Goal: Task Accomplishment & Management: Complete application form

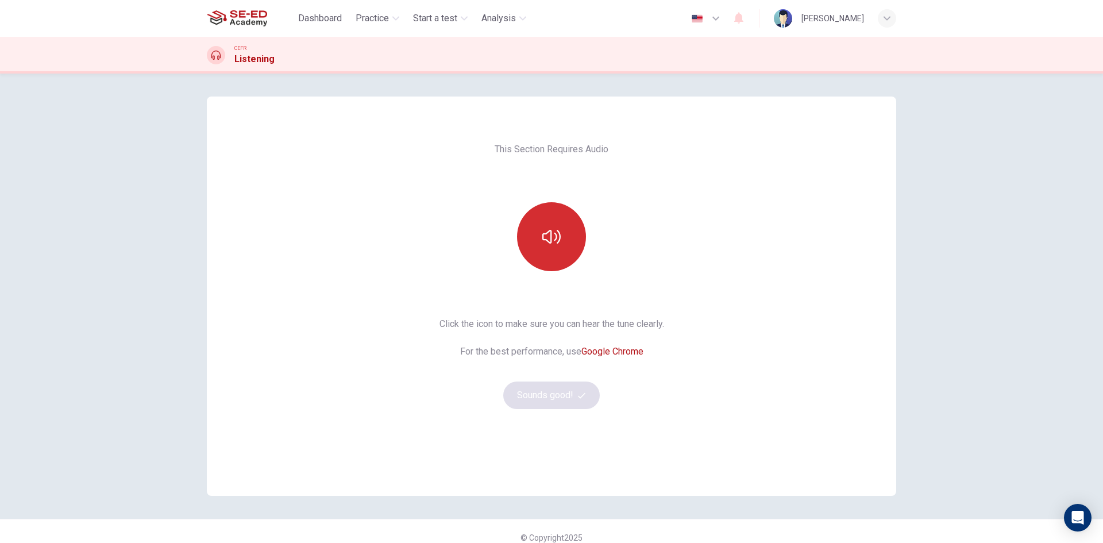
click at [560, 241] on button "button" at bounding box center [551, 236] width 69 height 69
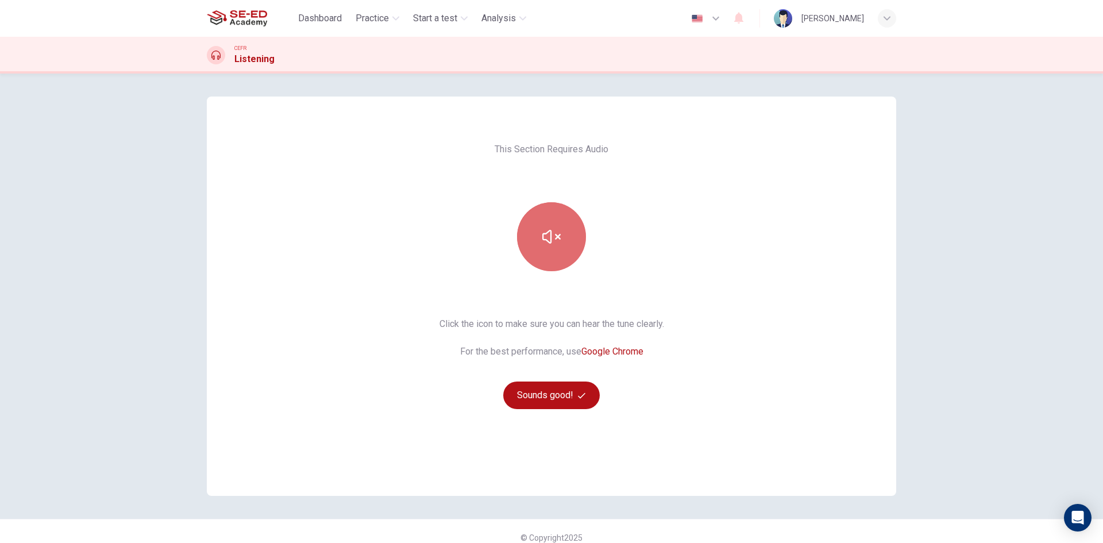
click at [552, 240] on icon "button" at bounding box center [551, 236] width 18 height 18
click at [553, 399] on button "Sounds good!" at bounding box center [551, 395] width 97 height 28
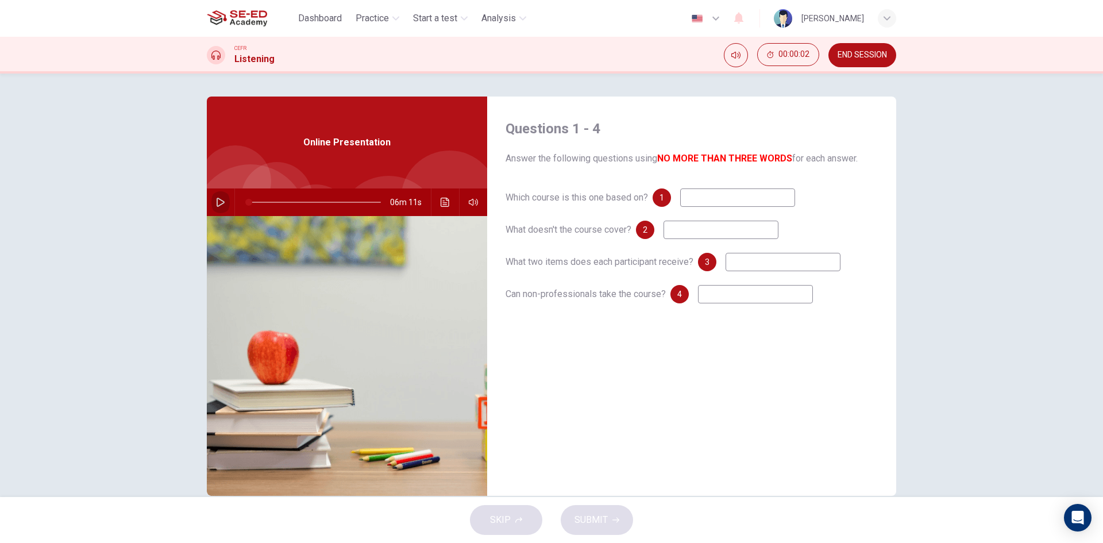
click at [220, 199] on icon "button" at bounding box center [220, 202] width 9 height 9
click at [216, 202] on icon "button" at bounding box center [220, 202] width 9 height 9
click at [216, 205] on icon "button" at bounding box center [220, 202] width 9 height 9
click at [970, 161] on div "Questions 1 - 4 Answer the following questions using NO MORE THAN THREE WORDS f…" at bounding box center [551, 285] width 1103 height 423
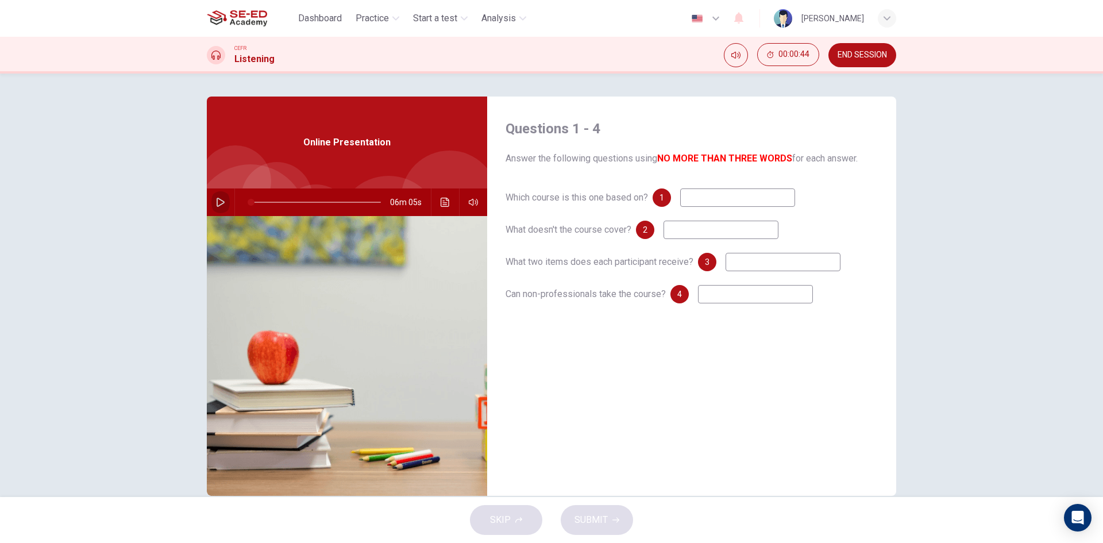
click at [214, 194] on button "button" at bounding box center [220, 202] width 18 height 28
click at [218, 207] on button "button" at bounding box center [220, 202] width 18 height 28
click at [218, 204] on icon "button" at bounding box center [220, 202] width 9 height 9
click at [218, 203] on icon "button" at bounding box center [220, 202] width 9 height 9
click at [722, 53] on div "CEFR Listening 00:01:08 END SESSION" at bounding box center [551, 55] width 726 height 24
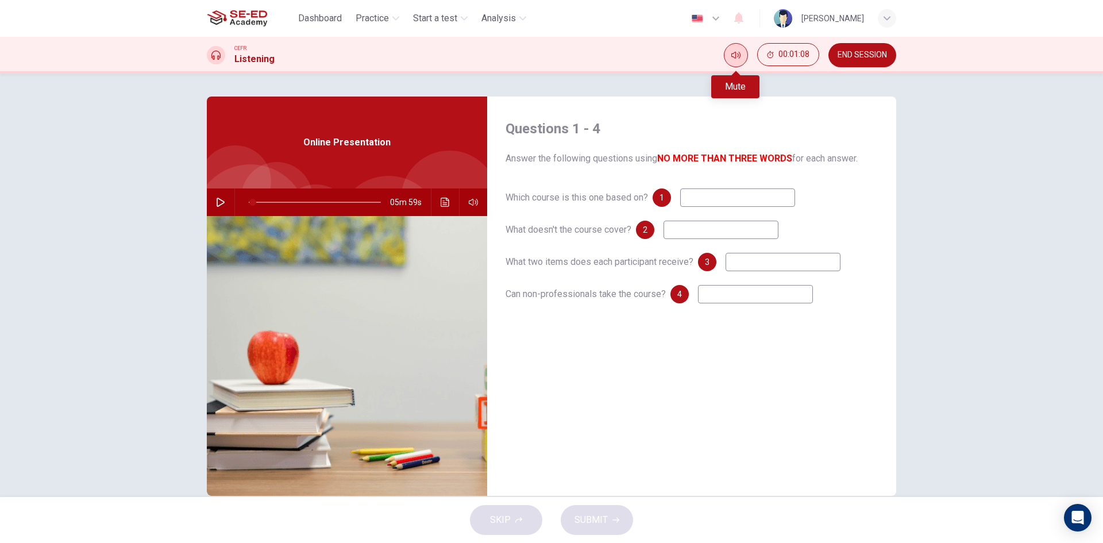
click at [727, 53] on button "Mute" at bounding box center [736, 55] width 24 height 24
click at [734, 56] on icon "Unmute" at bounding box center [735, 55] width 9 height 9
click at [218, 204] on icon "button" at bounding box center [220, 202] width 9 height 9
click at [219, 208] on button "button" at bounding box center [220, 202] width 18 height 28
click at [220, 204] on icon "button" at bounding box center [220, 202] width 9 height 9
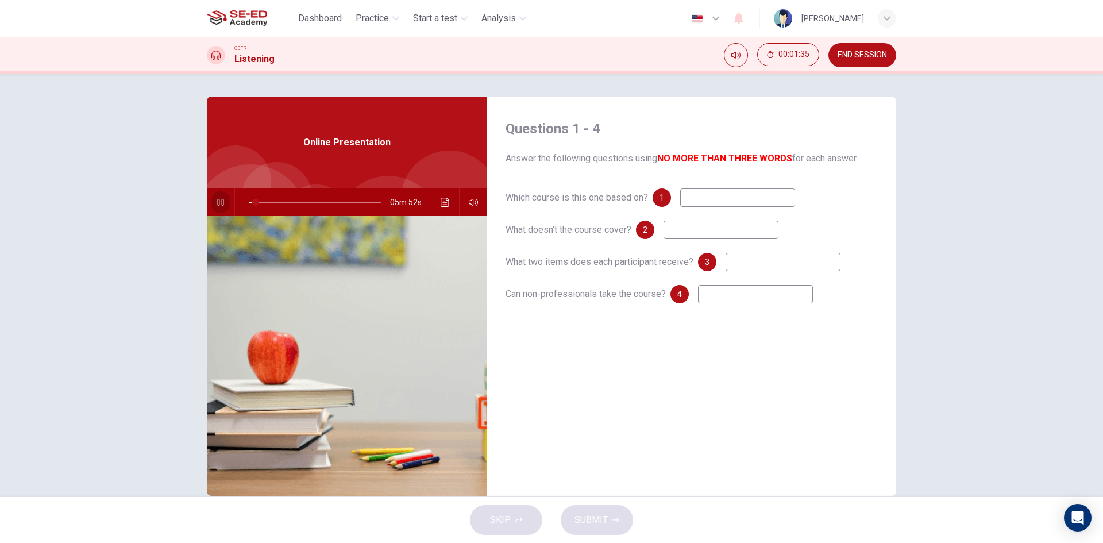
click at [213, 206] on button "button" at bounding box center [220, 202] width 18 height 28
click at [222, 200] on button "button" at bounding box center [220, 202] width 18 height 28
click at [475, 201] on button "button" at bounding box center [473, 202] width 18 height 28
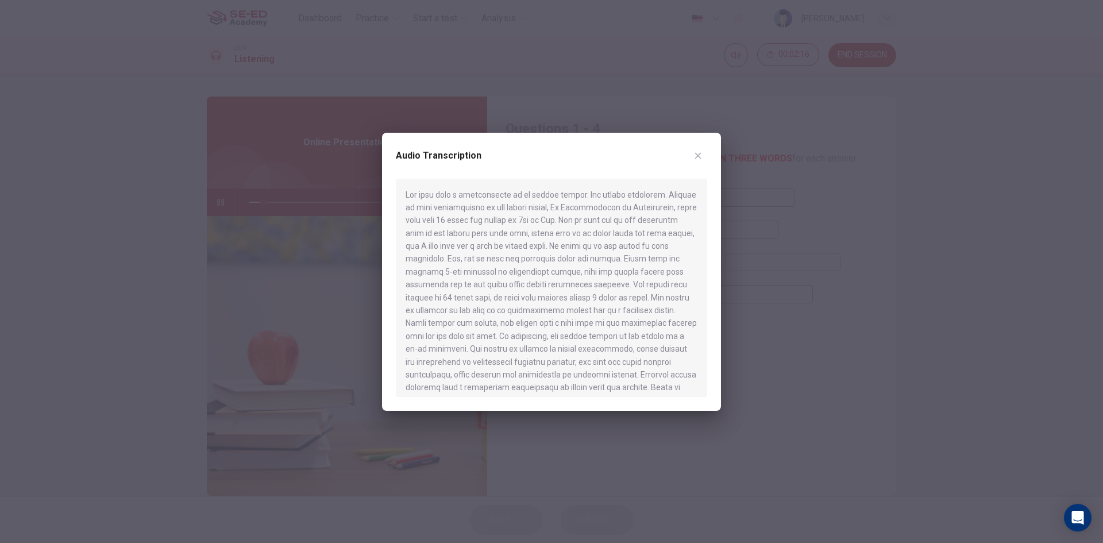
click at [703, 153] on button "button" at bounding box center [698, 155] width 18 height 18
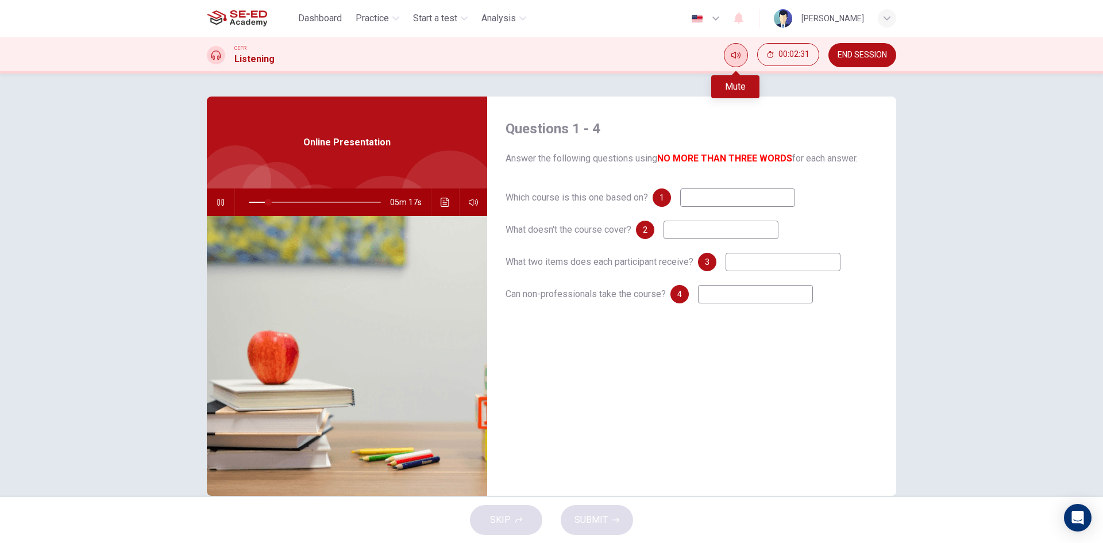
click at [730, 58] on button "Mute" at bounding box center [736, 55] width 24 height 24
click at [730, 58] on button "Unmute" at bounding box center [736, 55] width 24 height 24
drag, startPoint x: 265, startPoint y: 202, endPoint x: 137, endPoint y: 211, distance: 129.0
click at [138, 208] on div "Questions 1 - 4 Answer the following questions using NO MORE THAN THREE WORDS f…" at bounding box center [551, 285] width 1103 height 423
click at [1003, 141] on div "Questions 1 - 4 Answer the following questions using NO MORE THAN THREE WORDS f…" at bounding box center [551, 285] width 1103 height 423
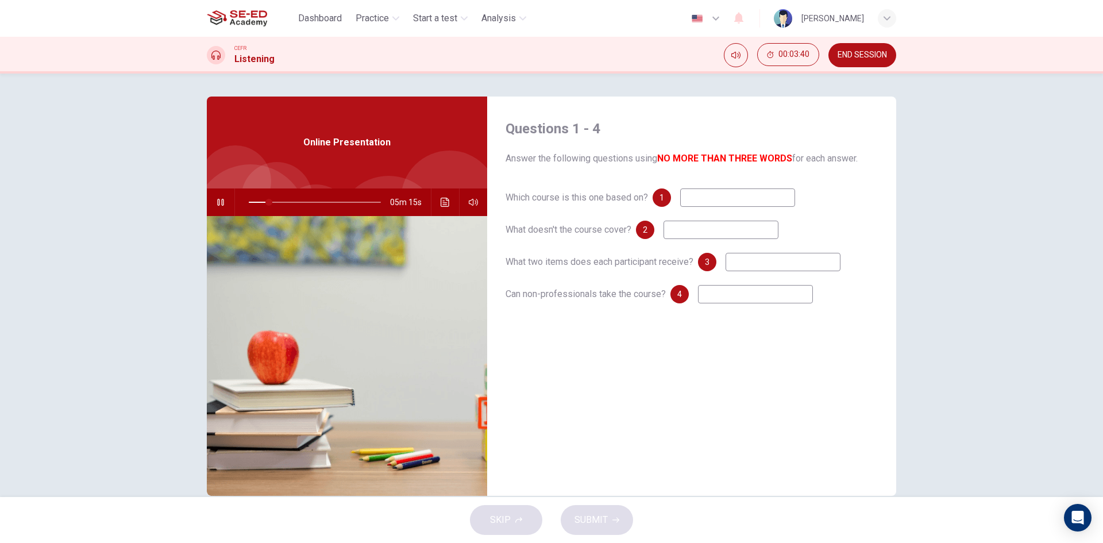
click at [219, 198] on icon "button" at bounding box center [220, 202] width 9 height 9
type input "15"
drag, startPoint x: 853, startPoint y: 48, endPoint x: 615, endPoint y: 72, distance: 239.7
click at [853, 47] on button "END SESSION" at bounding box center [862, 55] width 68 height 24
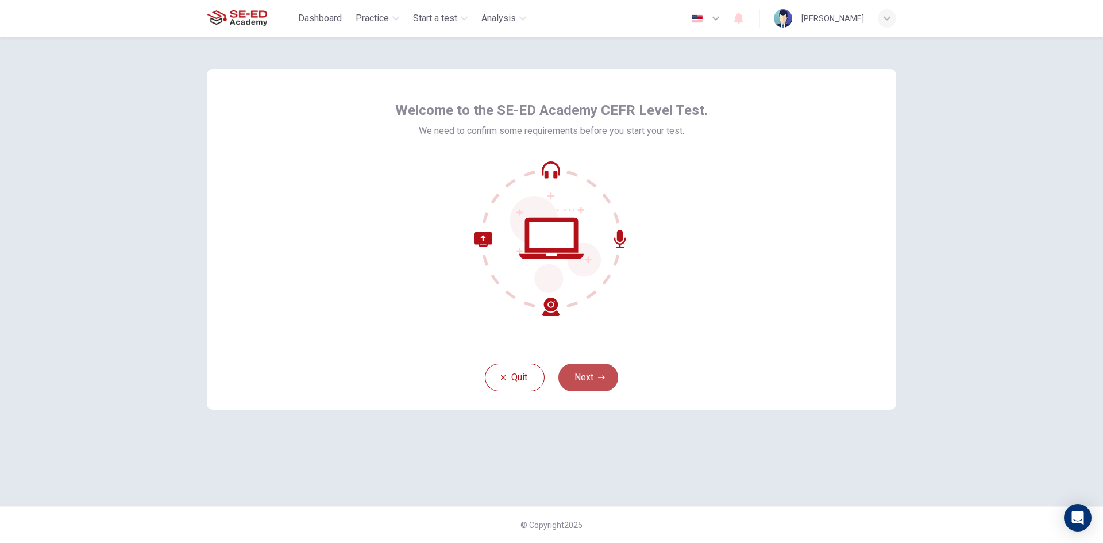
click at [608, 376] on button "Next" at bounding box center [588, 378] width 60 height 28
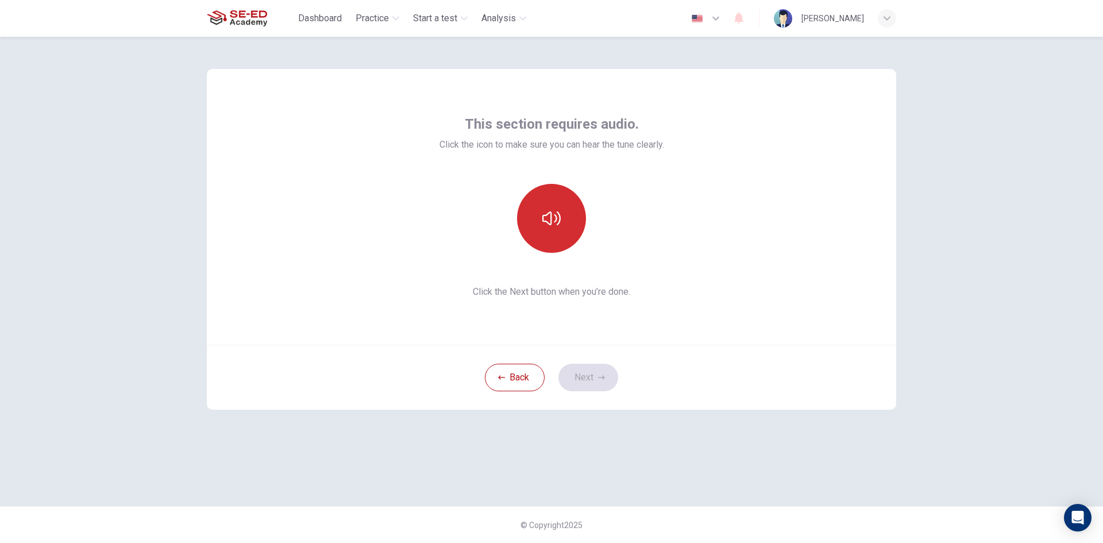
click at [544, 217] on icon "button" at bounding box center [551, 218] width 18 height 18
click at [587, 379] on button "Next" at bounding box center [588, 378] width 60 height 28
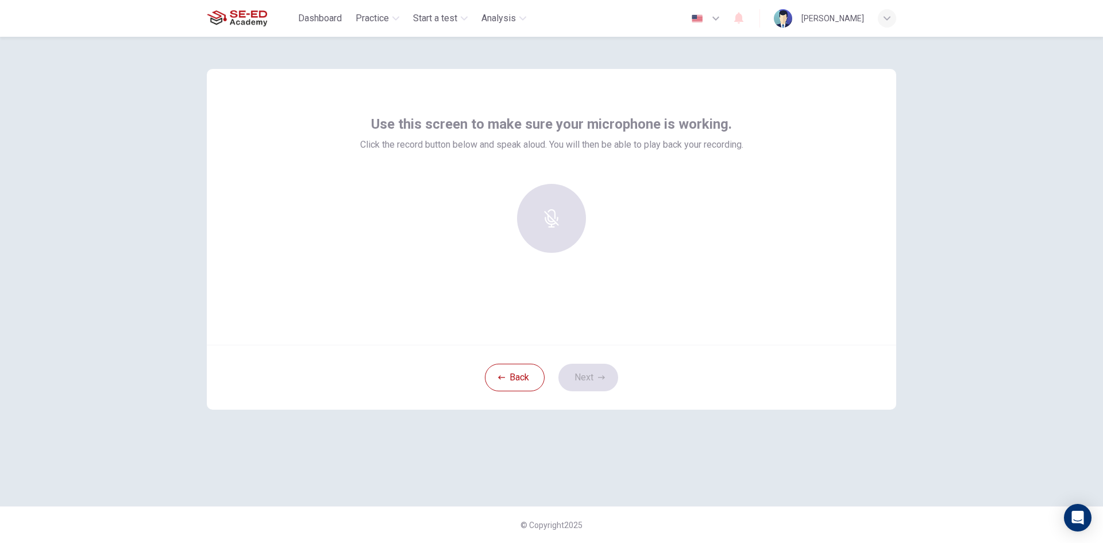
click at [554, 222] on div at bounding box center [551, 218] width 124 height 69
click at [541, 215] on div at bounding box center [551, 218] width 124 height 69
click at [589, 376] on div "Back Next" at bounding box center [551, 377] width 689 height 65
click at [547, 215] on div at bounding box center [551, 218] width 124 height 69
click at [974, 219] on div "Use this screen to make sure your microphone is working. Click the record butto…" at bounding box center [551, 290] width 1103 height 506
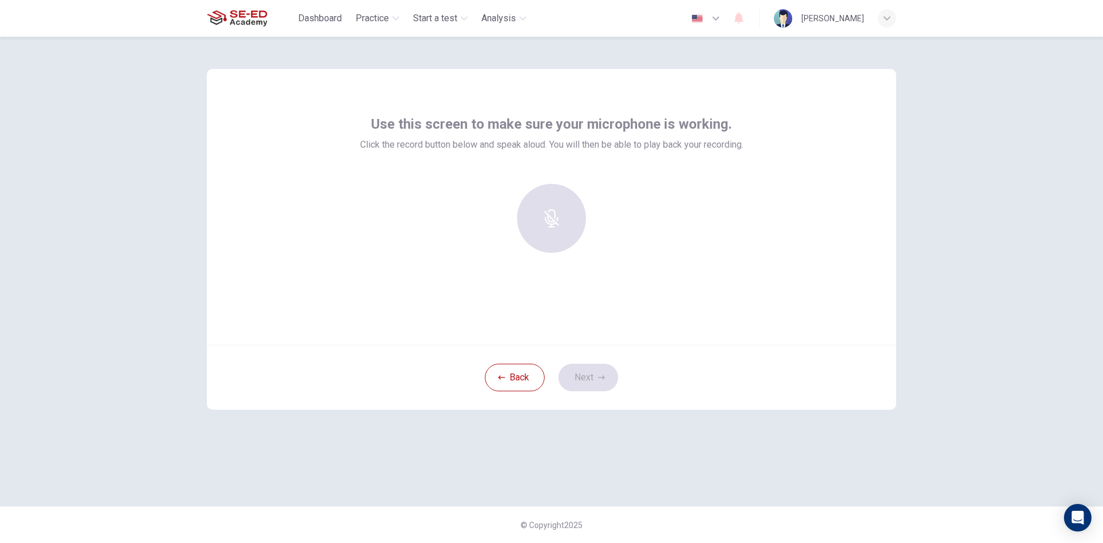
click at [572, 211] on div at bounding box center [551, 218] width 124 height 69
click at [550, 219] on div at bounding box center [551, 218] width 124 height 69
click at [519, 381] on button "Back" at bounding box center [515, 378] width 60 height 28
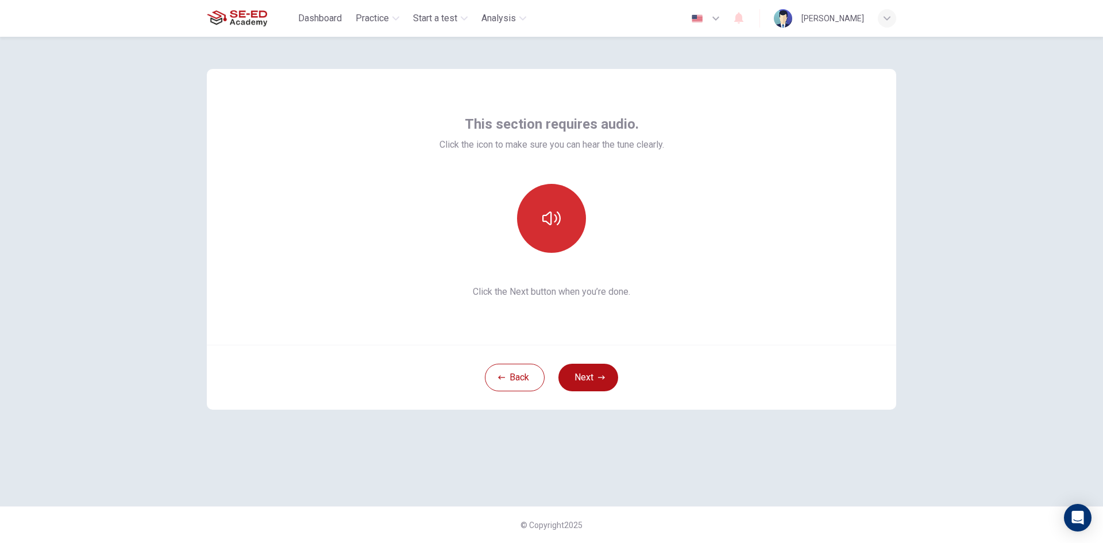
click at [564, 215] on button "button" at bounding box center [551, 218] width 69 height 69
click at [538, 204] on button "button" at bounding box center [551, 218] width 69 height 69
click at [589, 377] on button "Next" at bounding box center [588, 378] width 60 height 28
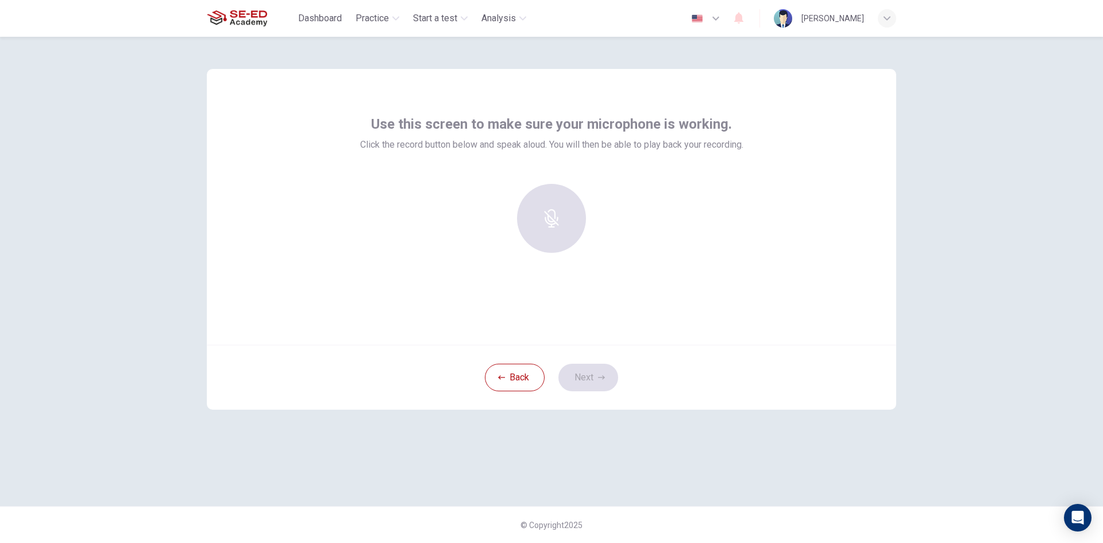
click at [552, 189] on div at bounding box center [551, 218] width 124 height 69
click at [560, 242] on div at bounding box center [551, 218] width 124 height 69
drag, startPoint x: 549, startPoint y: 224, endPoint x: 560, endPoint y: 224, distance: 10.3
click at [550, 224] on h6 "Record" at bounding box center [552, 229] width 26 height 14
click at [568, 234] on div "Stop" at bounding box center [551, 218] width 69 height 69
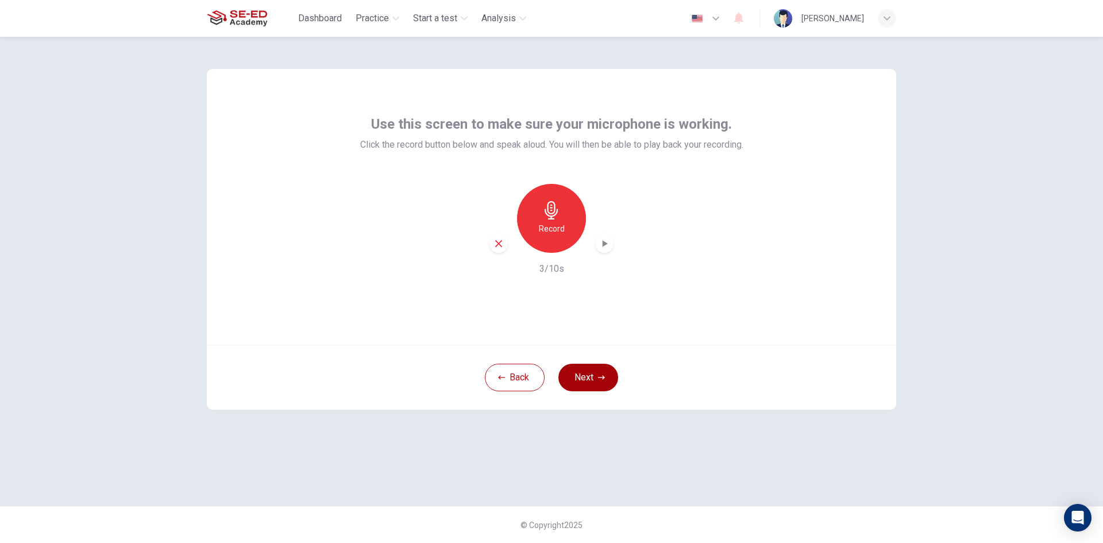
click at [585, 375] on button "Next" at bounding box center [588, 378] width 60 height 28
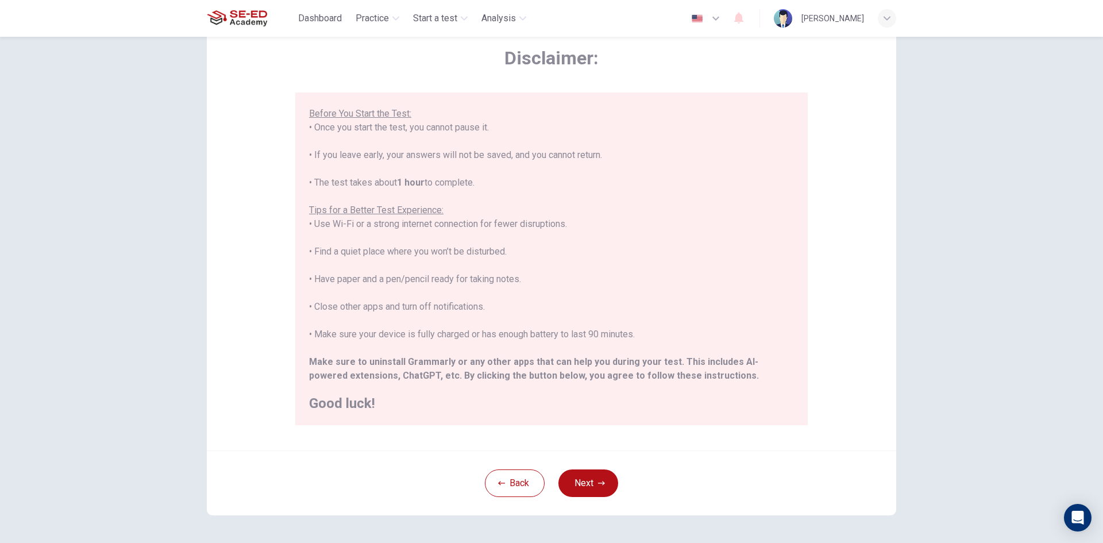
scroll to position [96, 0]
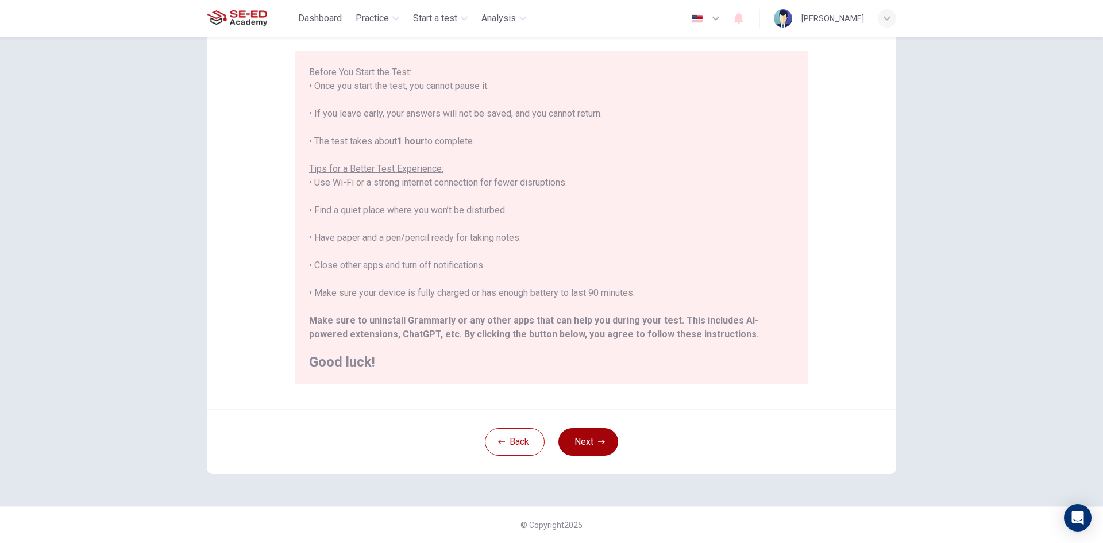
click at [589, 450] on button "Next" at bounding box center [588, 442] width 60 height 28
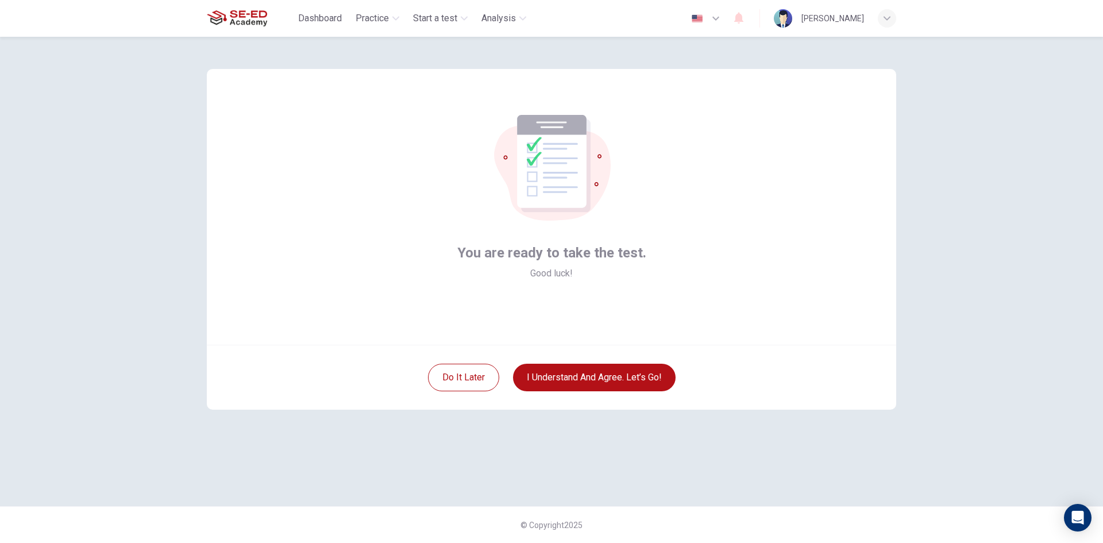
scroll to position [0, 0]
click at [618, 377] on button "I understand and agree. Let’s go!" at bounding box center [594, 378] width 163 height 28
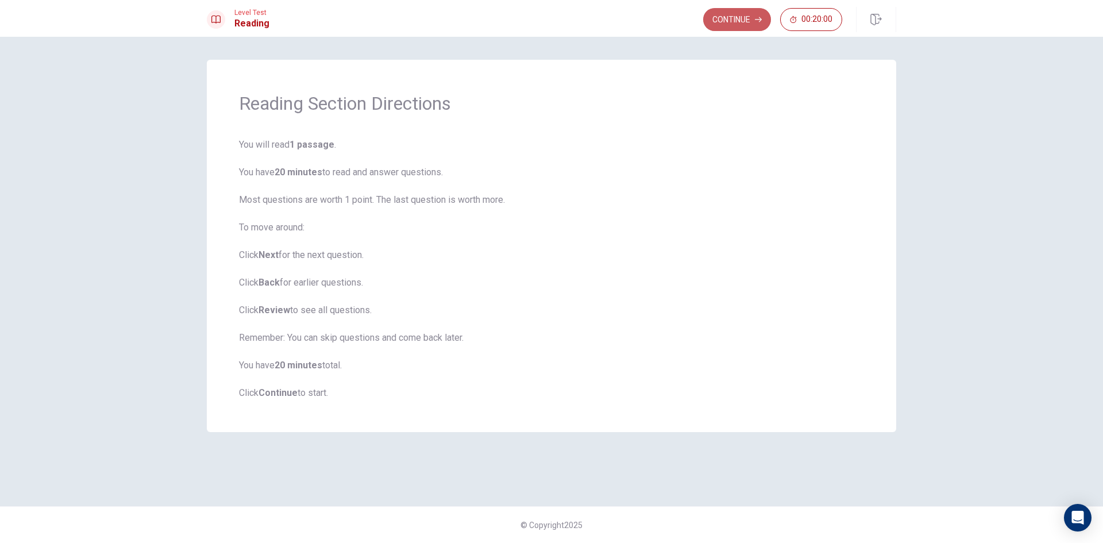
click at [743, 21] on button "Continue" at bounding box center [737, 19] width 68 height 23
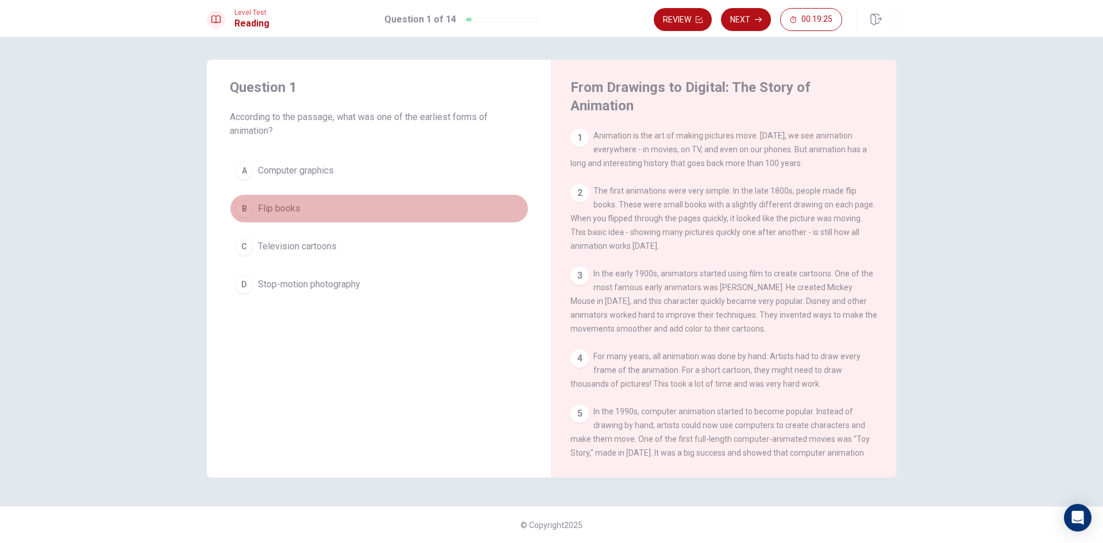
click at [252, 213] on div "B" at bounding box center [244, 208] width 18 height 18
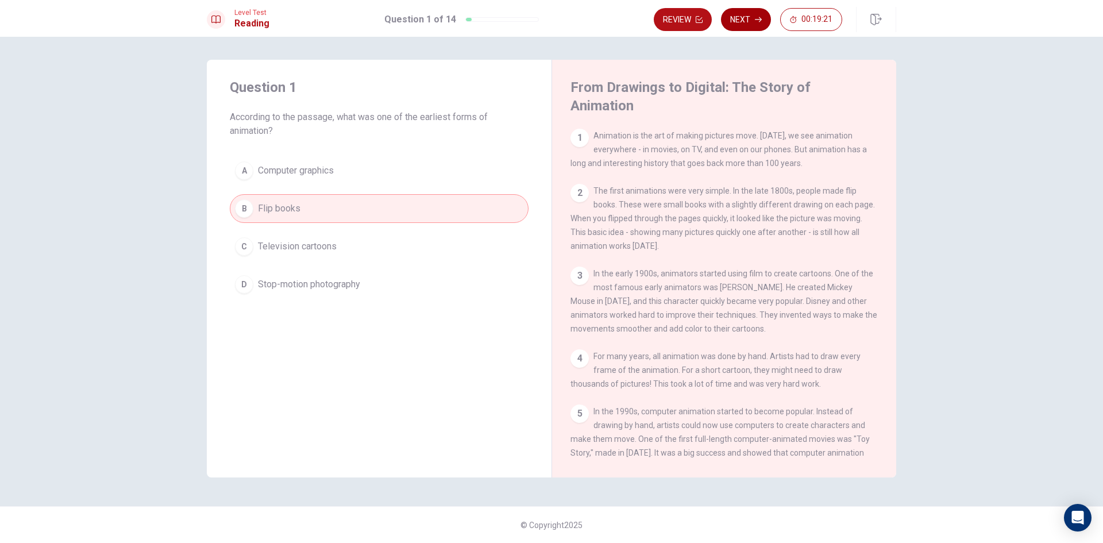
click at [751, 21] on button "Next" at bounding box center [746, 19] width 50 height 23
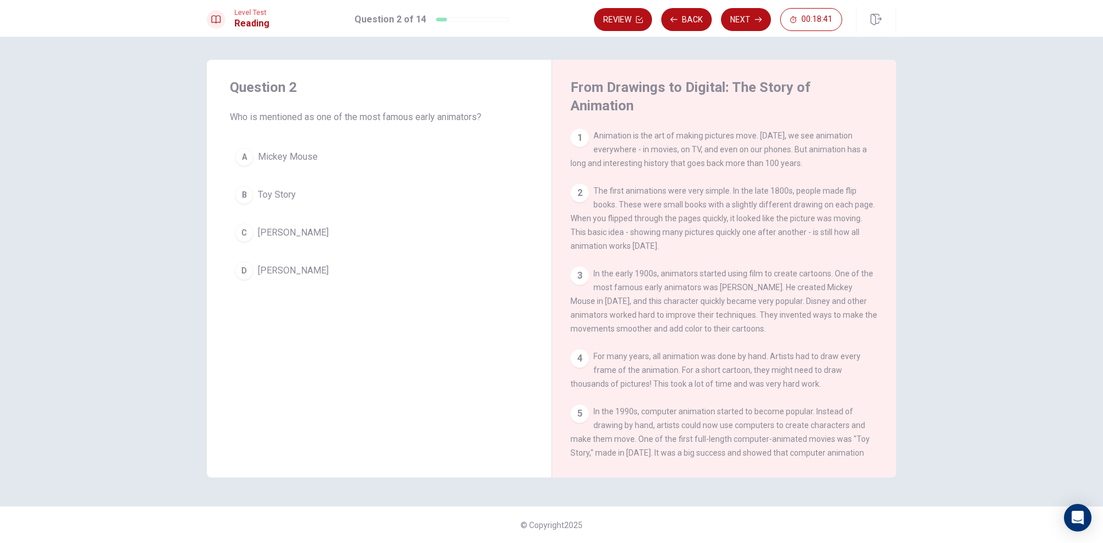
click at [249, 234] on div "C" at bounding box center [244, 232] width 18 height 18
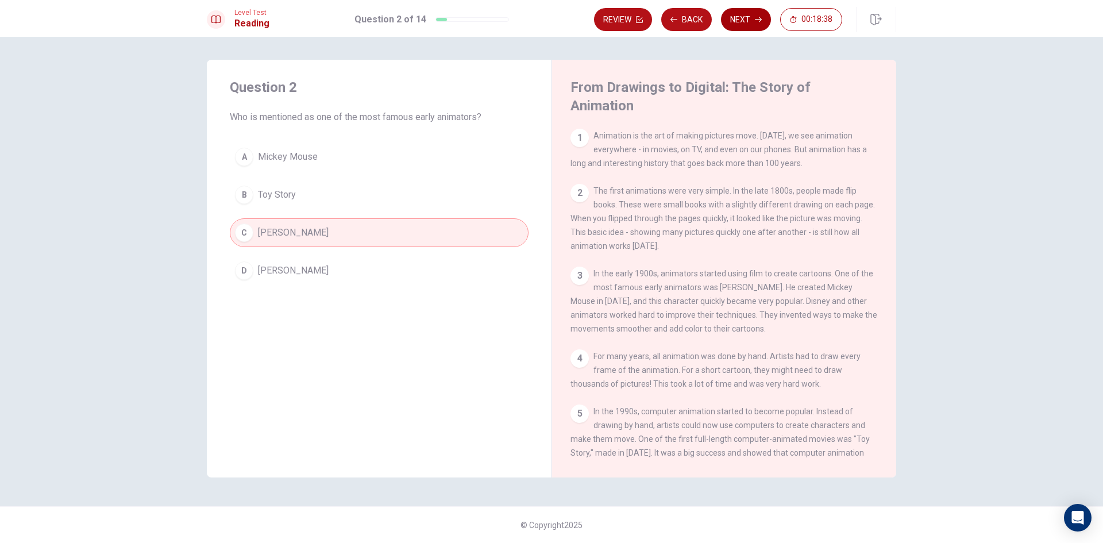
click at [749, 19] on button "Next" at bounding box center [746, 19] width 50 height 23
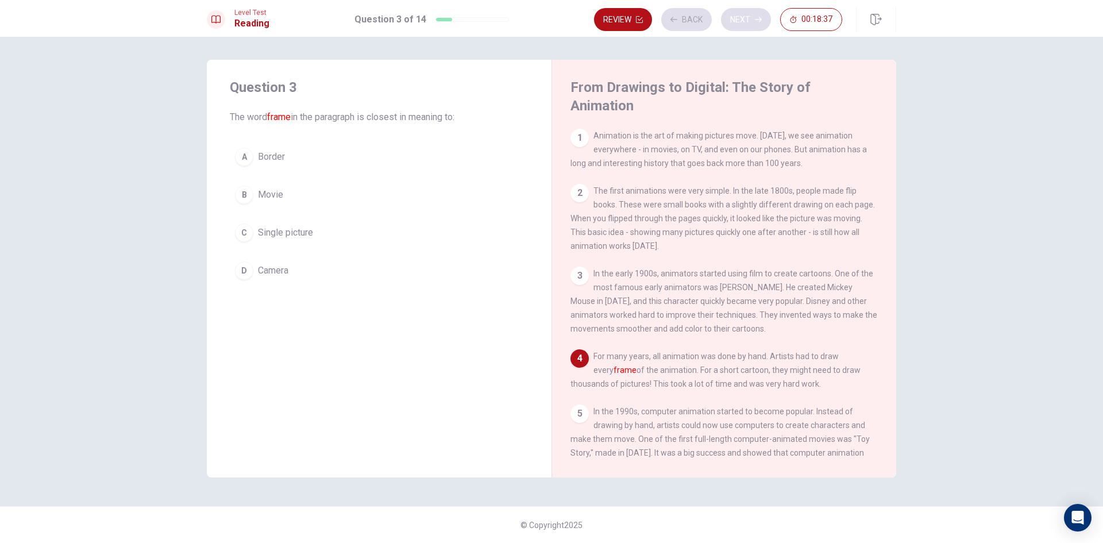
scroll to position [56, 0]
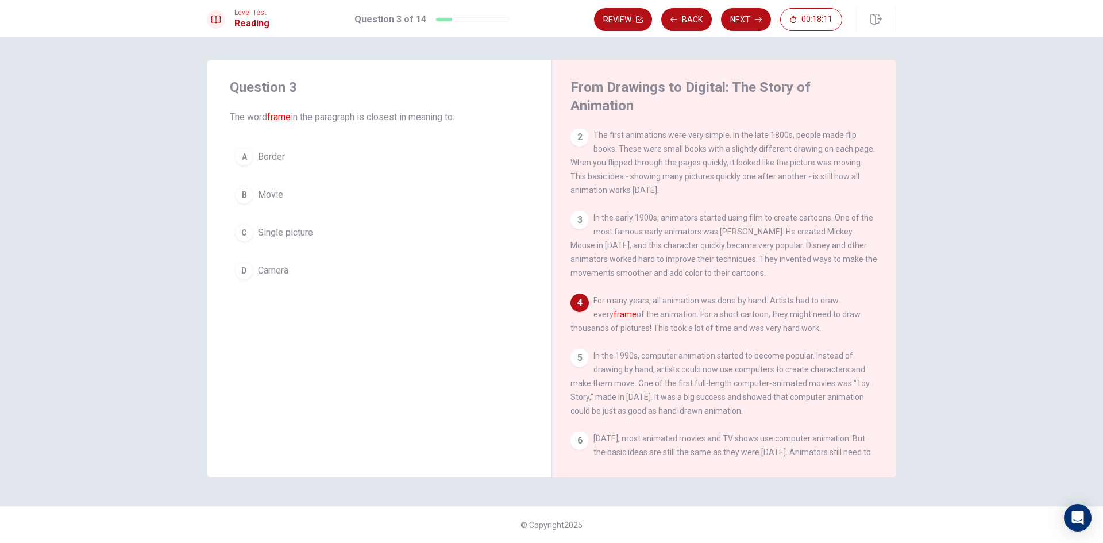
drag, startPoint x: 709, startPoint y: 290, endPoint x: 715, endPoint y: 290, distance: 6.3
click at [710, 296] on span "For many years, all animation was done by hand. Artists had to draw every frame…" at bounding box center [715, 314] width 290 height 37
drag, startPoint x: 708, startPoint y: 292, endPoint x: 745, endPoint y: 292, distance: 36.8
click at [745, 296] on span "For many years, all animation was done by hand. Artists had to draw every frame…" at bounding box center [715, 314] width 290 height 37
drag, startPoint x: 747, startPoint y: 292, endPoint x: 767, endPoint y: 291, distance: 19.5
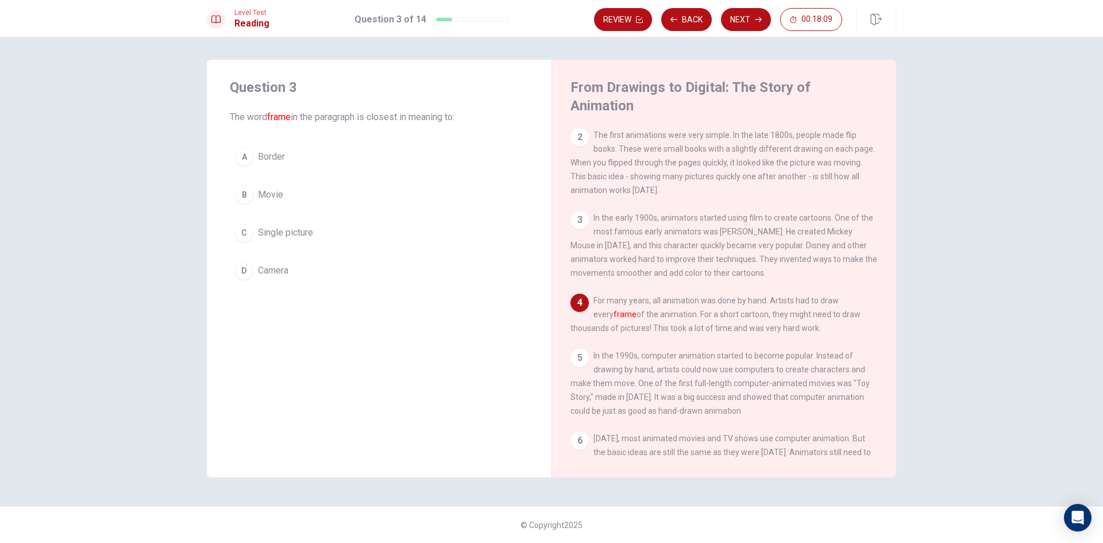
click at [766, 296] on span "For many years, all animation was done by hand. Artists had to draw every frame…" at bounding box center [715, 314] width 290 height 37
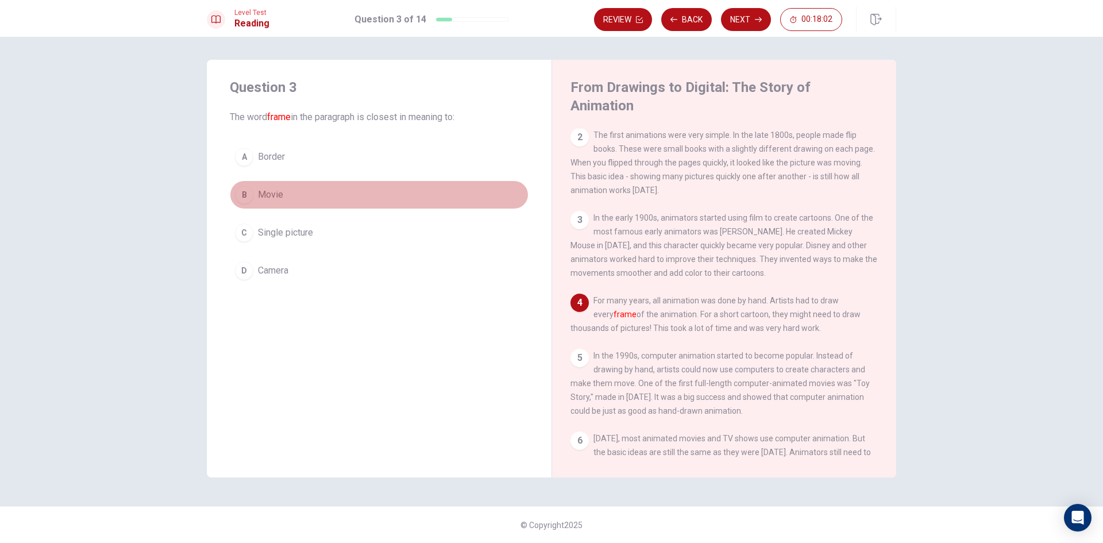
click at [248, 191] on div "B" at bounding box center [244, 195] width 18 height 18
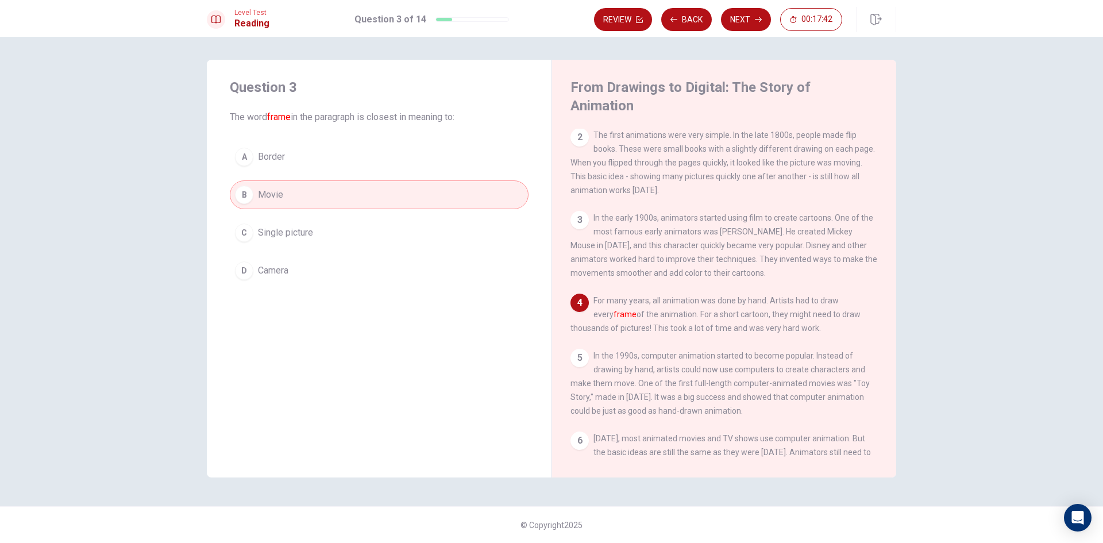
drag, startPoint x: 250, startPoint y: 236, endPoint x: 260, endPoint y: 248, distance: 15.9
click at [252, 236] on div "C" at bounding box center [244, 232] width 18 height 18
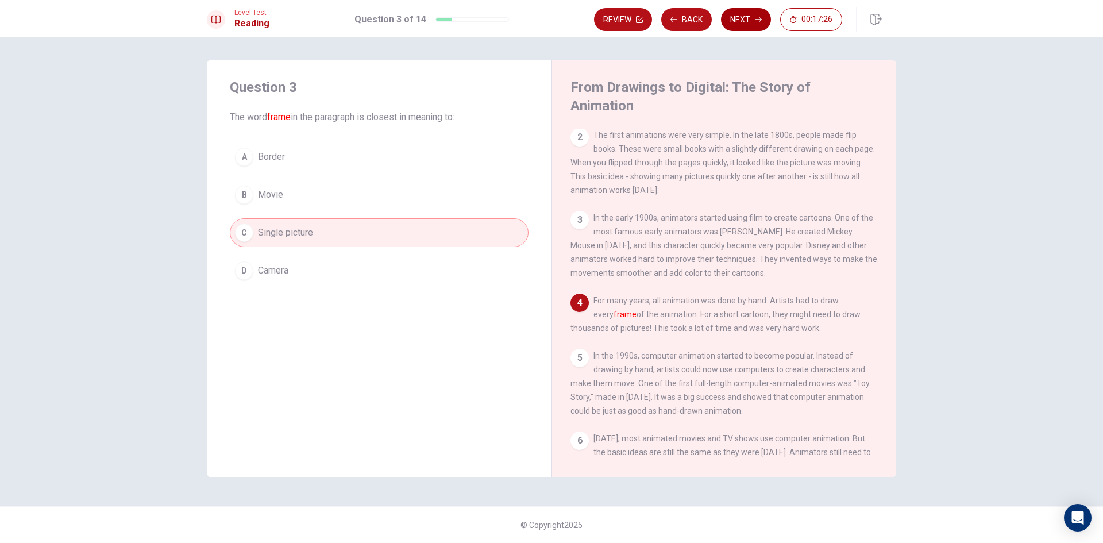
click at [747, 19] on button "Next" at bounding box center [746, 19] width 50 height 23
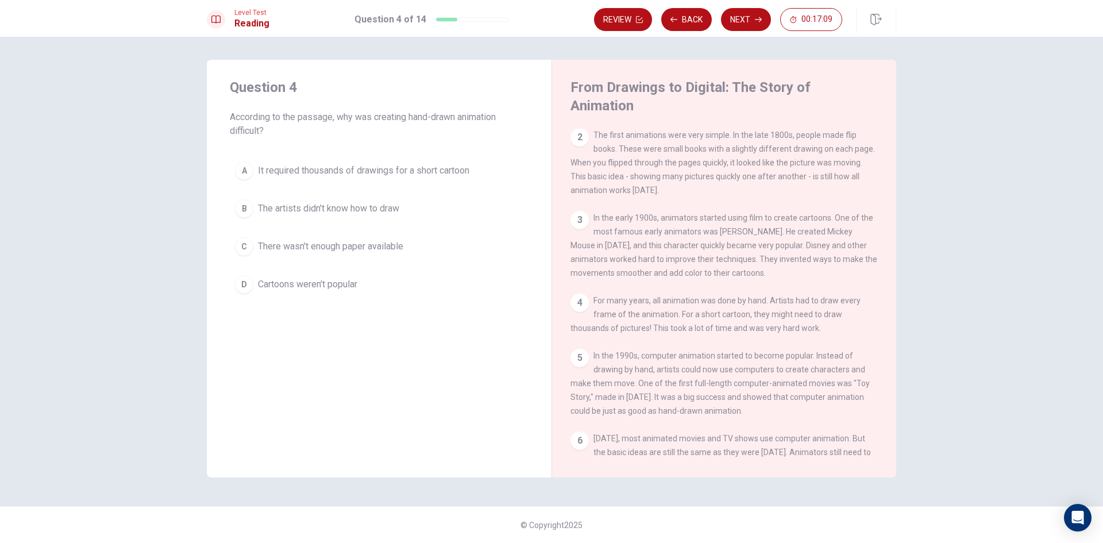
drag, startPoint x: 240, startPoint y: 173, endPoint x: 224, endPoint y: 191, distance: 24.1
click at [240, 172] on div "A" at bounding box center [244, 170] width 18 height 18
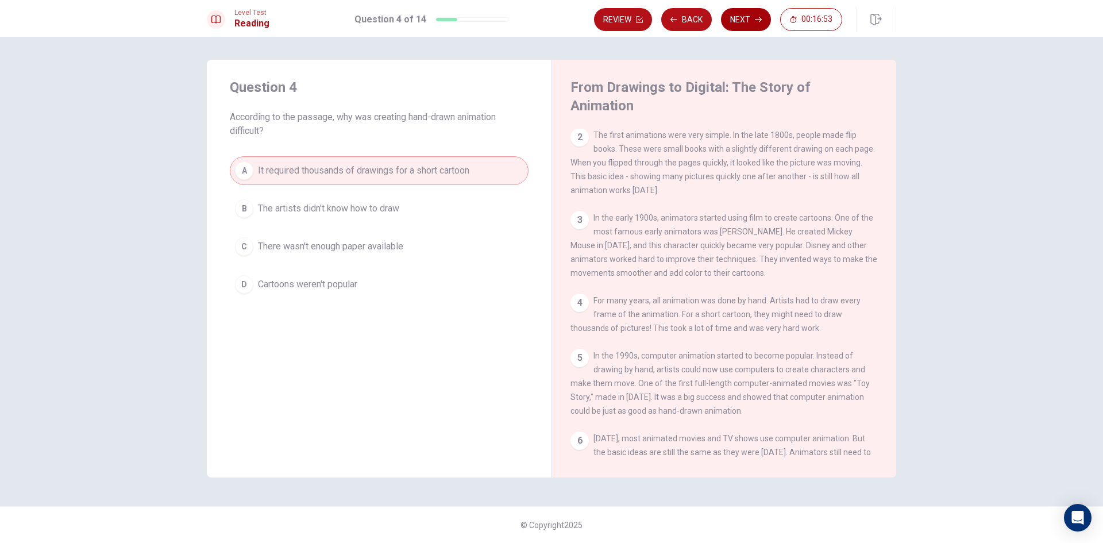
click at [749, 18] on button "Next" at bounding box center [746, 19] width 50 height 23
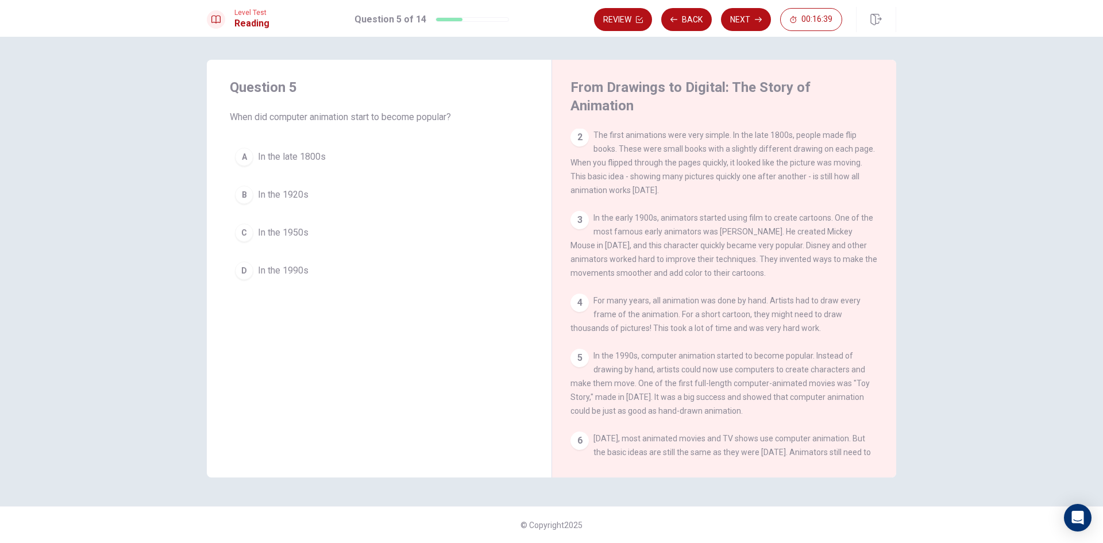
drag, startPoint x: 296, startPoint y: 113, endPoint x: 429, endPoint y: 122, distance: 133.1
click at [426, 120] on span "When did computer animation start to become popular?" at bounding box center [379, 117] width 299 height 14
drag, startPoint x: 650, startPoint y: 344, endPoint x: 709, endPoint y: 347, distance: 59.3
click at [707, 351] on span "In the 1990s, computer animation started to become popular. Instead of drawing …" at bounding box center [719, 383] width 299 height 64
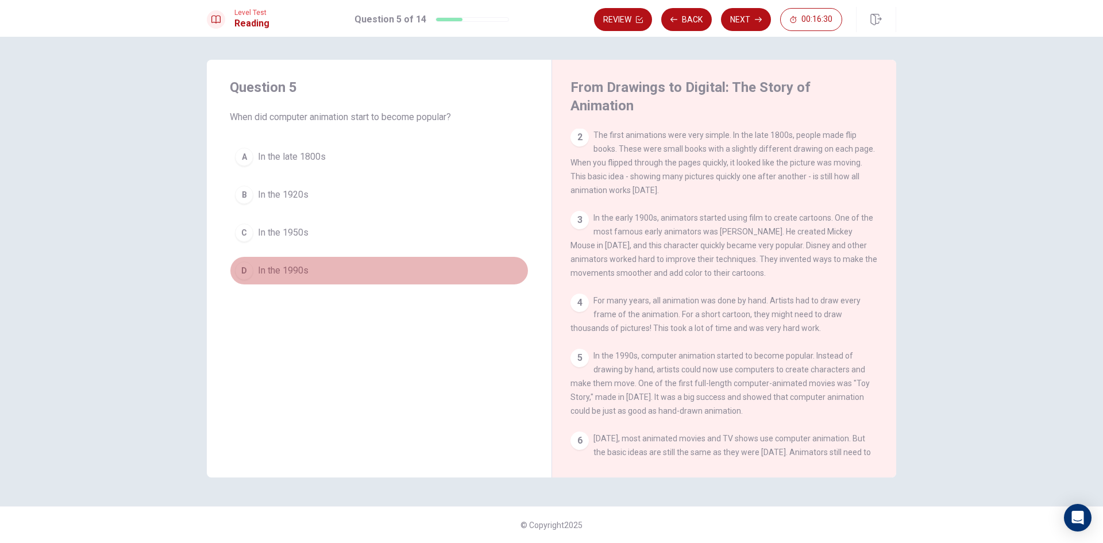
click at [245, 273] on div "D" at bounding box center [244, 270] width 18 height 18
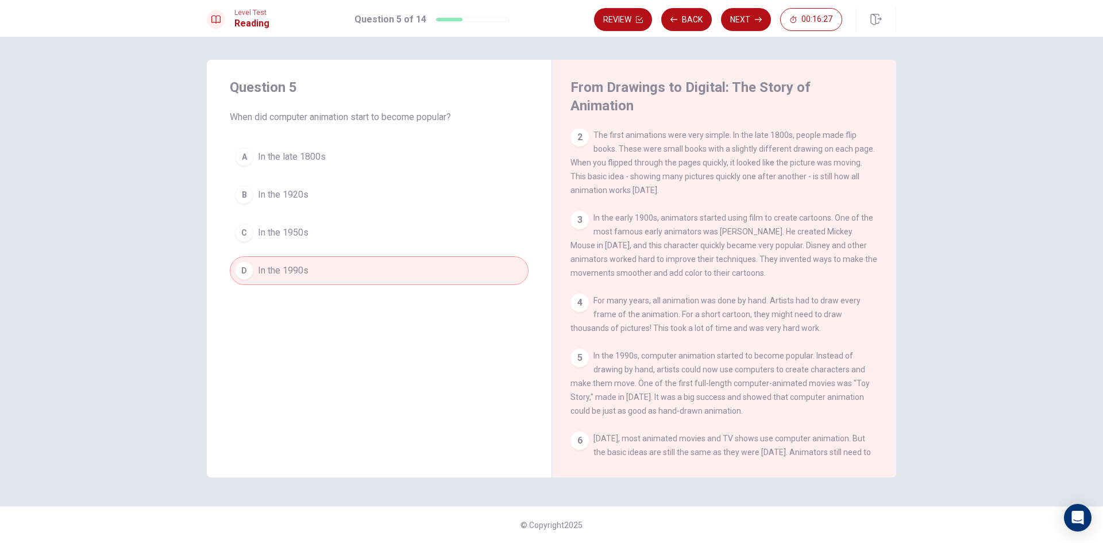
click at [753, 19] on button "Next" at bounding box center [746, 19] width 50 height 23
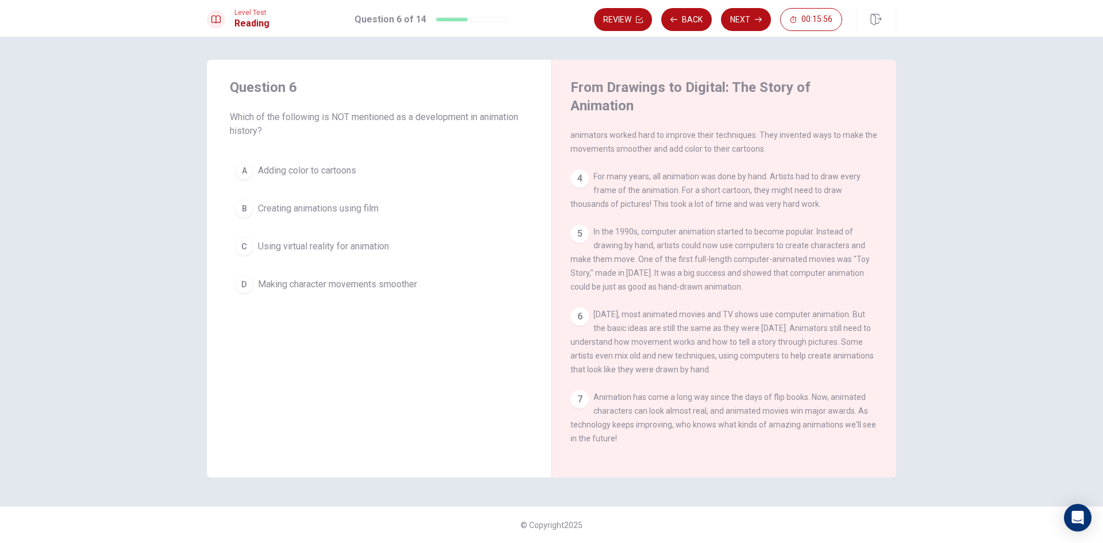
scroll to position [197, 0]
click at [250, 174] on div "A" at bounding box center [244, 170] width 18 height 18
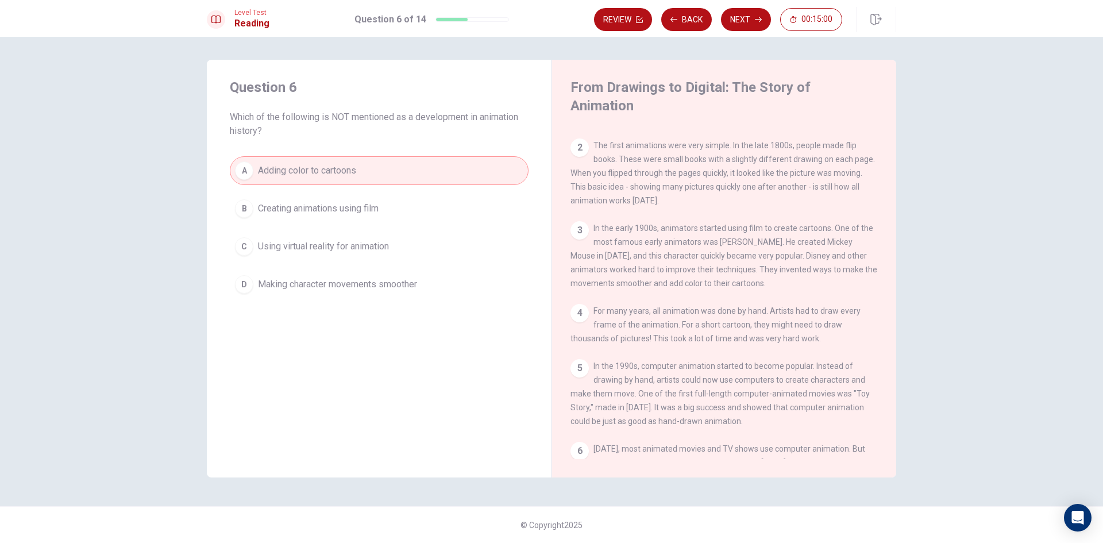
scroll to position [25, 0]
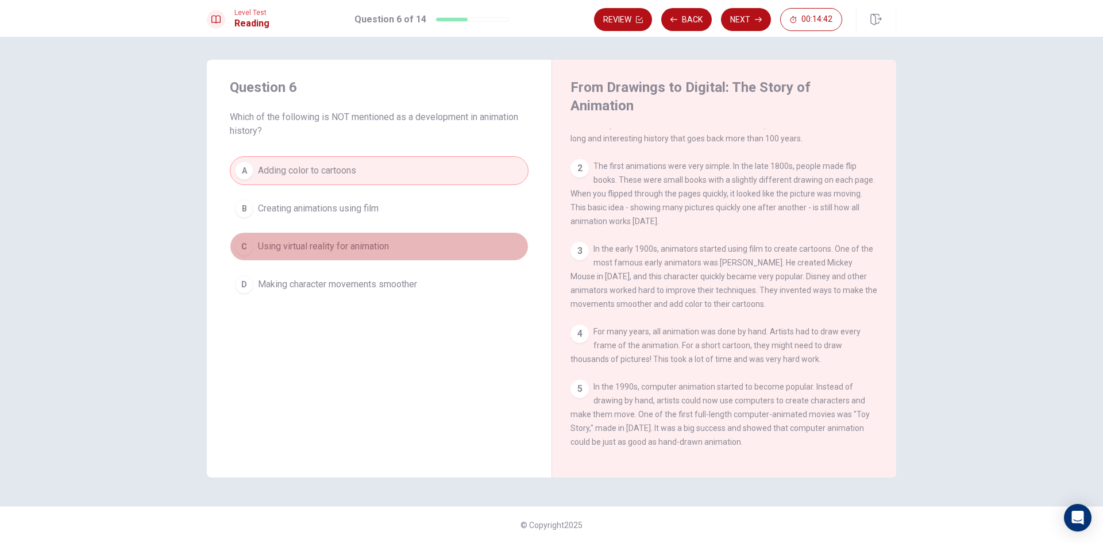
click at [253, 248] on button "C Using virtual reality for animation" at bounding box center [379, 246] width 299 height 29
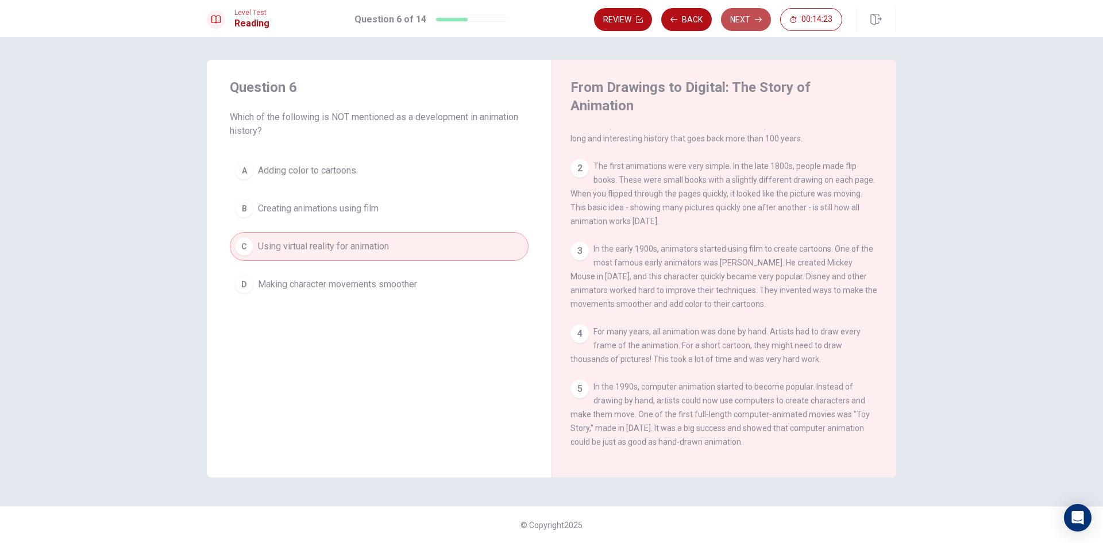
click at [753, 24] on button "Next" at bounding box center [746, 19] width 50 height 23
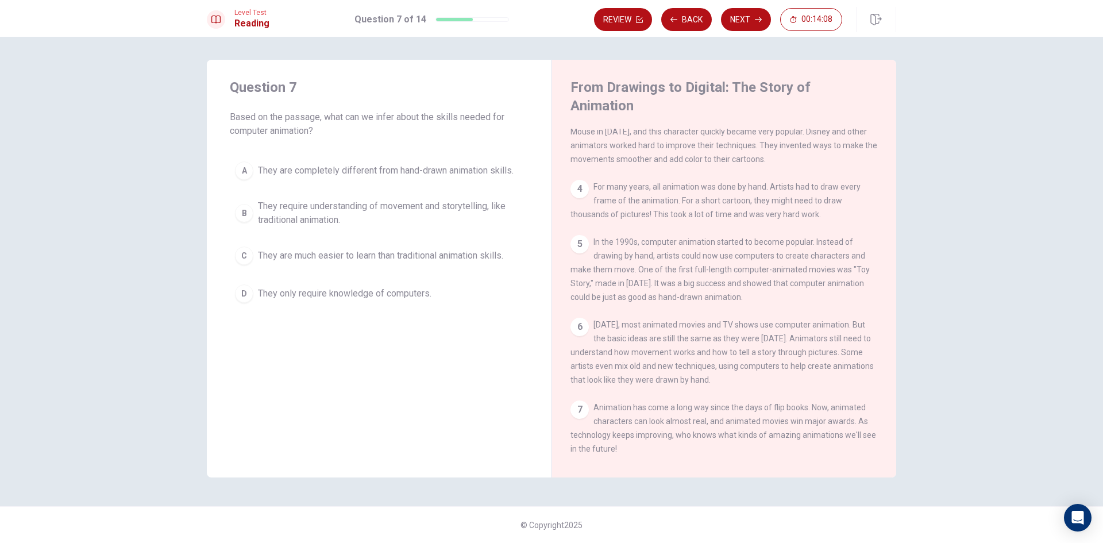
scroll to position [197, 0]
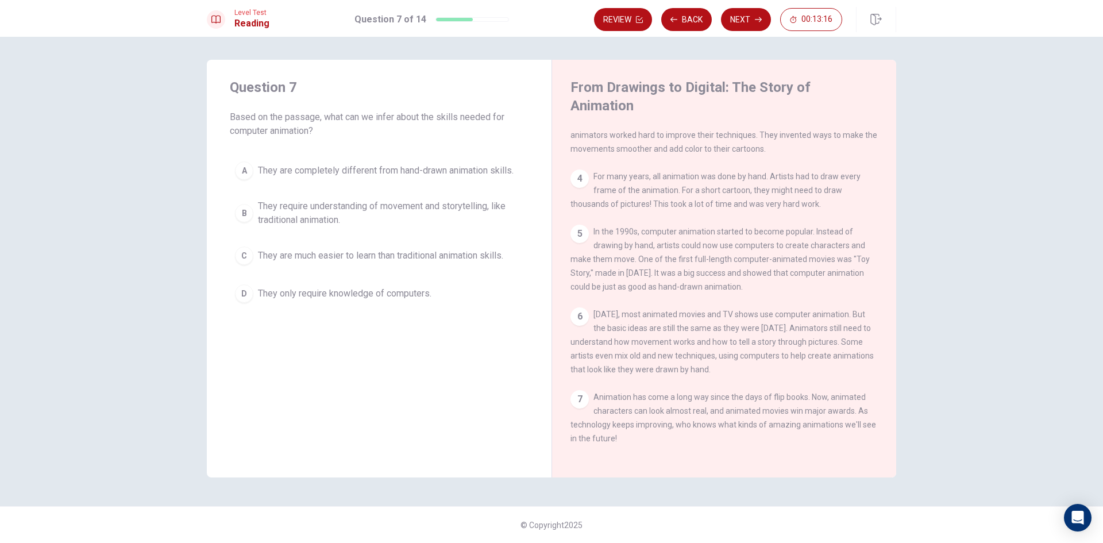
click at [236, 216] on div "B" at bounding box center [244, 213] width 18 height 18
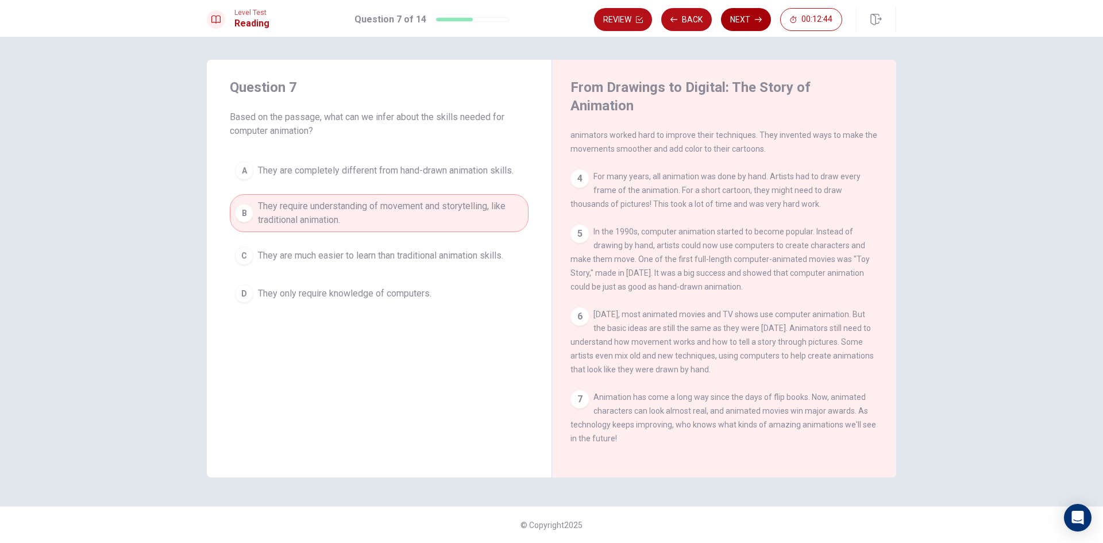
click at [754, 19] on button "Next" at bounding box center [746, 19] width 50 height 23
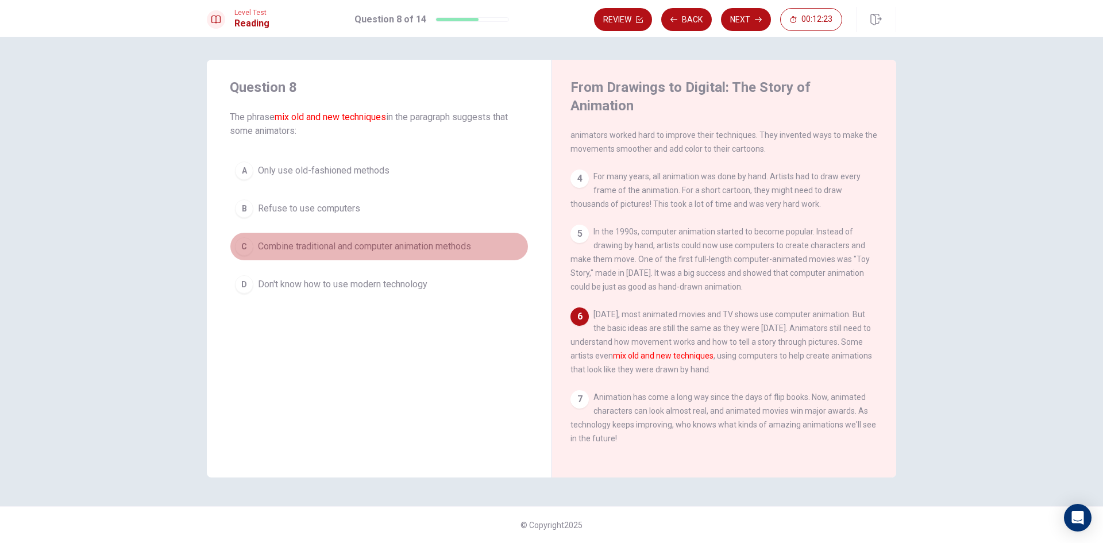
click at [248, 248] on div "C" at bounding box center [244, 246] width 18 height 18
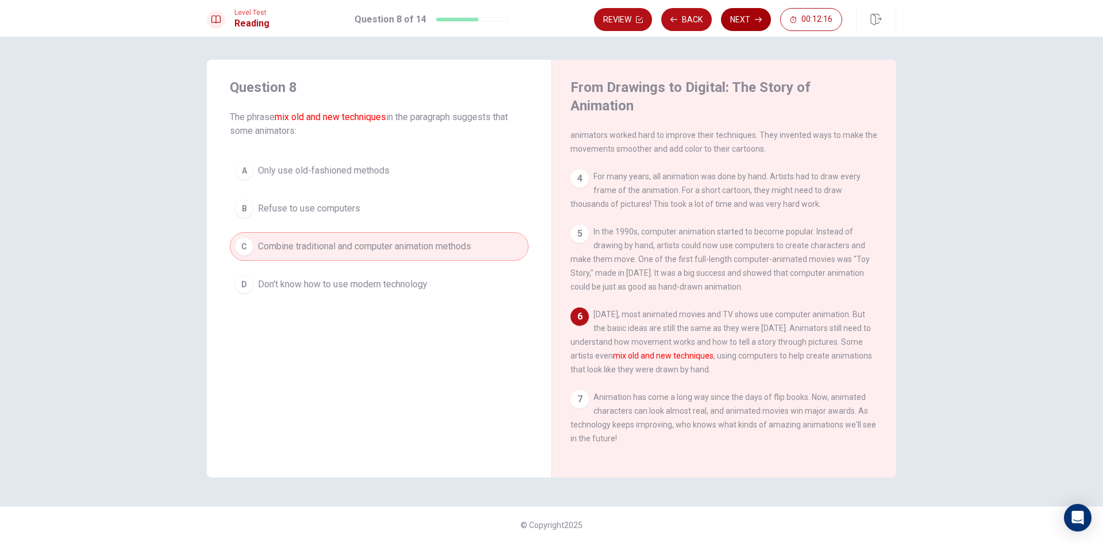
click at [751, 17] on button "Next" at bounding box center [746, 19] width 50 height 23
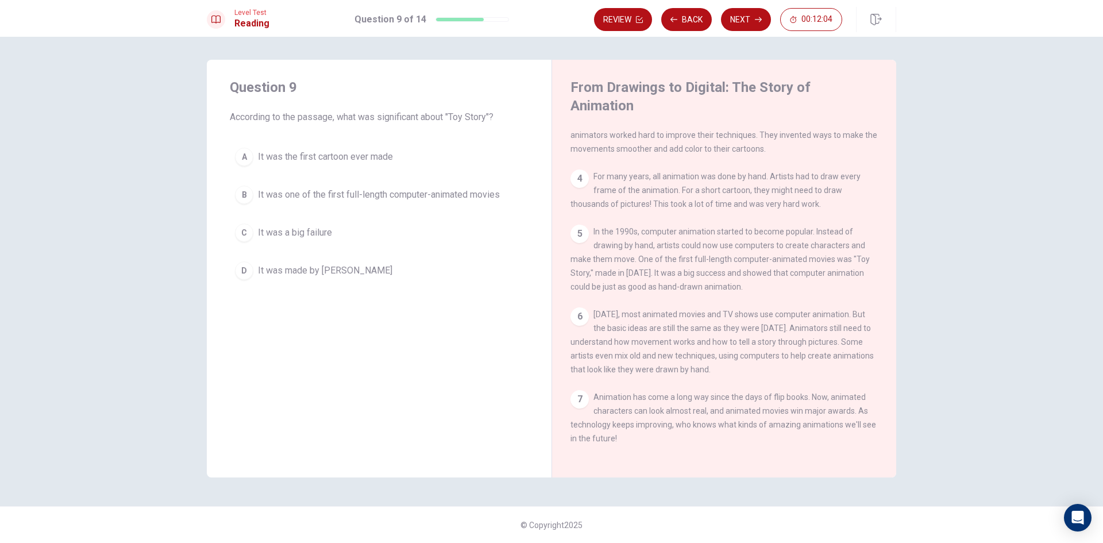
click at [235, 199] on button "B It was one of the first full-length computer-animated movies" at bounding box center [379, 194] width 299 height 29
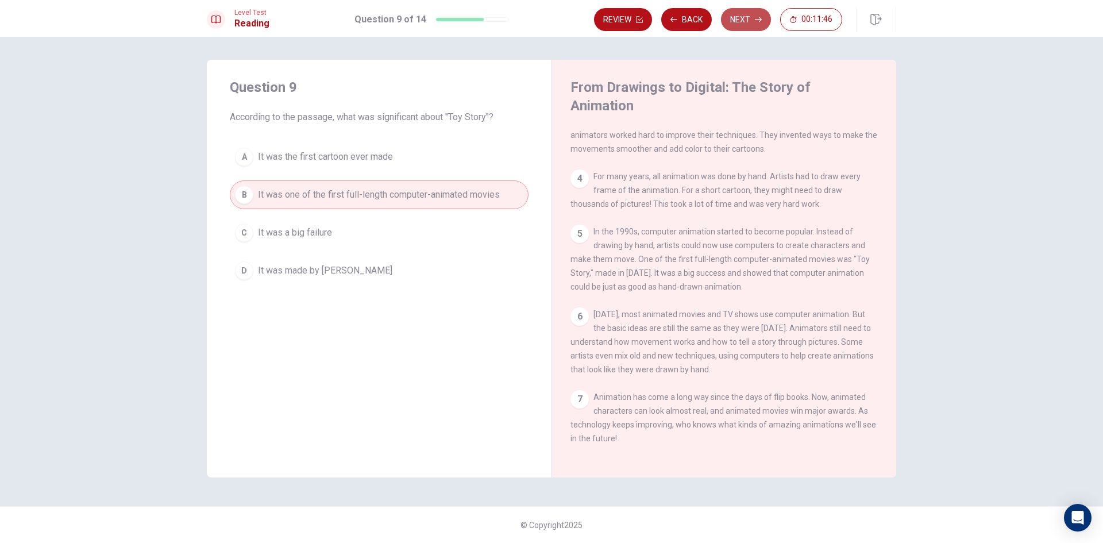
click at [751, 19] on button "Next" at bounding box center [746, 19] width 50 height 23
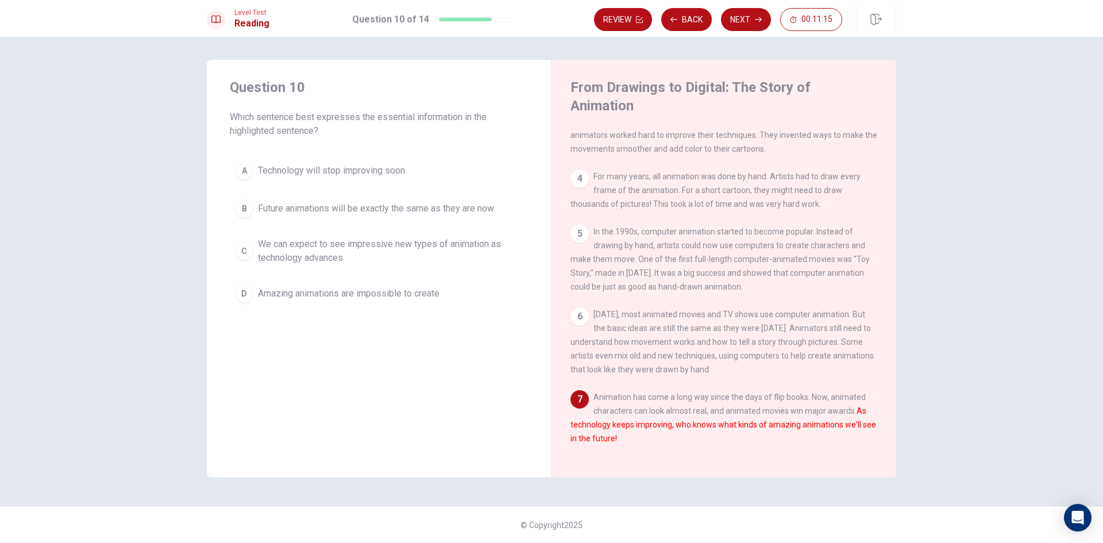
drag, startPoint x: 628, startPoint y: 407, endPoint x: 697, endPoint y: 407, distance: 69.5
click at [697, 407] on font "As technology keeps improving, who knows what kinds of amazing animations we'll…" at bounding box center [723, 424] width 306 height 37
click at [252, 210] on div "B" at bounding box center [244, 208] width 18 height 18
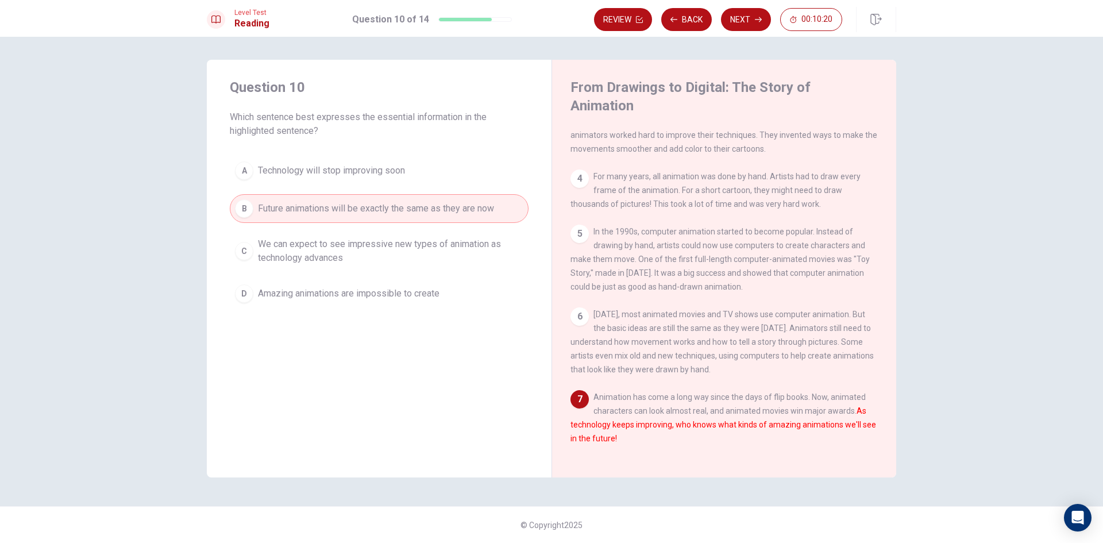
click at [257, 298] on button "D Amazing animations are impossible to create" at bounding box center [379, 293] width 299 height 29
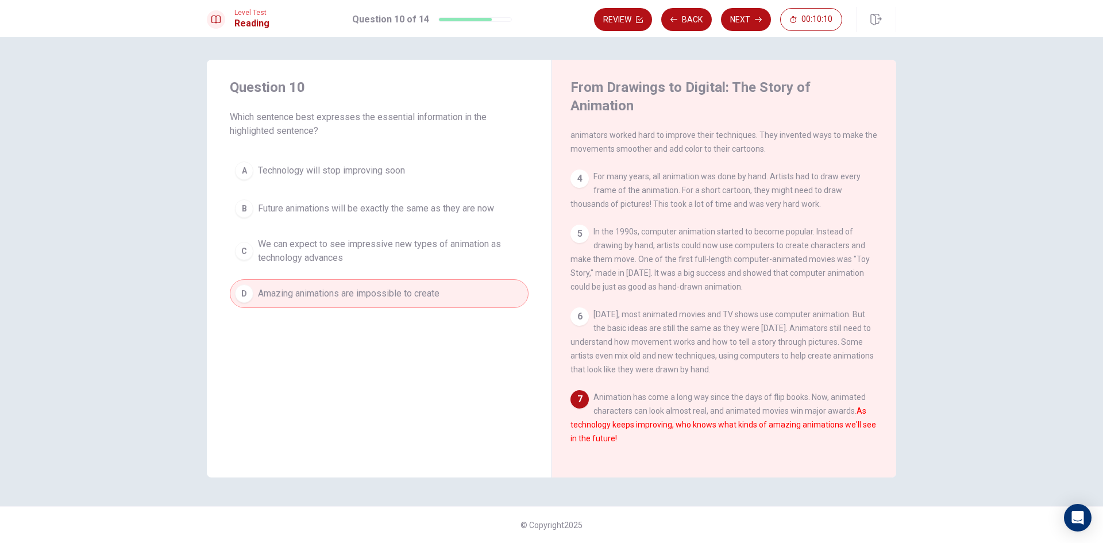
click at [264, 242] on span "We can expect to see impressive new types of animation as technology advances" at bounding box center [390, 251] width 265 height 28
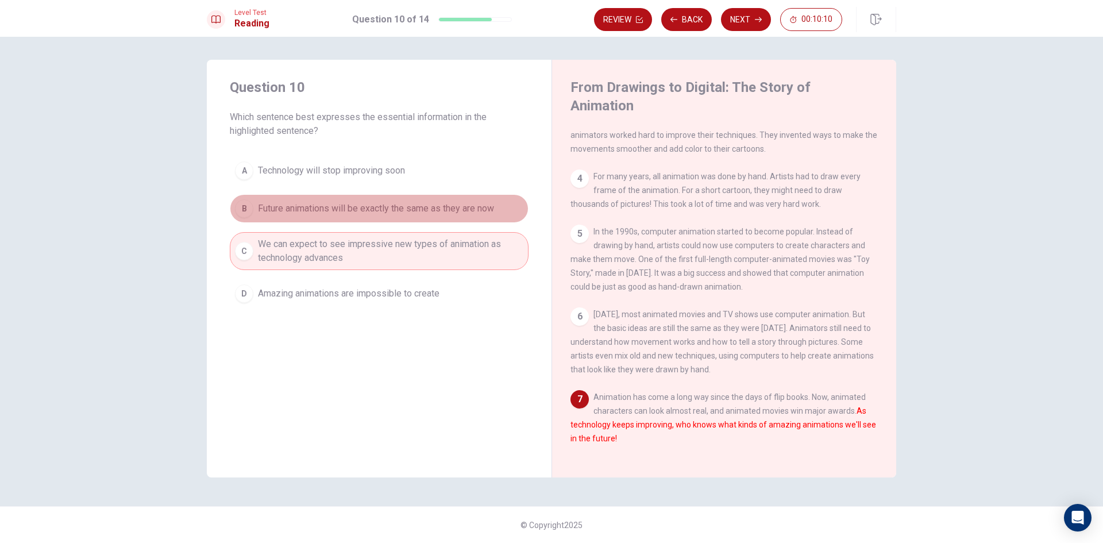
click at [272, 222] on button "B Future animations will be exactly the same as they are now" at bounding box center [379, 208] width 299 height 29
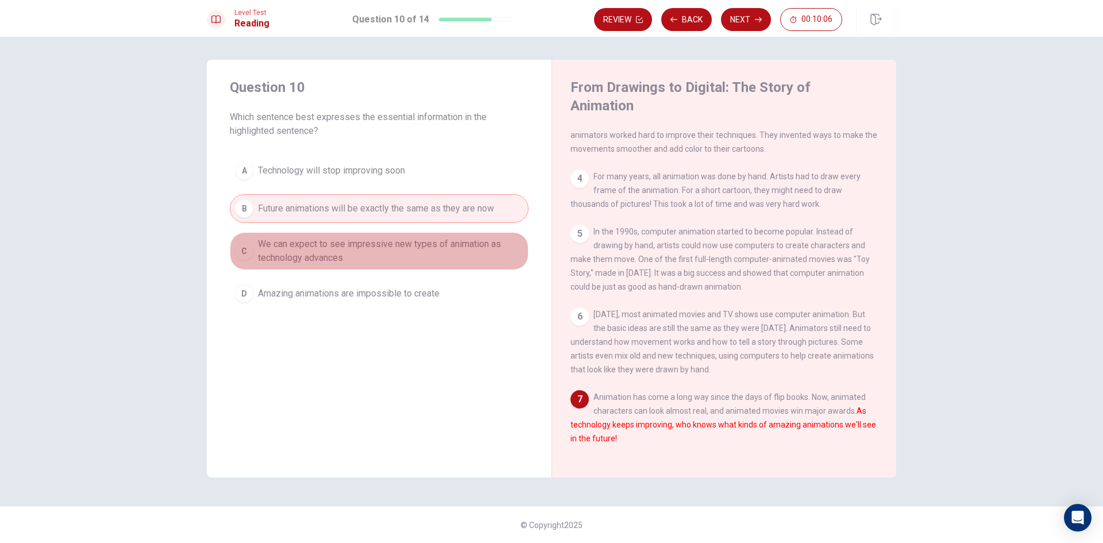
click at [370, 255] on span "We can expect to see impressive new types of animation as technology advances" at bounding box center [390, 251] width 265 height 28
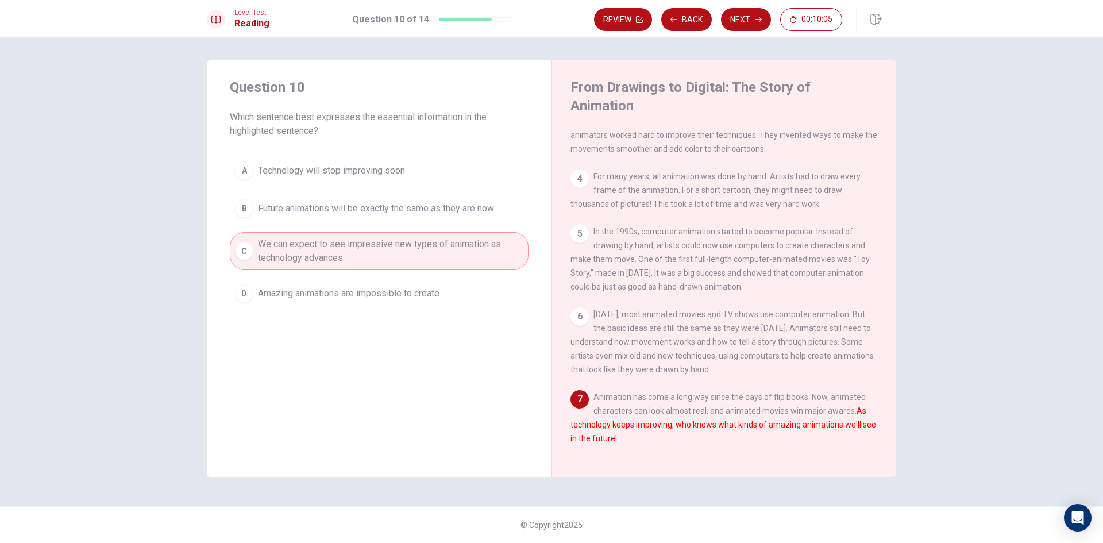
click at [334, 290] on span "Amazing animations are impossible to create" at bounding box center [349, 294] width 182 height 14
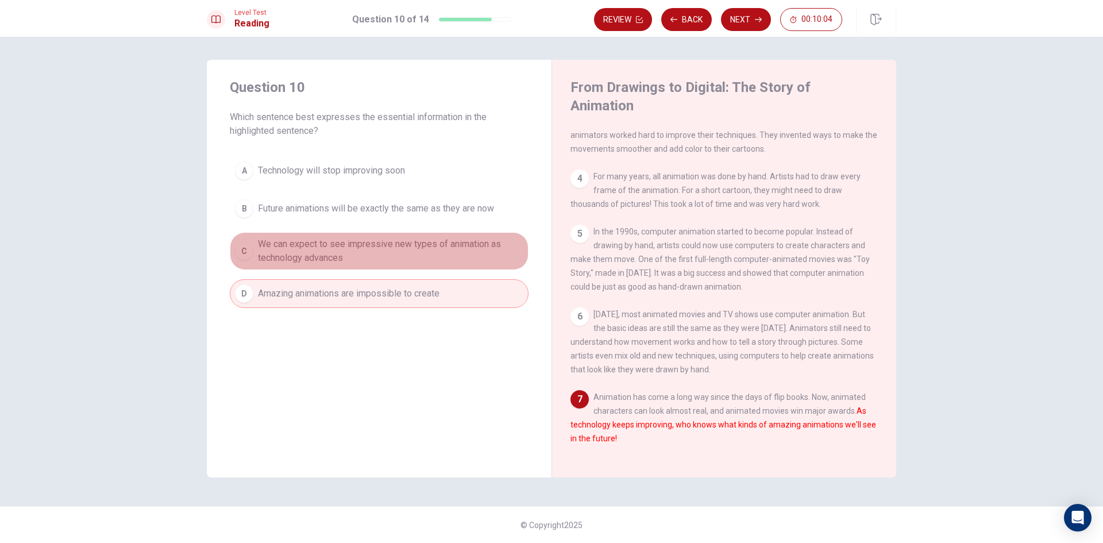
click at [337, 250] on span "We can expect to see impressive new types of animation as technology advances" at bounding box center [390, 251] width 265 height 28
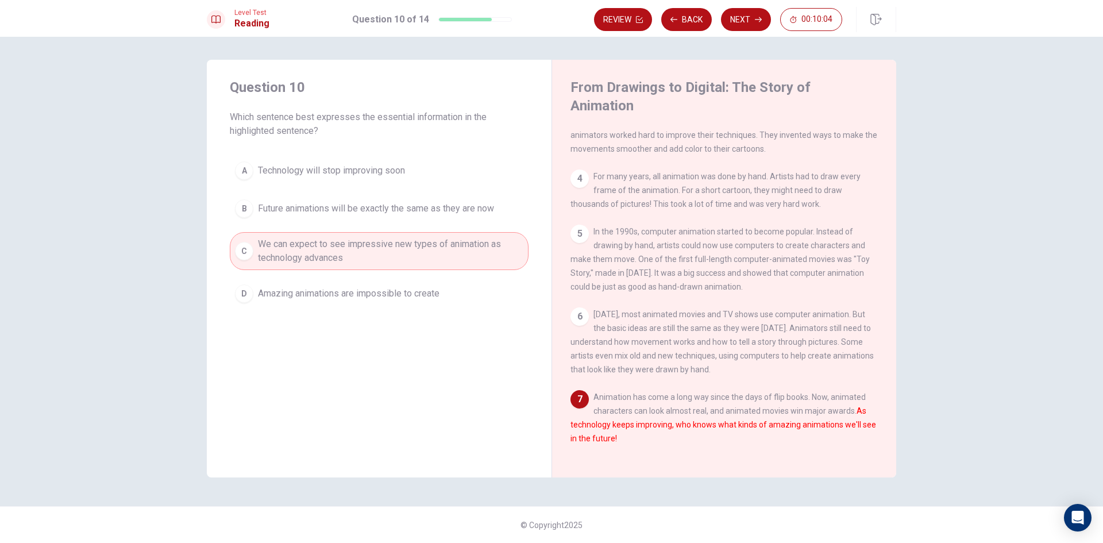
click at [339, 284] on button "D Amazing animations are impossible to create" at bounding box center [379, 293] width 299 height 29
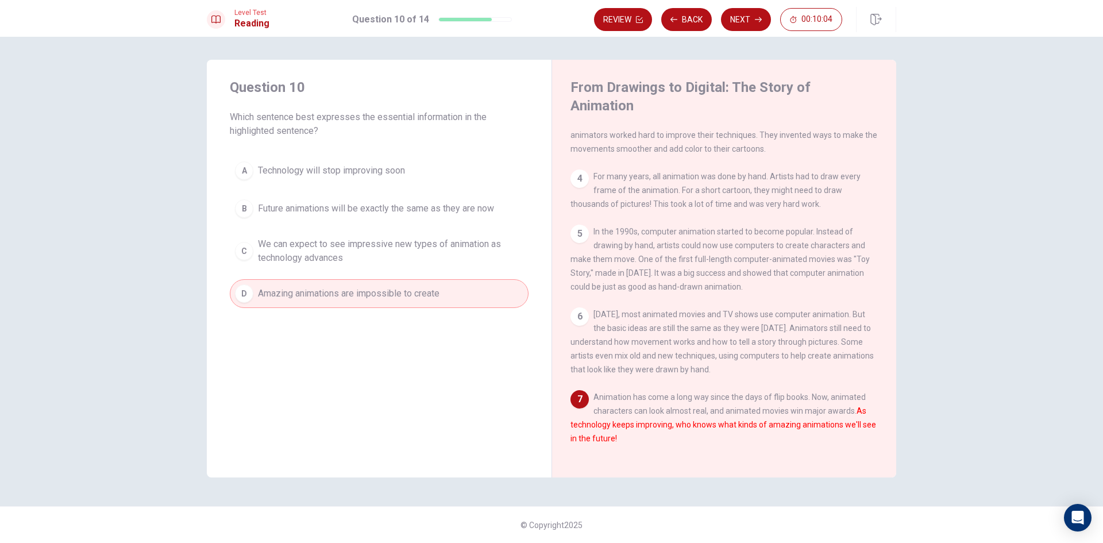
click at [350, 244] on span "We can expect to see impressive new types of animation as technology advances" at bounding box center [390, 251] width 265 height 28
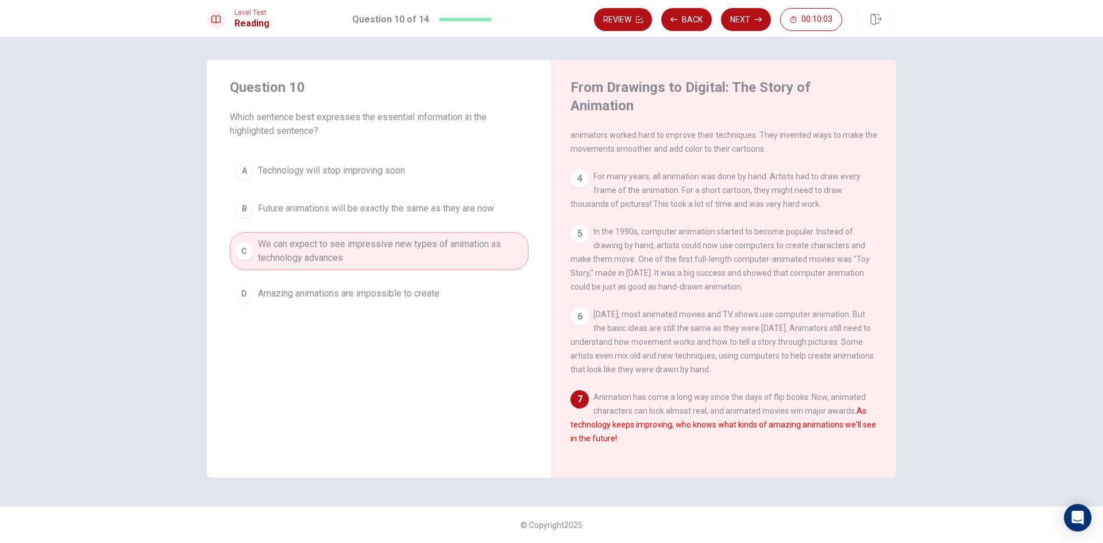
click at [370, 206] on span "Future animations will be exactly the same as they are now" at bounding box center [376, 209] width 236 height 14
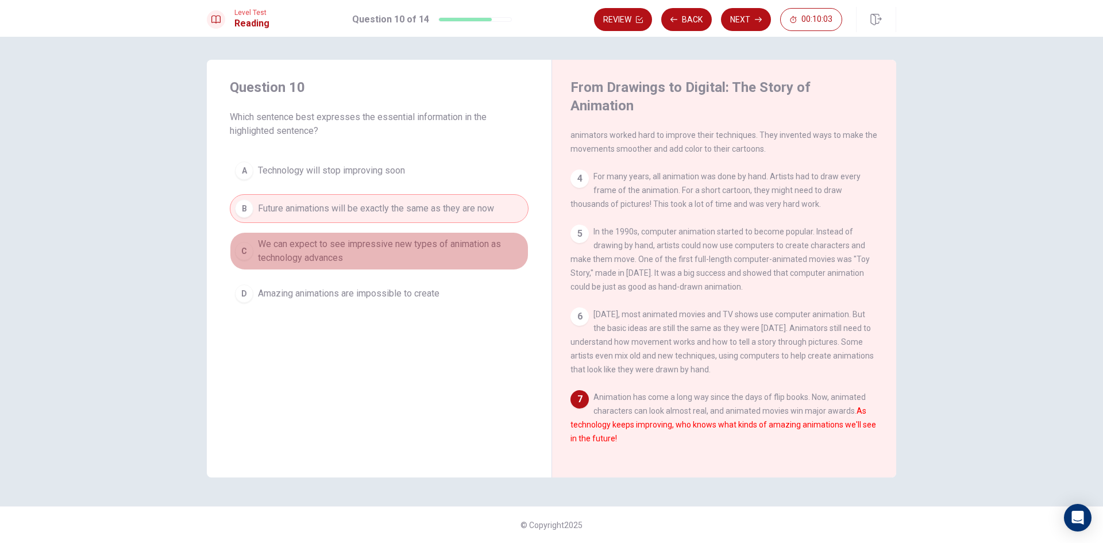
click at [387, 234] on button "C We can expect to see impressive new types of animation as technology advances" at bounding box center [379, 251] width 299 height 38
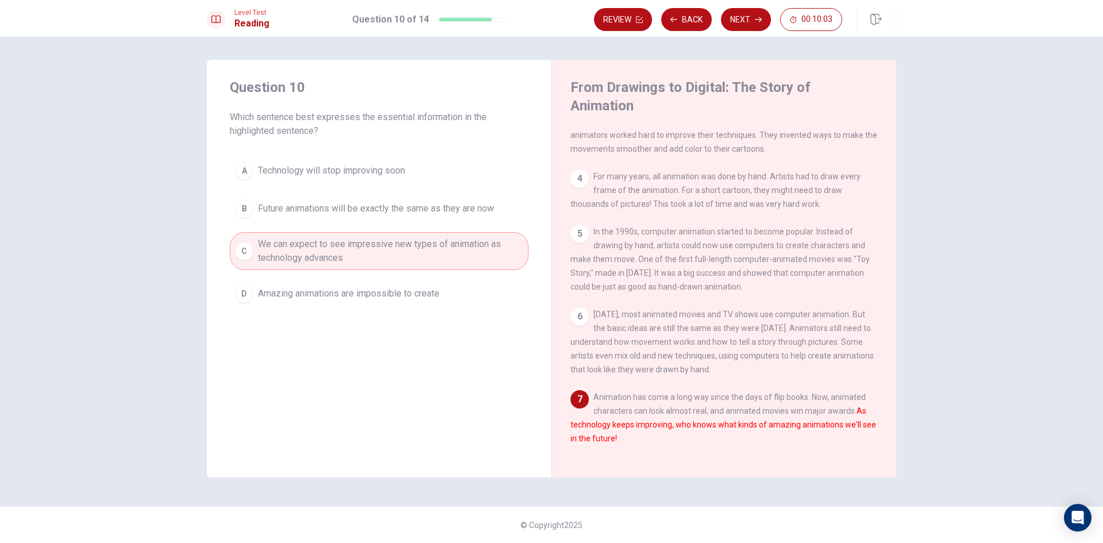
click at [391, 300] on button "D Amazing animations are impossible to create" at bounding box center [379, 293] width 299 height 29
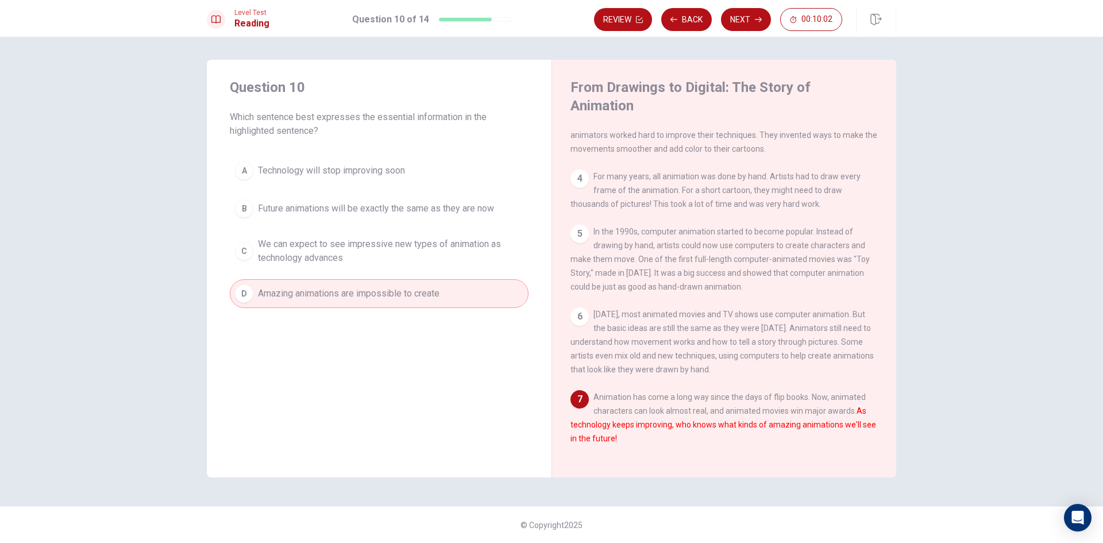
click at [414, 227] on div "A Technology will stop improving soon B Future animations will be exactly the s…" at bounding box center [379, 232] width 299 height 152
click at [430, 199] on button "B Future animations will be exactly the same as they are now" at bounding box center [379, 208] width 299 height 29
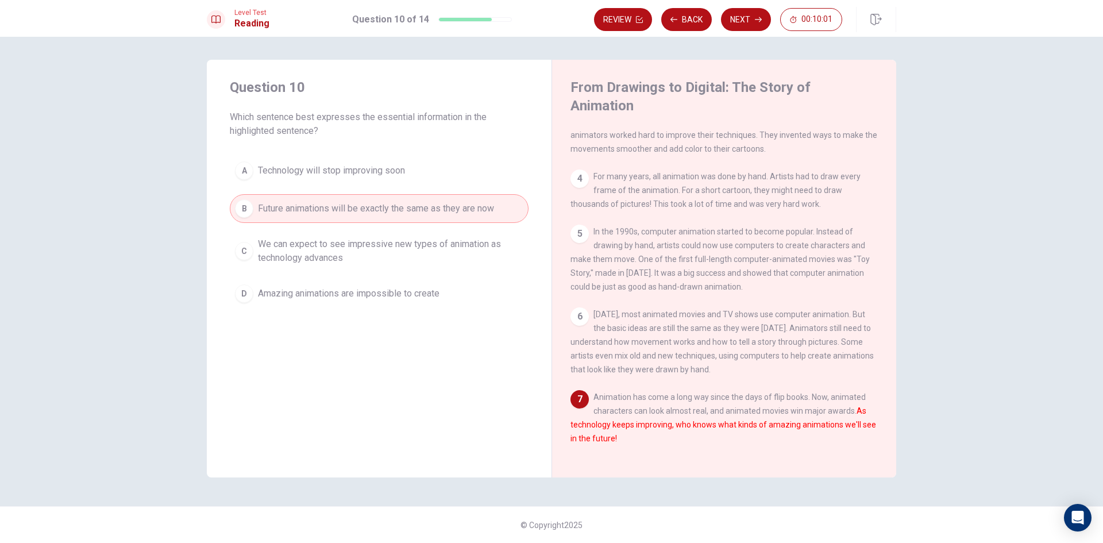
drag, startPoint x: 421, startPoint y: 249, endPoint x: 395, endPoint y: 284, distance: 43.2
click at [418, 257] on span "We can expect to see impressive new types of animation as technology advances" at bounding box center [390, 251] width 265 height 28
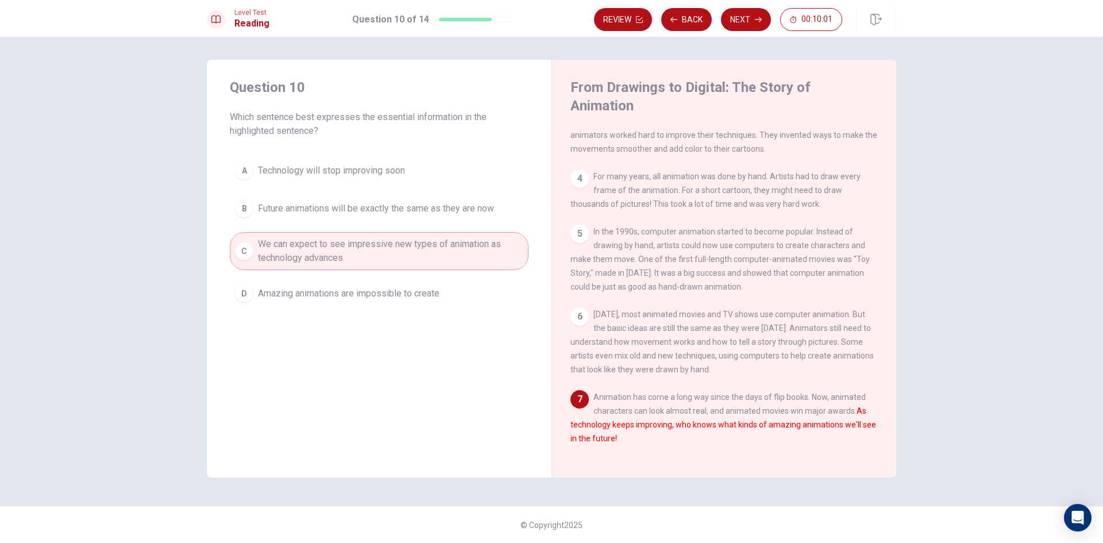
click at [394, 287] on span "Amazing animations are impossible to create" at bounding box center [349, 294] width 182 height 14
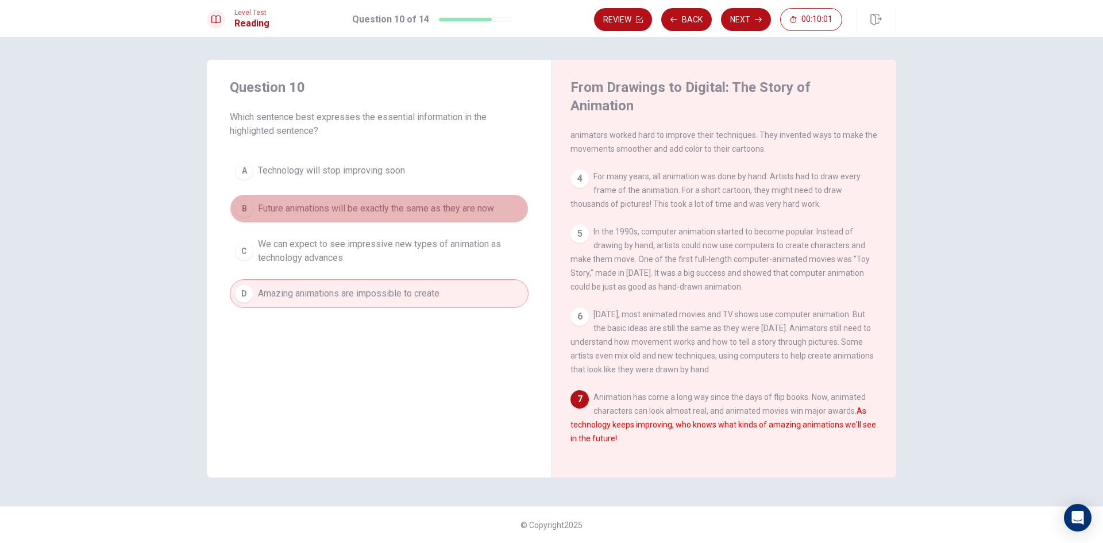
click at [425, 195] on button "B Future animations will be exactly the same as they are now" at bounding box center [379, 208] width 299 height 29
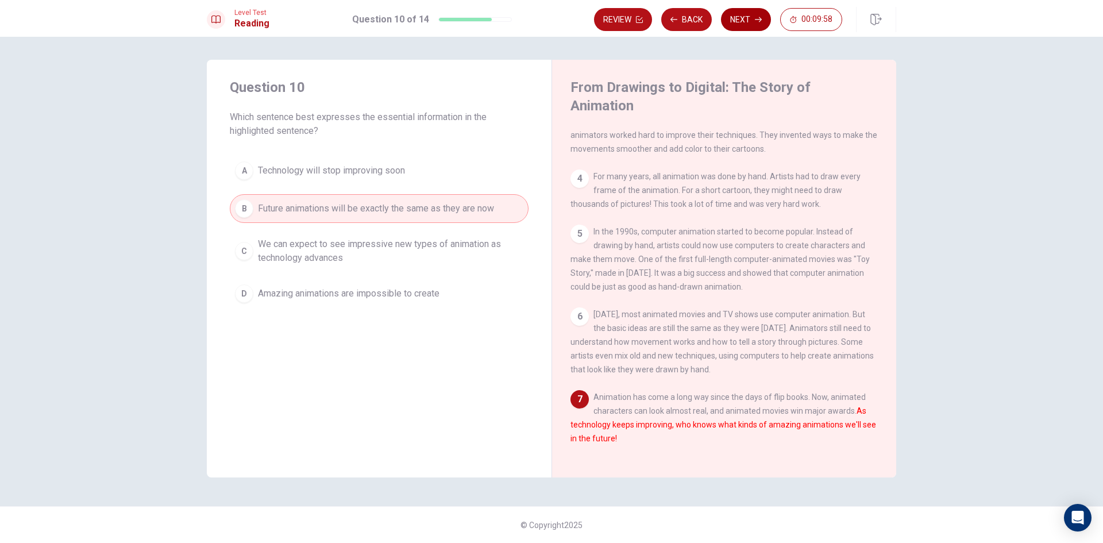
click at [751, 26] on button "Next" at bounding box center [746, 19] width 50 height 23
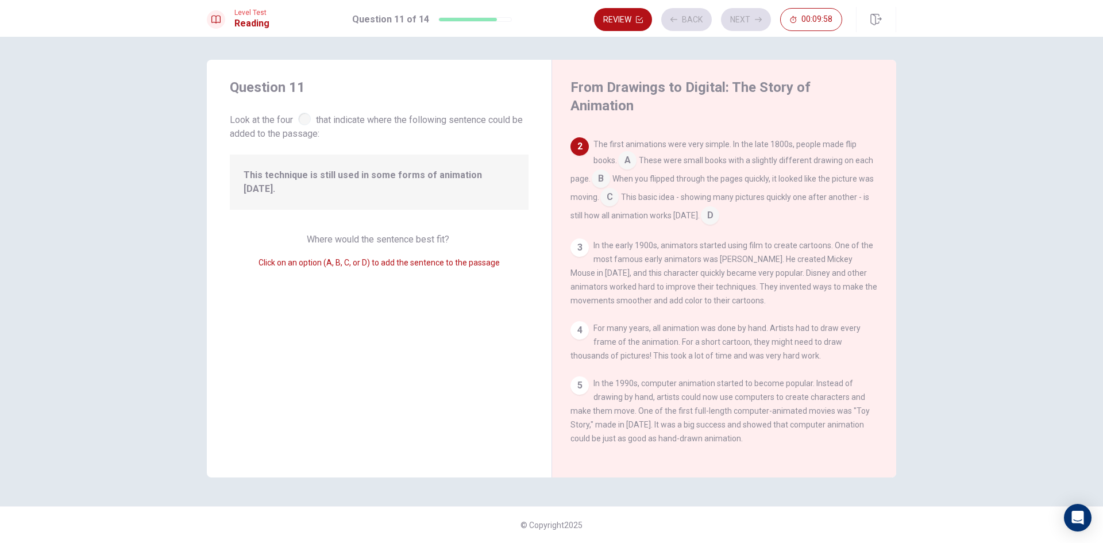
scroll to position [57, 0]
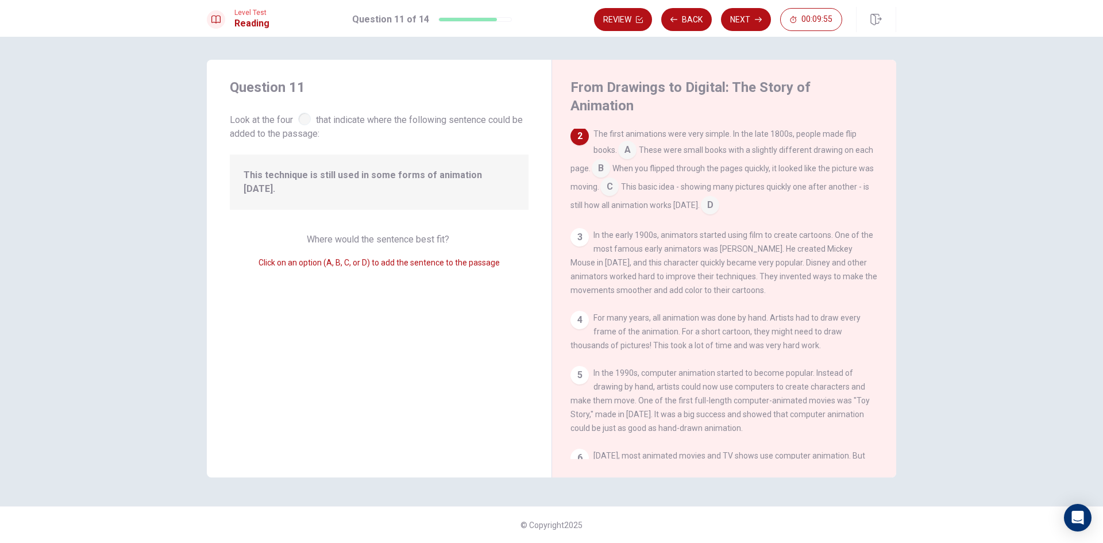
click at [302, 183] on div "This technique is still used in some forms of animation [DATE]." at bounding box center [379, 182] width 299 height 55
click at [417, 234] on span "Where would the sentence best fit?" at bounding box center [379, 239] width 145 height 11
click at [414, 178] on span "This technique is still used in some forms of animation [DATE]." at bounding box center [379, 182] width 271 height 28
drag, startPoint x: 498, startPoint y: 172, endPoint x: 507, endPoint y: 172, distance: 9.8
click at [457, 194] on div "This technique is still used in some forms of animation [DATE]." at bounding box center [379, 182] width 299 height 55
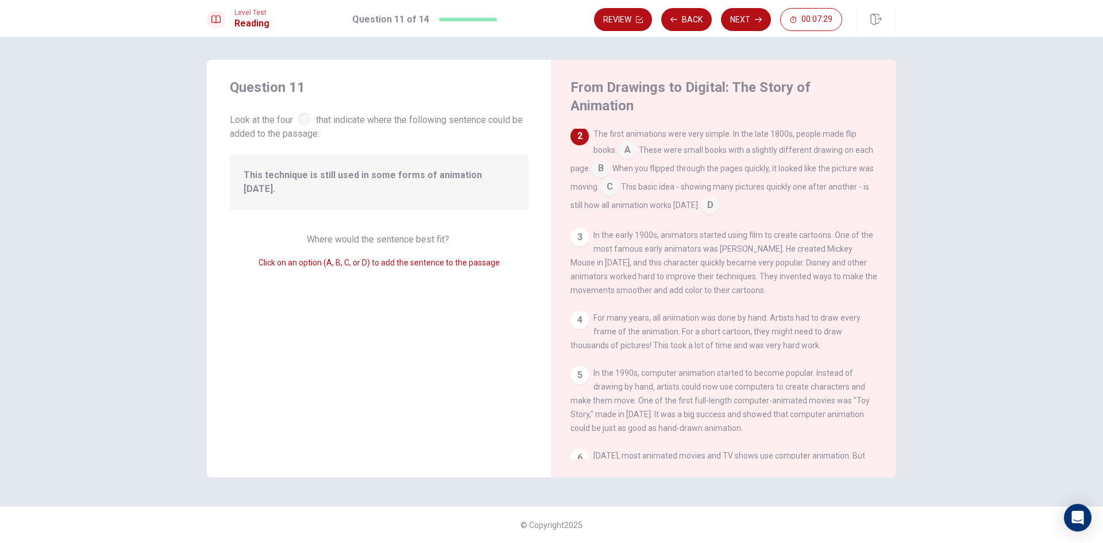
click at [619, 179] on input at bounding box center [609, 188] width 18 height 18
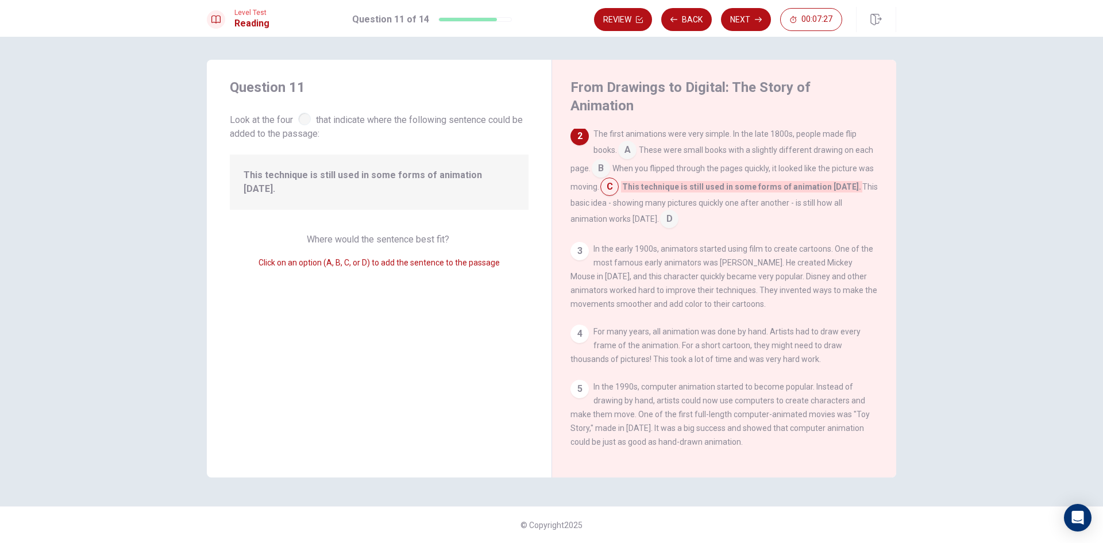
click at [673, 211] on input at bounding box center [669, 220] width 18 height 18
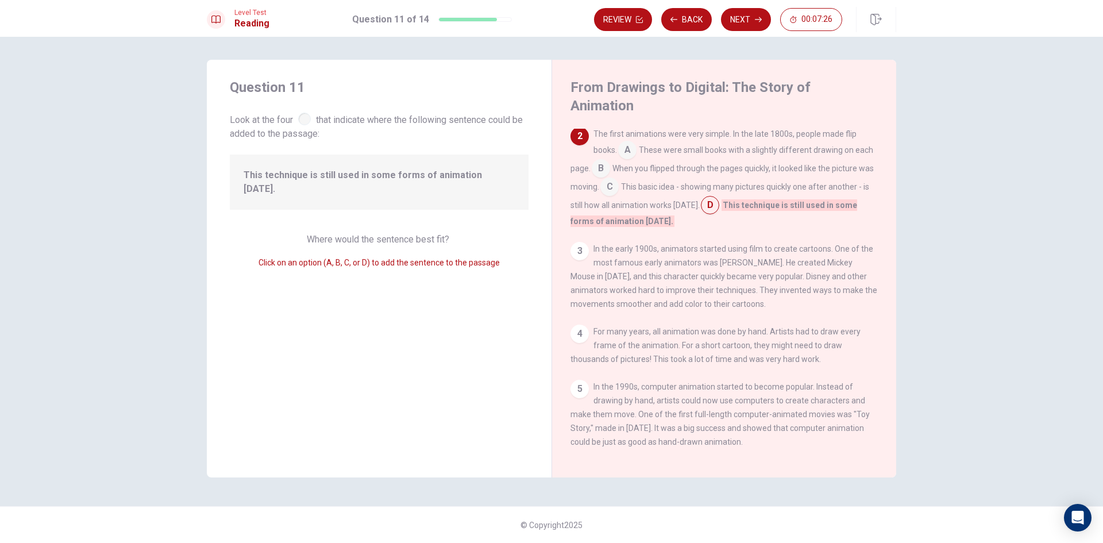
click at [619, 179] on input at bounding box center [609, 188] width 18 height 18
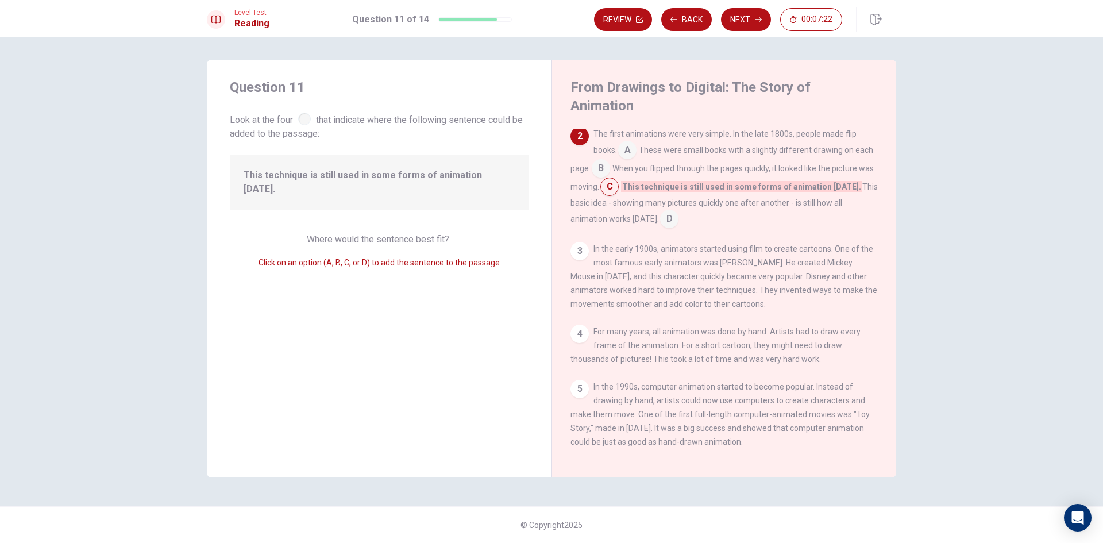
click at [630, 142] on input at bounding box center [627, 151] width 18 height 18
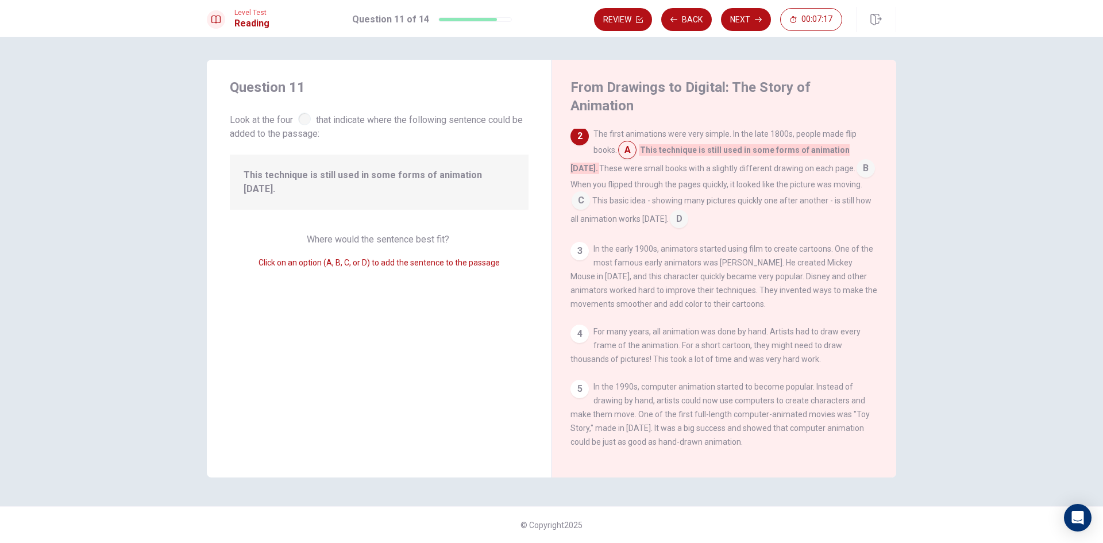
click at [857, 160] on input at bounding box center [866, 169] width 18 height 18
click at [841, 186] on input at bounding box center [850, 188] width 18 height 18
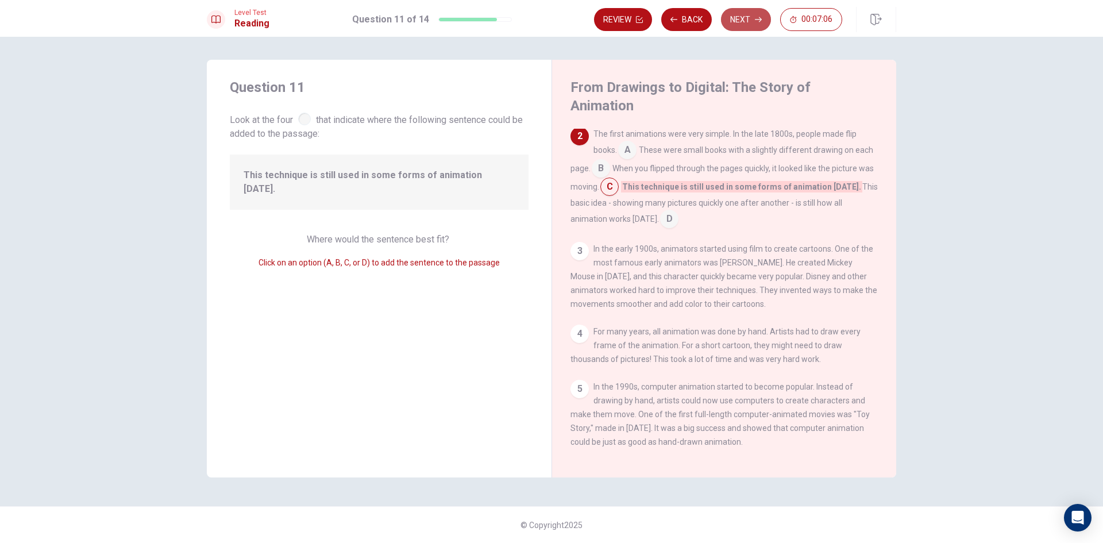
click at [748, 19] on button "Next" at bounding box center [746, 19] width 50 height 23
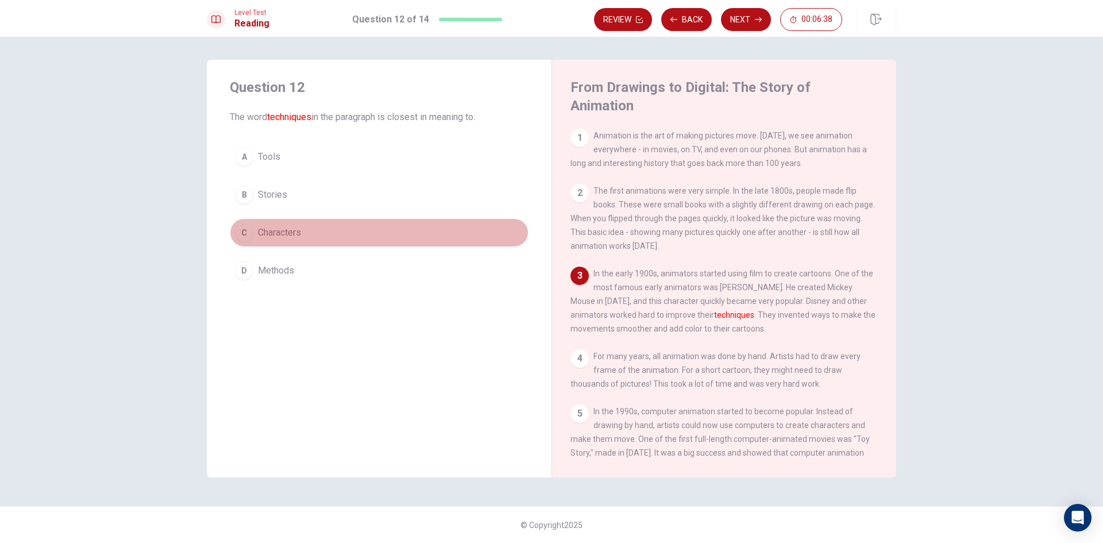
click at [236, 232] on div "C" at bounding box center [244, 232] width 18 height 18
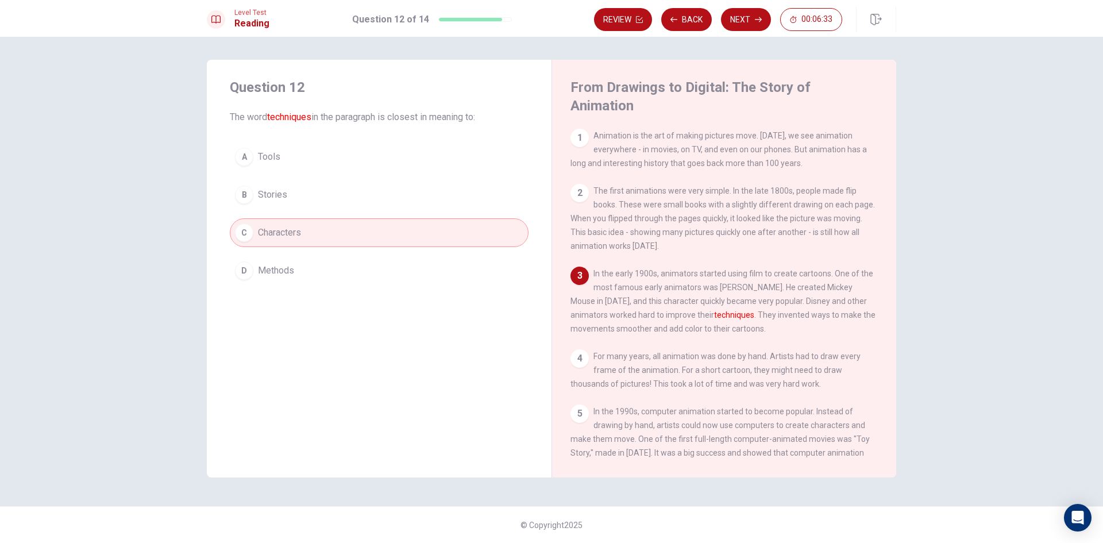
click at [257, 206] on button "B Stories" at bounding box center [379, 194] width 299 height 29
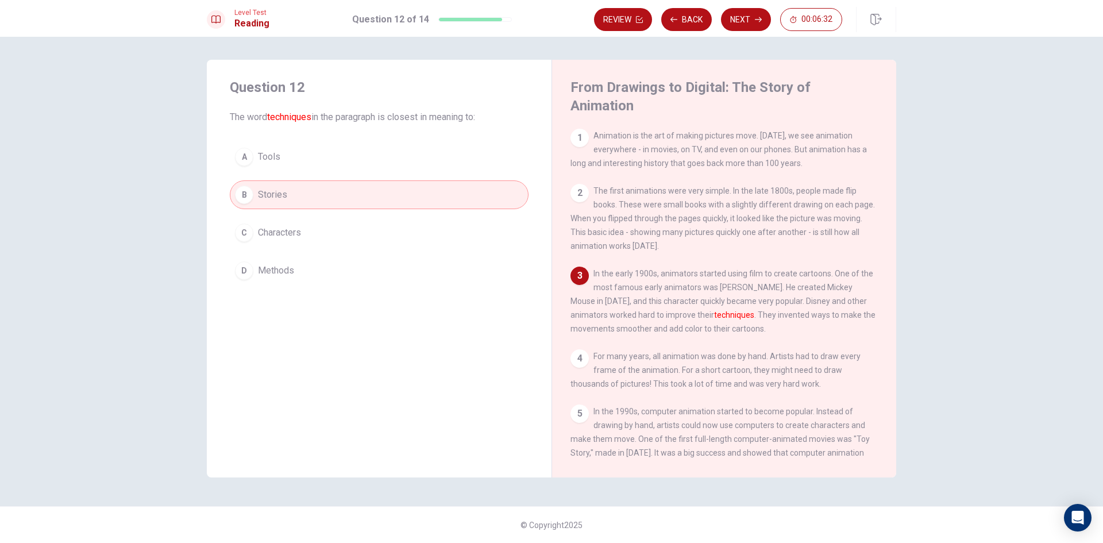
click at [265, 227] on span "Characters" at bounding box center [279, 233] width 43 height 14
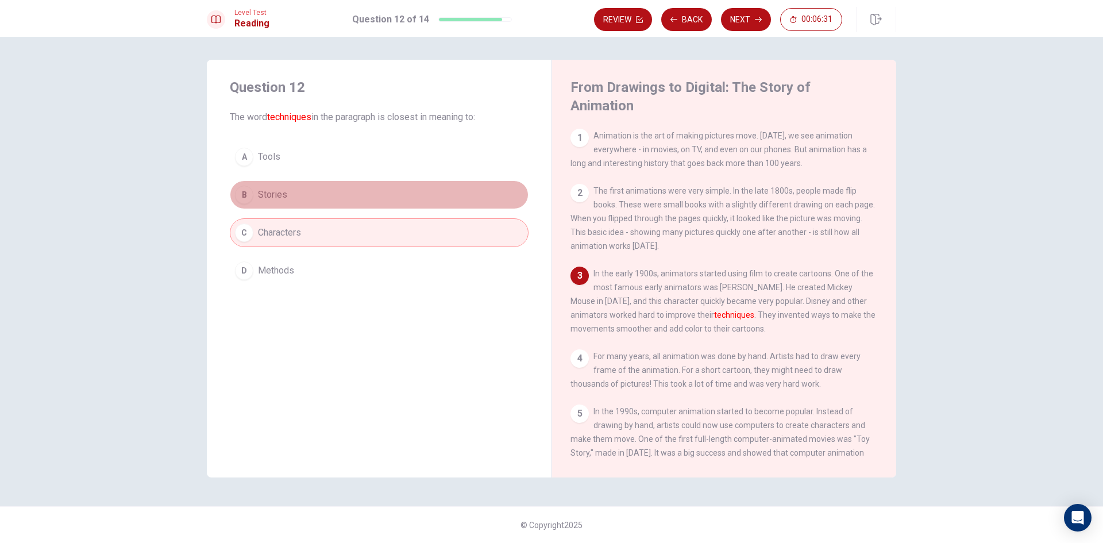
click at [268, 199] on span "Stories" at bounding box center [272, 195] width 29 height 14
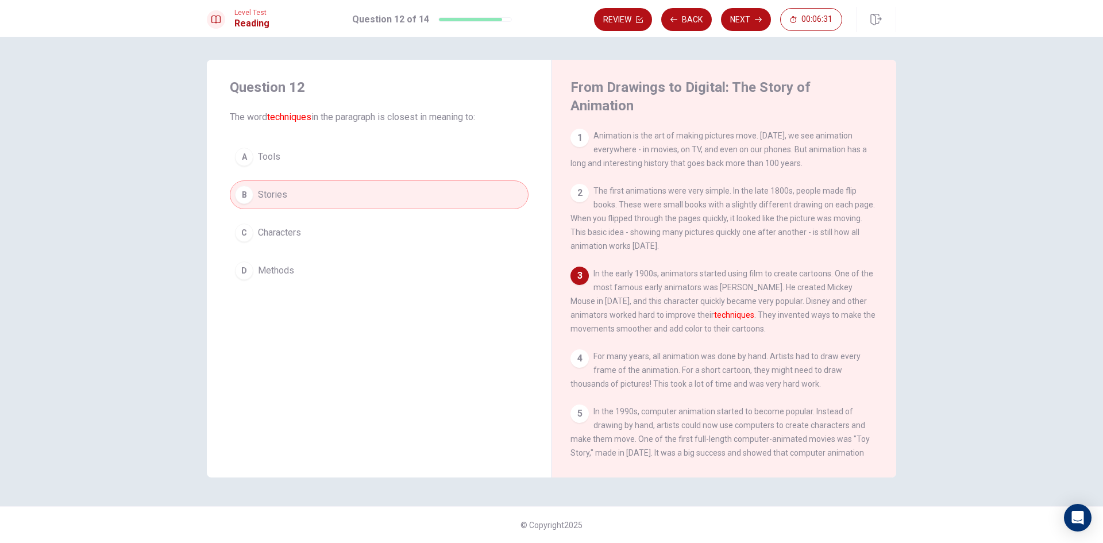
click at [269, 222] on button "C Characters" at bounding box center [379, 232] width 299 height 29
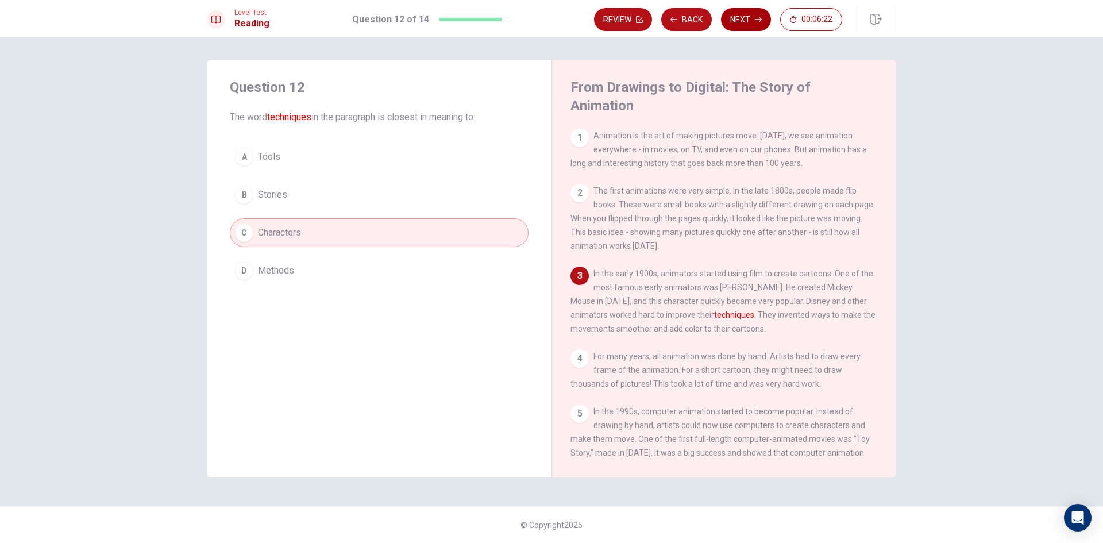
click at [742, 21] on button "Next" at bounding box center [746, 19] width 50 height 23
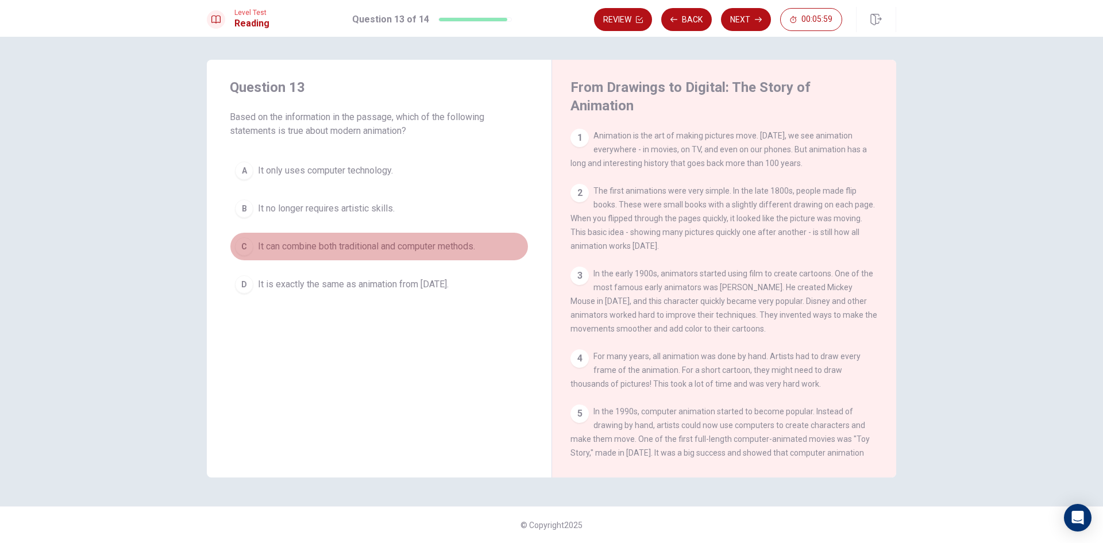
click at [244, 247] on div "C" at bounding box center [244, 246] width 18 height 18
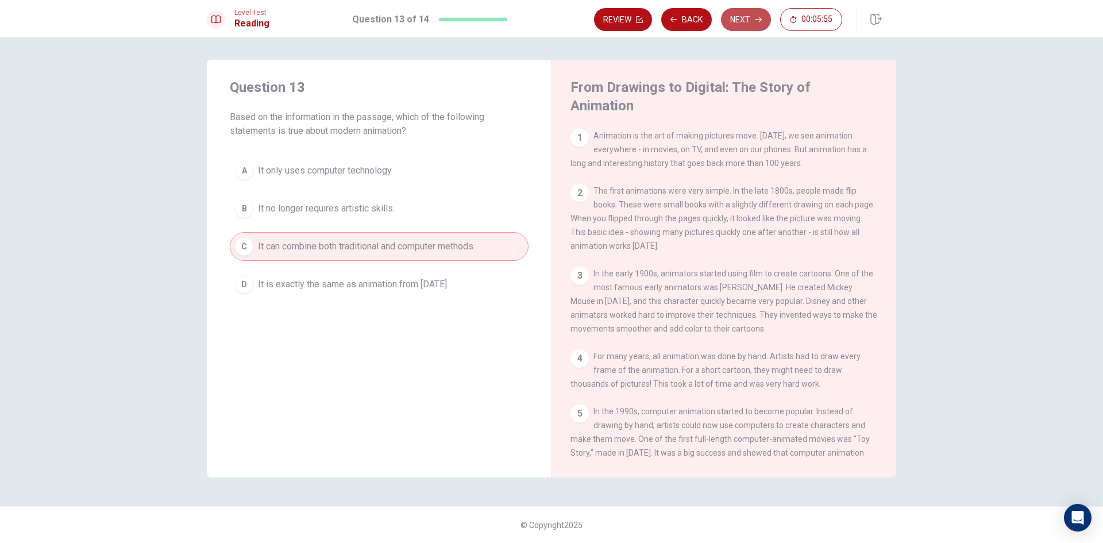
click at [748, 16] on button "Next" at bounding box center [746, 19] width 50 height 23
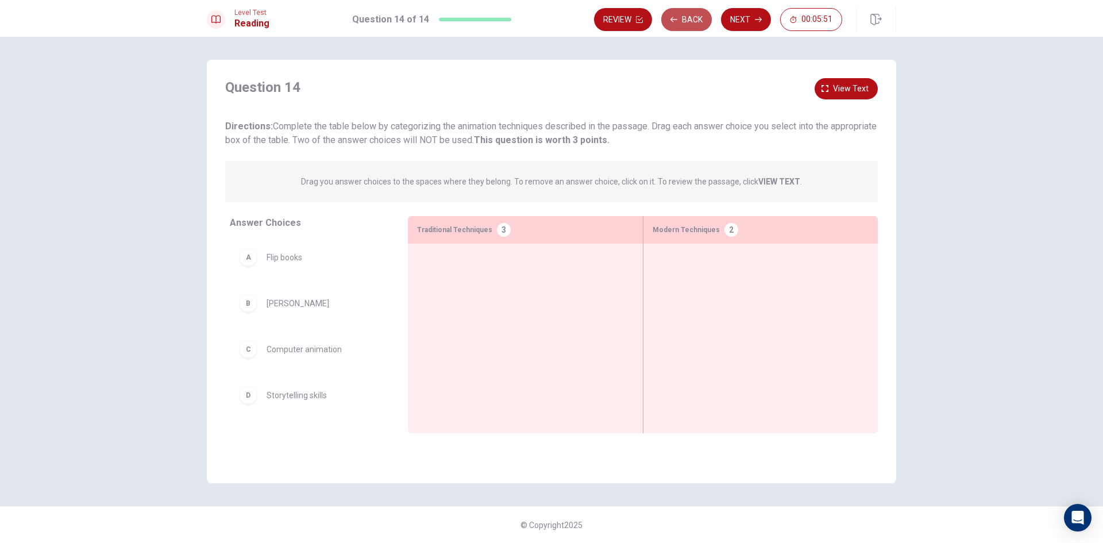
click at [697, 21] on button "Back" at bounding box center [686, 19] width 51 height 23
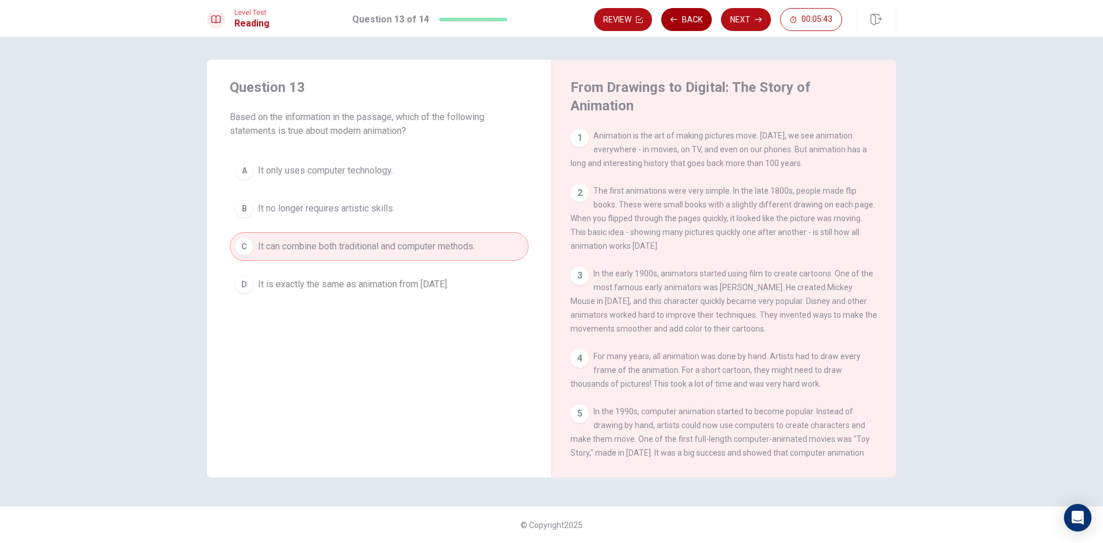
click at [700, 18] on button "Back" at bounding box center [686, 19] width 51 height 23
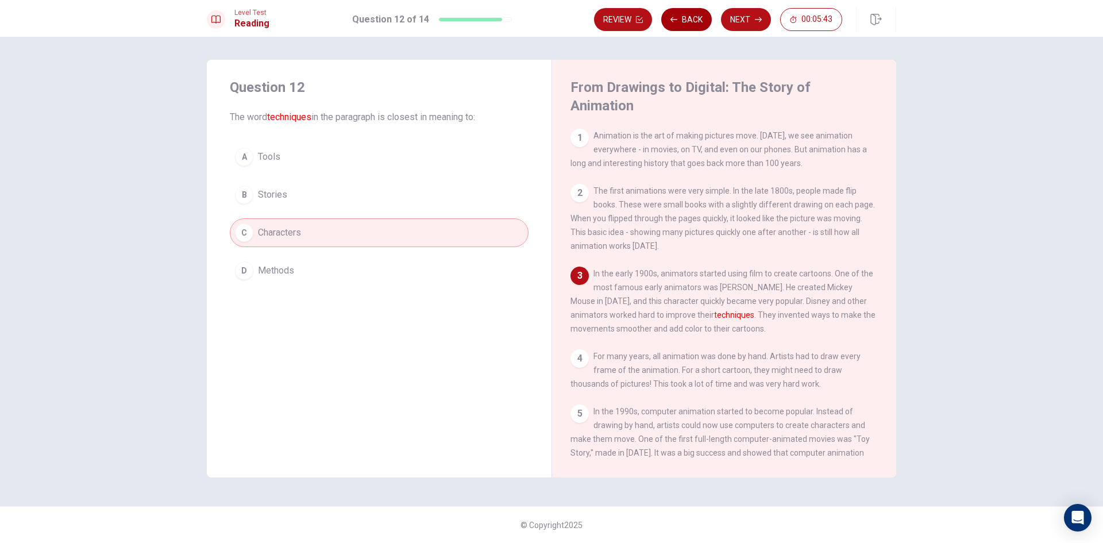
click at [700, 18] on button "Back" at bounding box center [686, 19] width 51 height 23
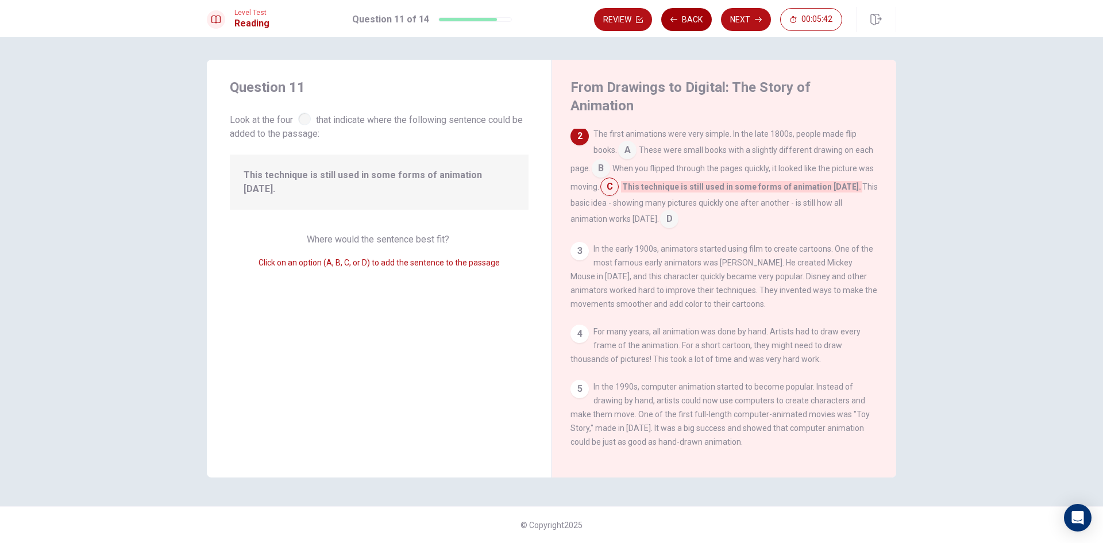
click at [700, 18] on button "Back" at bounding box center [686, 19] width 51 height 23
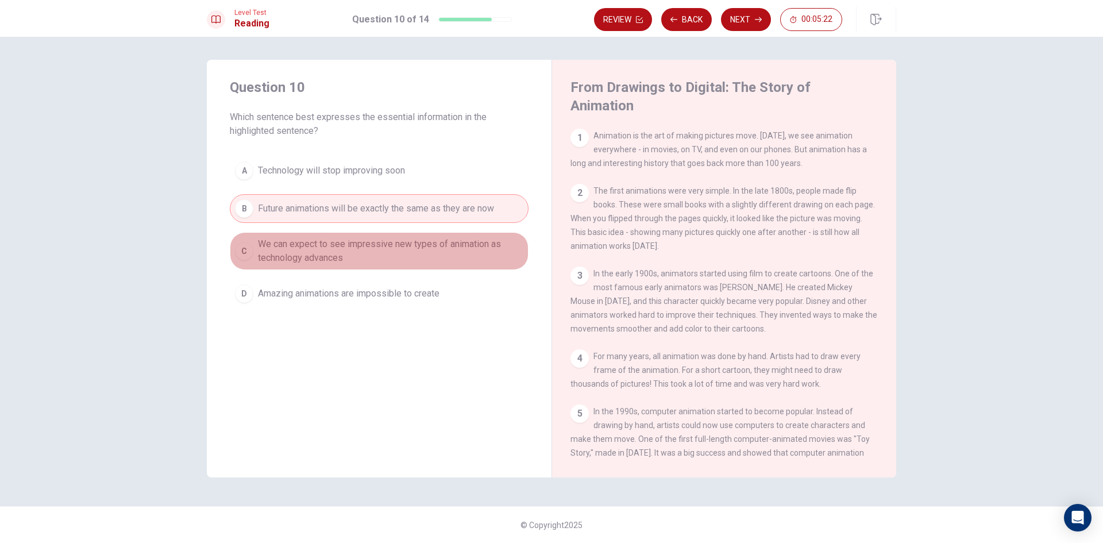
click at [286, 253] on span "We can expect to see impressive new types of animation as technology advances" at bounding box center [390, 251] width 265 height 28
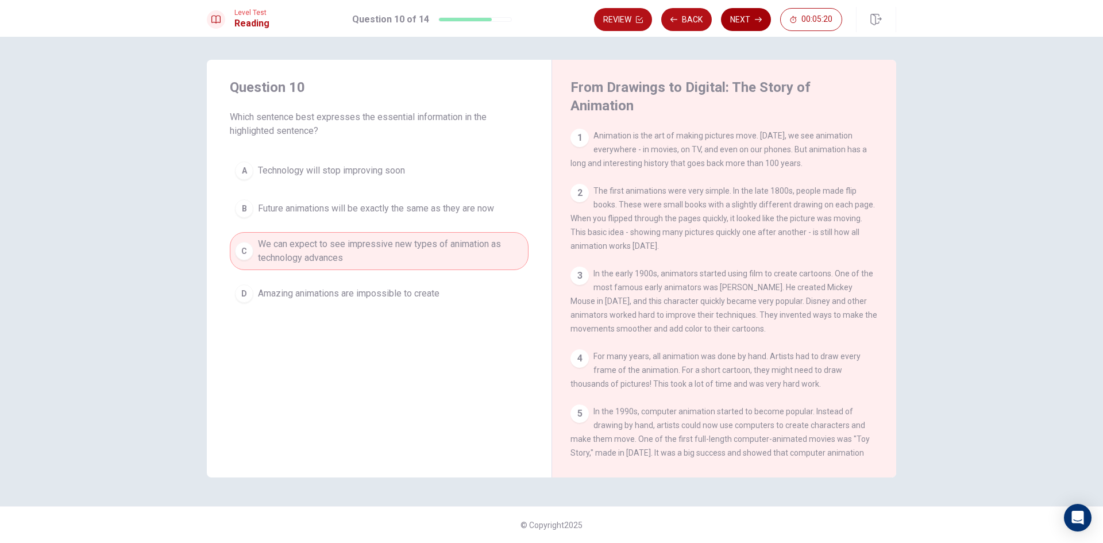
click at [750, 23] on button "Next" at bounding box center [746, 19] width 50 height 23
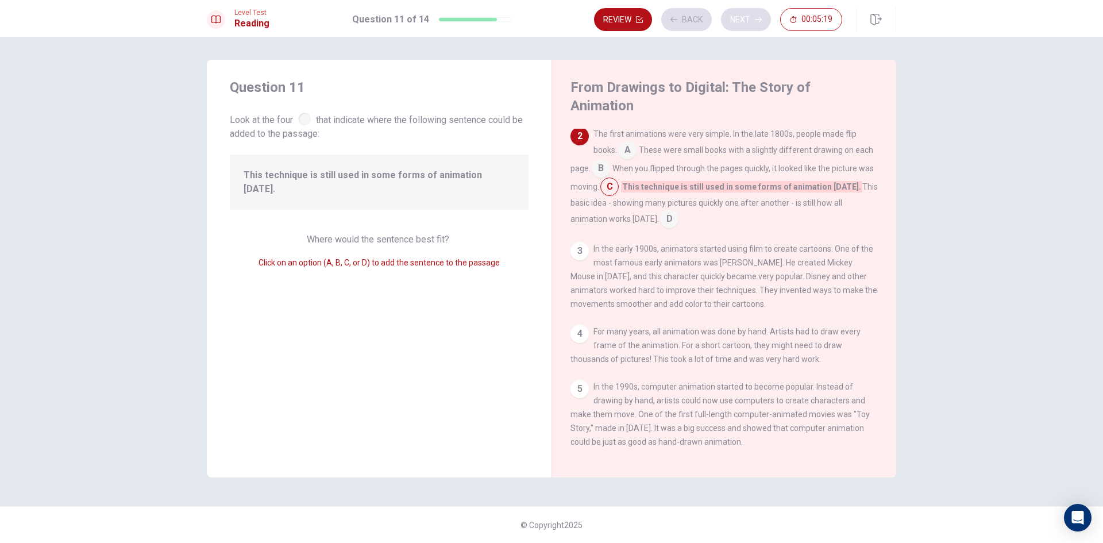
click at [750, 23] on div "Review Back Next 00:05:19" at bounding box center [718, 19] width 248 height 23
click at [759, 25] on button "Next" at bounding box center [746, 19] width 50 height 23
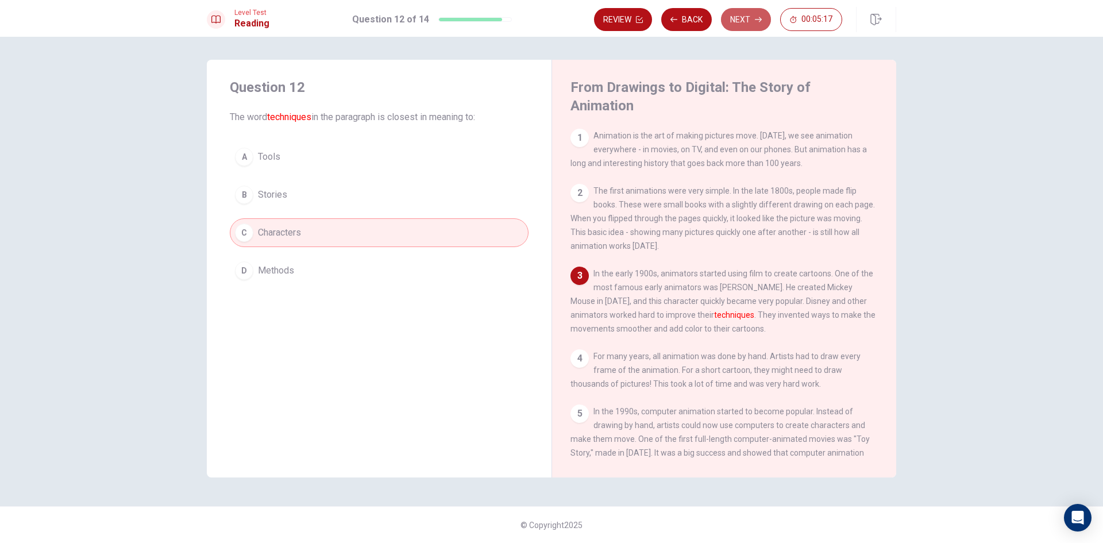
click at [757, 25] on button "Next" at bounding box center [746, 19] width 50 height 23
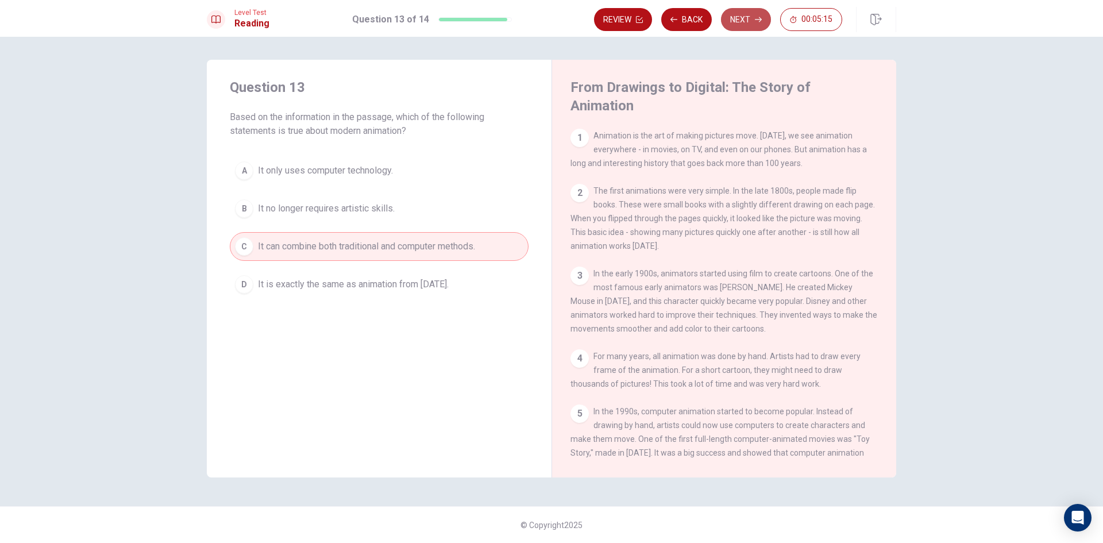
click at [753, 22] on button "Next" at bounding box center [746, 19] width 50 height 23
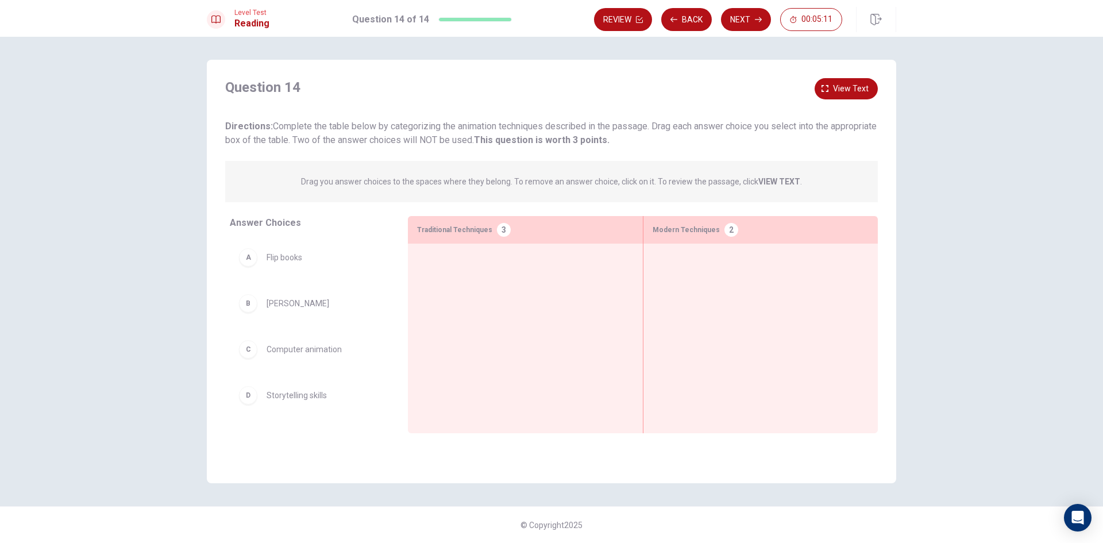
click at [389, 287] on div "A Flip books B [PERSON_NAME] Disney C Computer animation D Storytelling skills …" at bounding box center [314, 327] width 169 height 177
click at [245, 263] on div "A" at bounding box center [248, 257] width 18 height 18
drag, startPoint x: 245, startPoint y: 262, endPoint x: 438, endPoint y: 265, distance: 192.5
drag, startPoint x: 248, startPoint y: 309, endPoint x: 695, endPoint y: 268, distance: 448.9
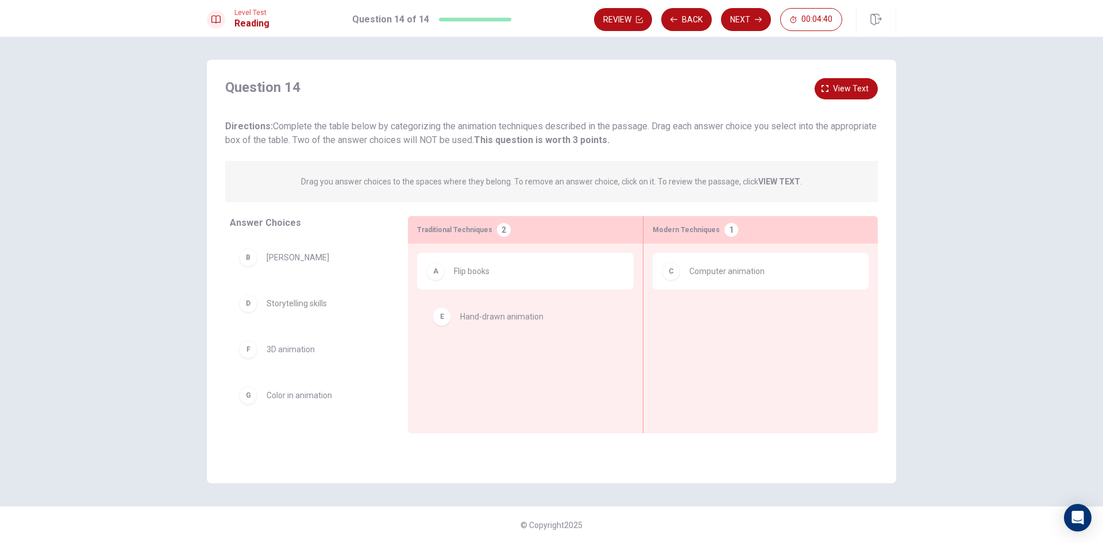
drag, startPoint x: 254, startPoint y: 354, endPoint x: 453, endPoint y: 321, distance: 200.9
drag, startPoint x: 248, startPoint y: 353, endPoint x: 730, endPoint y: 324, distance: 482.9
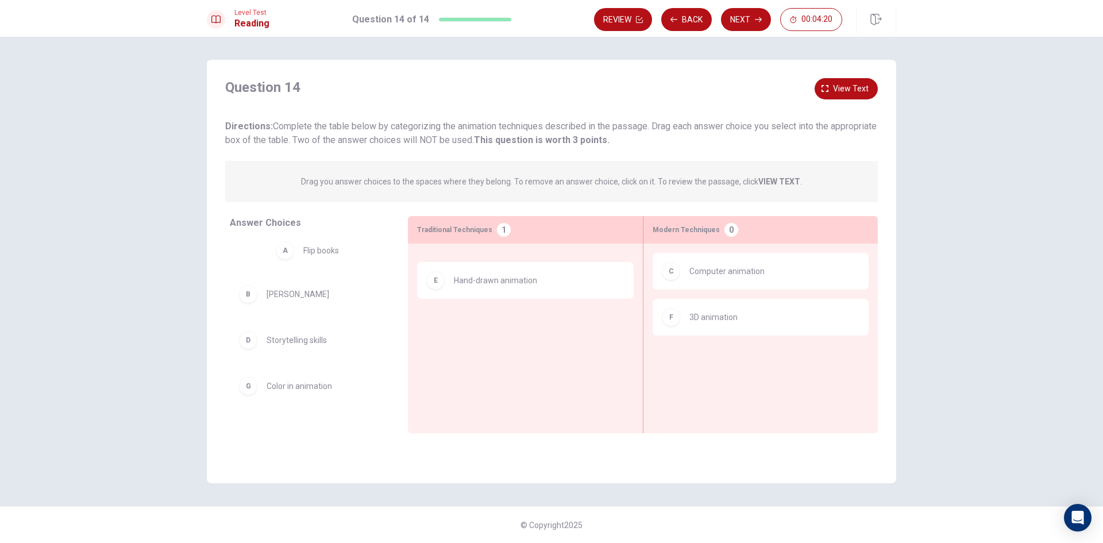
drag, startPoint x: 438, startPoint y: 283, endPoint x: 282, endPoint y: 262, distance: 157.1
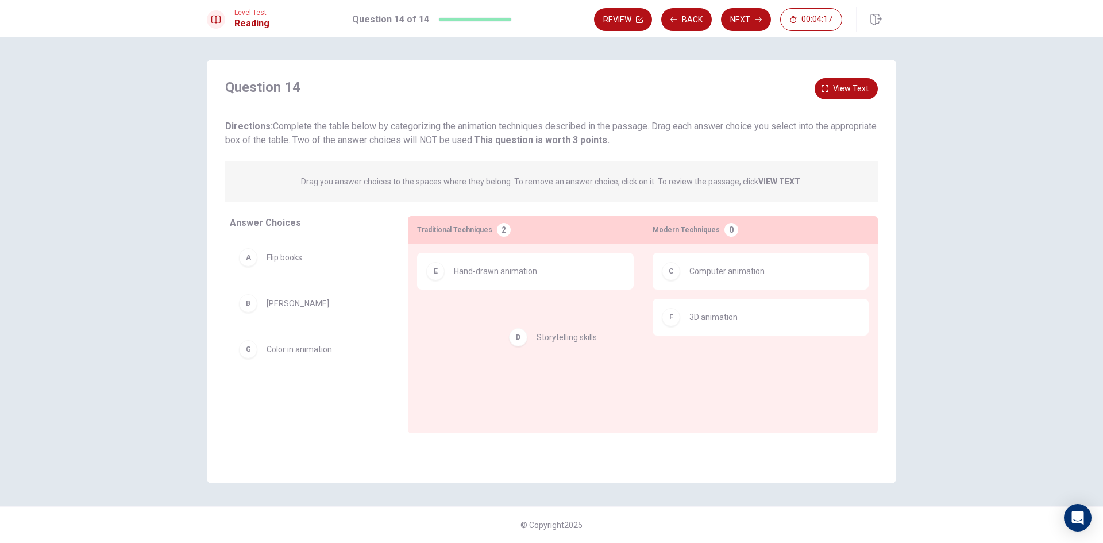
drag, startPoint x: 252, startPoint y: 360, endPoint x: 427, endPoint y: 335, distance: 176.5
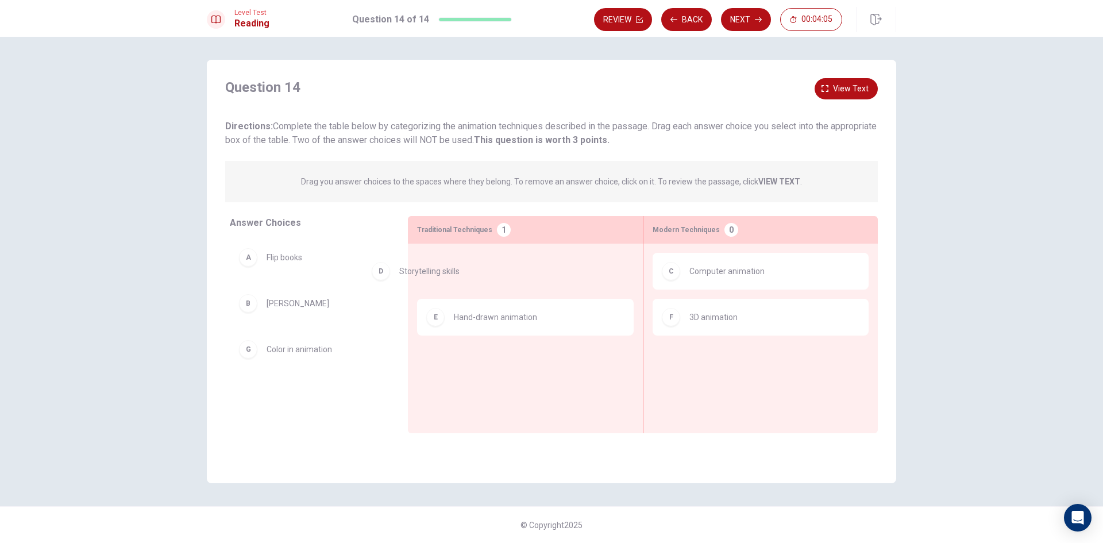
drag, startPoint x: 436, startPoint y: 284, endPoint x: 323, endPoint y: 284, distance: 112.6
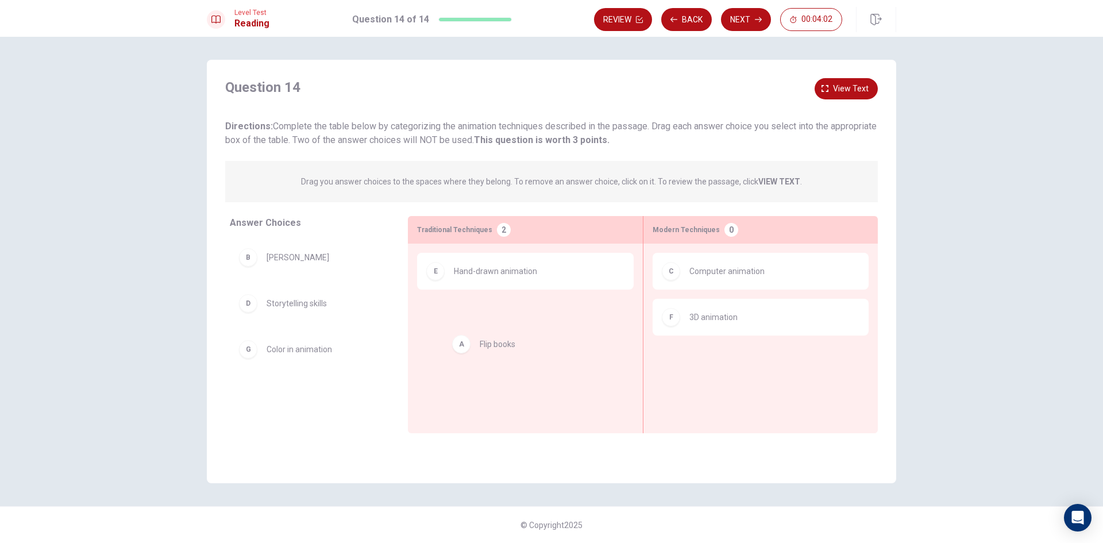
drag, startPoint x: 265, startPoint y: 259, endPoint x: 482, endPoint y: 345, distance: 233.8
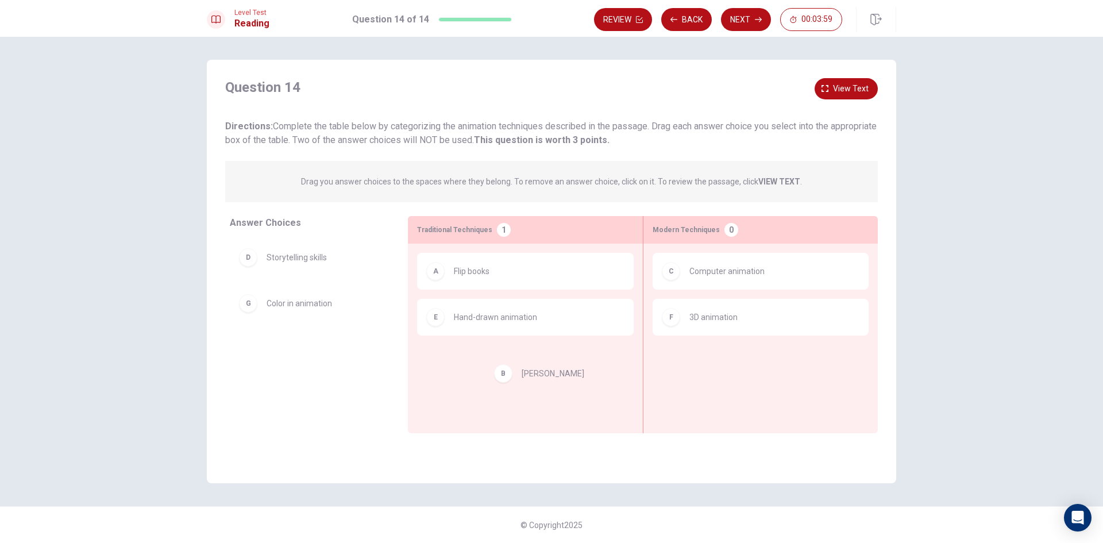
drag, startPoint x: 254, startPoint y: 259, endPoint x: 206, endPoint y: 423, distance: 171.2
drag, startPoint x: 483, startPoint y: 332, endPoint x: 286, endPoint y: 410, distance: 211.8
drag, startPoint x: 251, startPoint y: 309, endPoint x: 520, endPoint y: 371, distance: 275.9
click at [751, 20] on button "Next" at bounding box center [746, 19] width 50 height 23
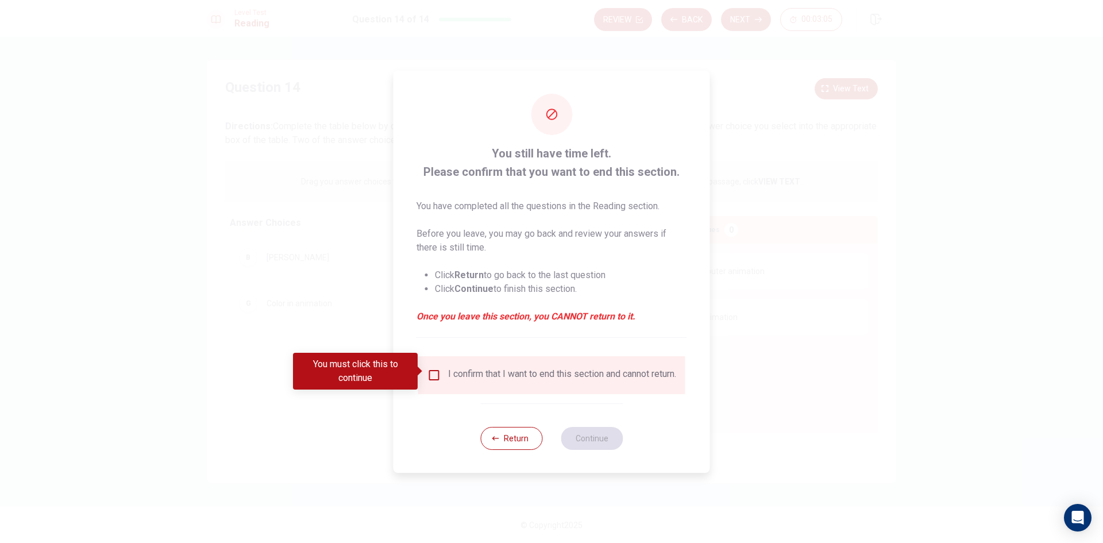
click at [435, 369] on input "You must click this to continue" at bounding box center [434, 375] width 14 height 14
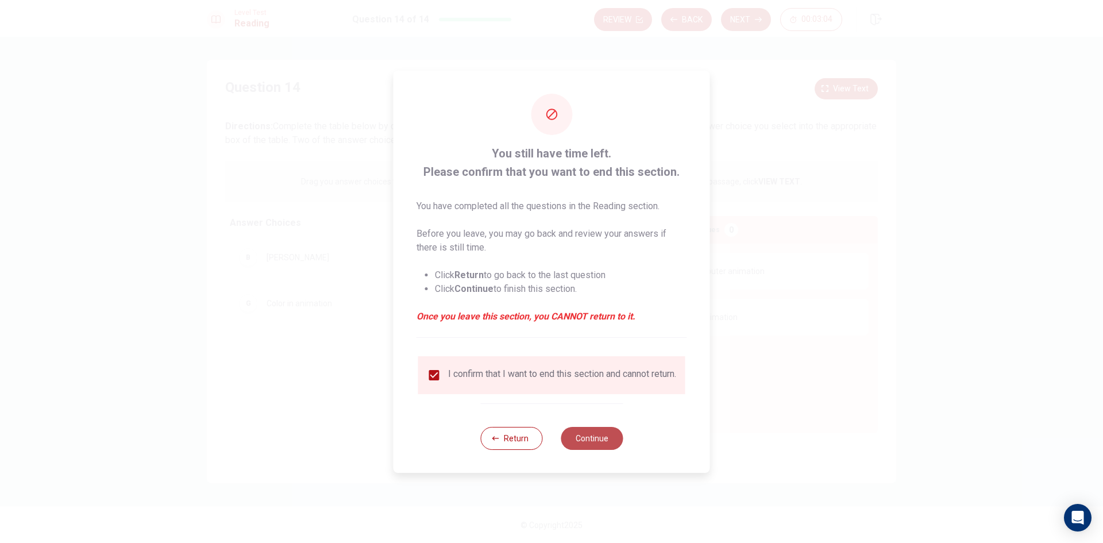
click at [600, 437] on button "Continue" at bounding box center [592, 438] width 62 height 23
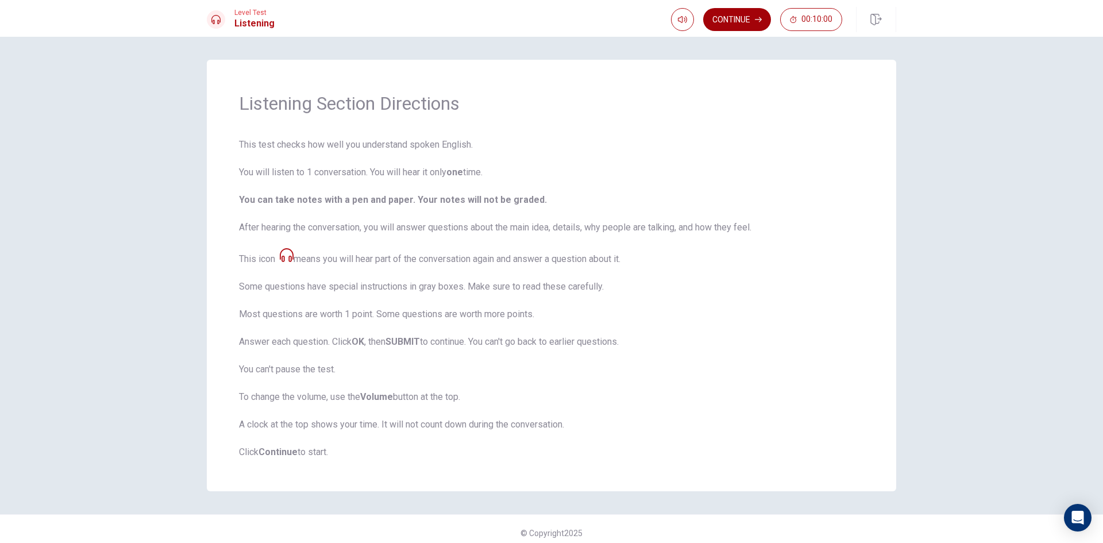
click at [749, 17] on button "Continue" at bounding box center [737, 19] width 68 height 23
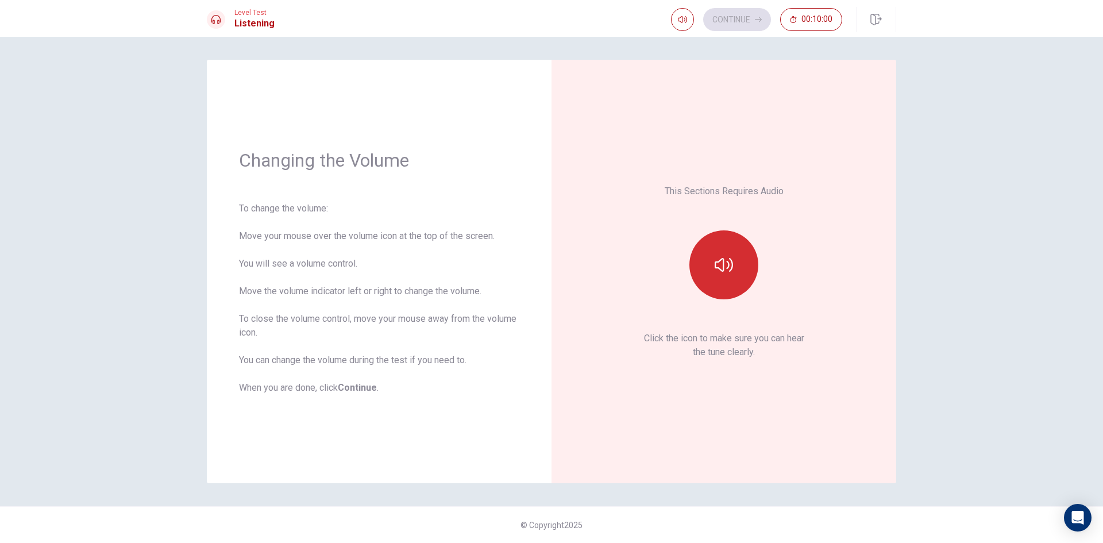
click at [714, 270] on button "button" at bounding box center [723, 264] width 69 height 69
click at [737, 13] on button "Continue" at bounding box center [737, 19] width 68 height 23
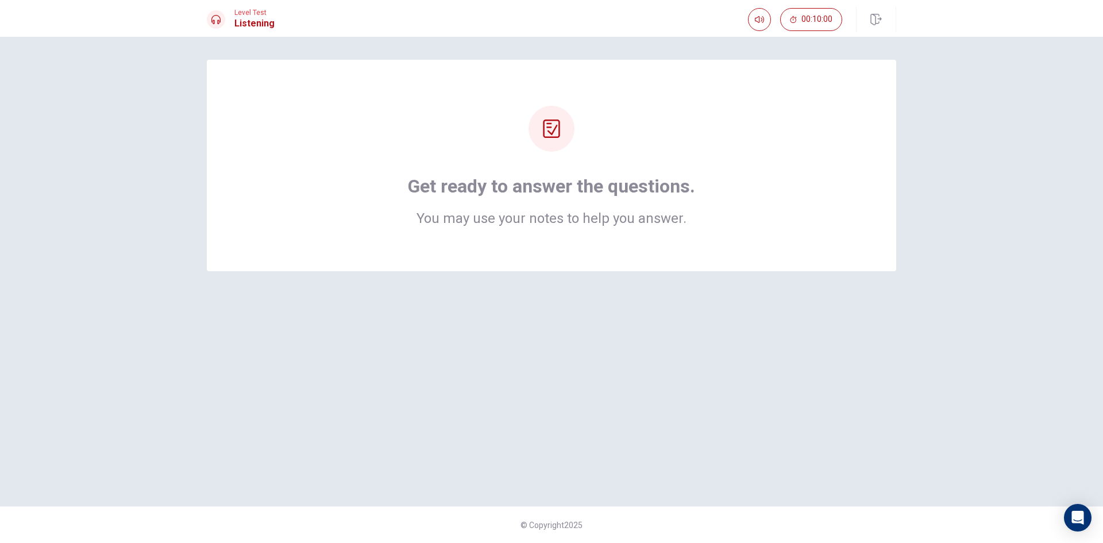
click at [463, 222] on h2 "You may use your notes to help you answer." at bounding box center [551, 218] width 287 height 14
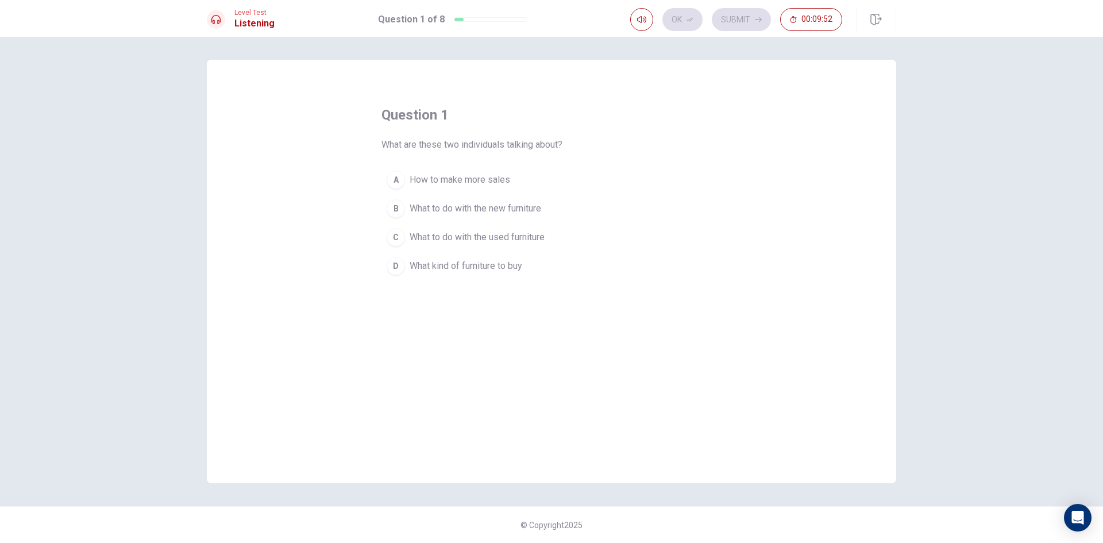
click at [398, 209] on div "B" at bounding box center [396, 208] width 18 height 18
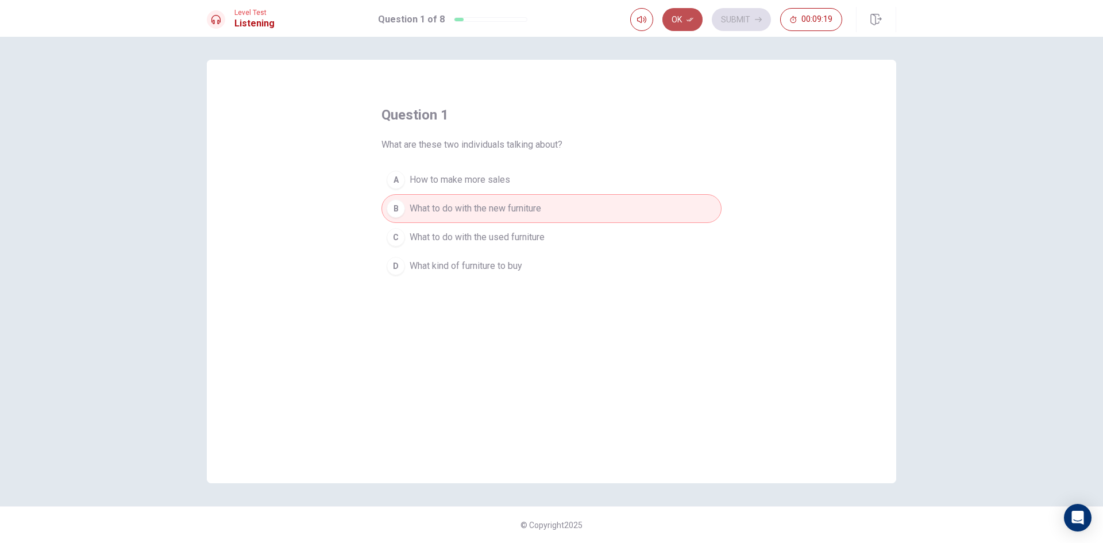
click at [688, 22] on icon "button" at bounding box center [690, 19] width 7 height 7
click at [753, 24] on button "Submit" at bounding box center [741, 19] width 59 height 23
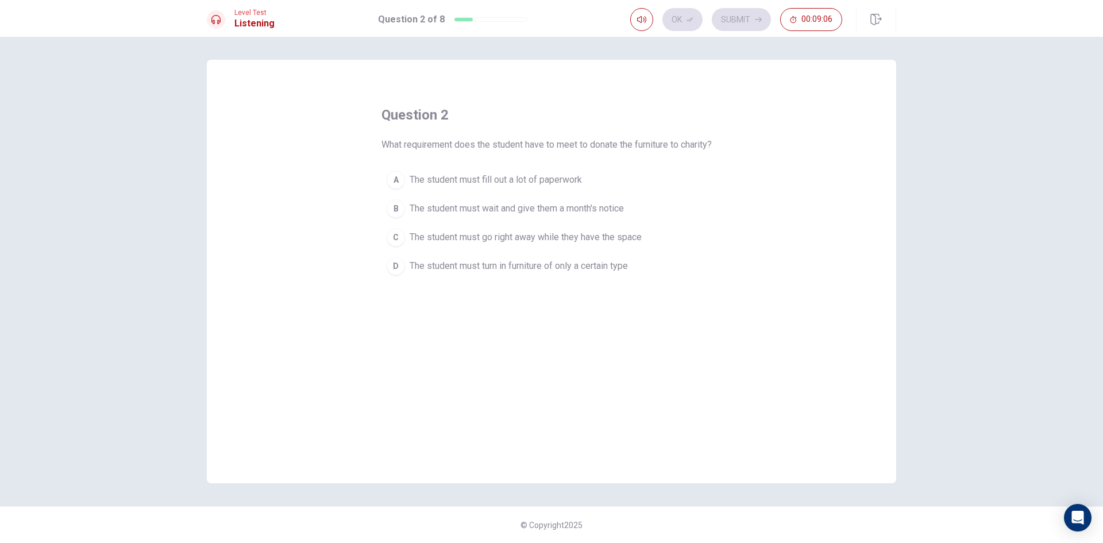
click at [306, 117] on div "question 2 What requirement does the student have to meet to donate the furnitu…" at bounding box center [551, 271] width 689 height 423
click at [685, 24] on div "Ok Submit 00:09:05" at bounding box center [736, 19] width 212 height 23
click at [415, 181] on span "The student must fill out a lot of paperwork" at bounding box center [496, 180] width 172 height 14
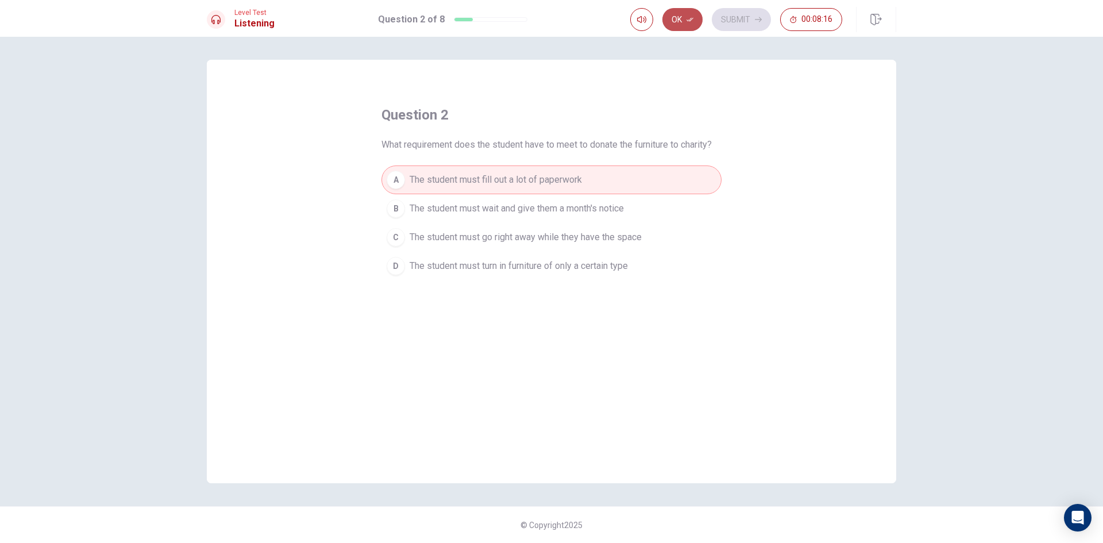
click at [685, 26] on button "Ok" at bounding box center [682, 19] width 40 height 23
click at [731, 21] on button "Submit" at bounding box center [741, 19] width 59 height 23
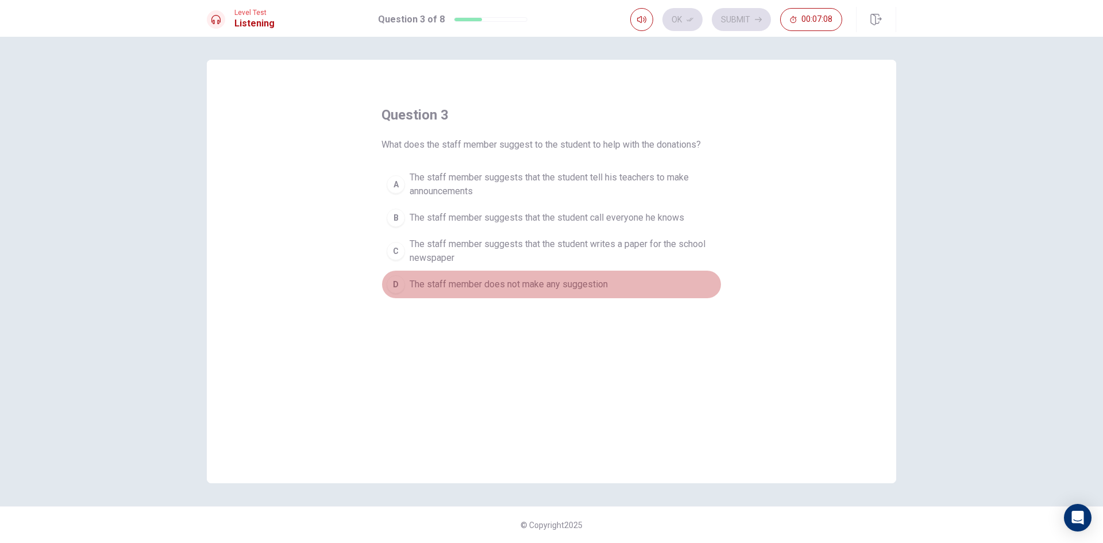
click at [395, 286] on div "D" at bounding box center [396, 284] width 18 height 18
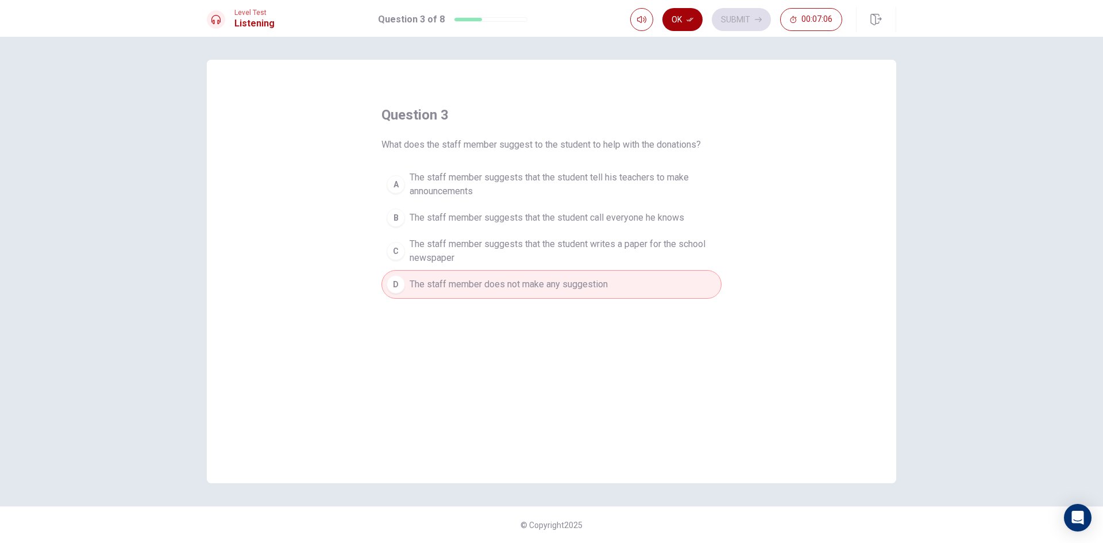
click at [683, 16] on button "Ok" at bounding box center [682, 19] width 40 height 23
click at [759, 14] on button "Submit" at bounding box center [741, 19] width 59 height 23
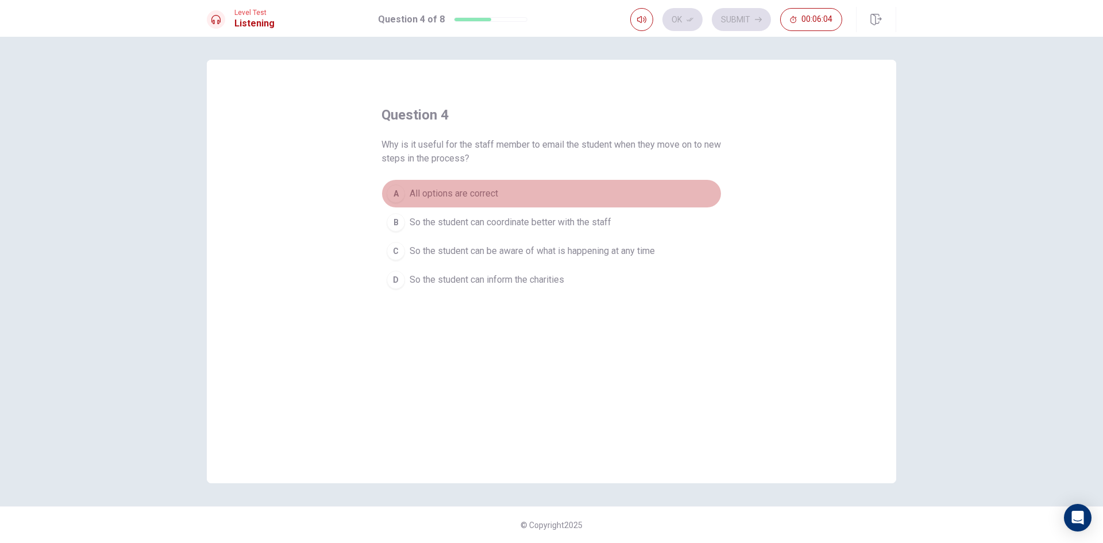
click at [404, 196] on div "A" at bounding box center [396, 193] width 18 height 18
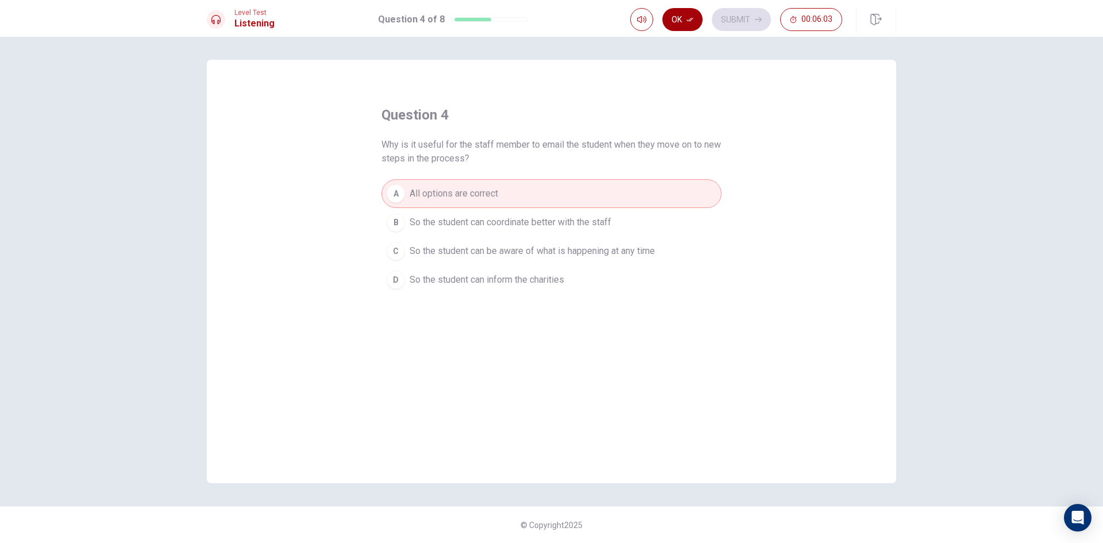
drag, startPoint x: 693, startPoint y: 17, endPoint x: 738, endPoint y: 17, distance: 45.4
click at [693, 17] on icon "button" at bounding box center [690, 19] width 7 height 7
click at [749, 18] on button "Submit" at bounding box center [741, 19] width 59 height 23
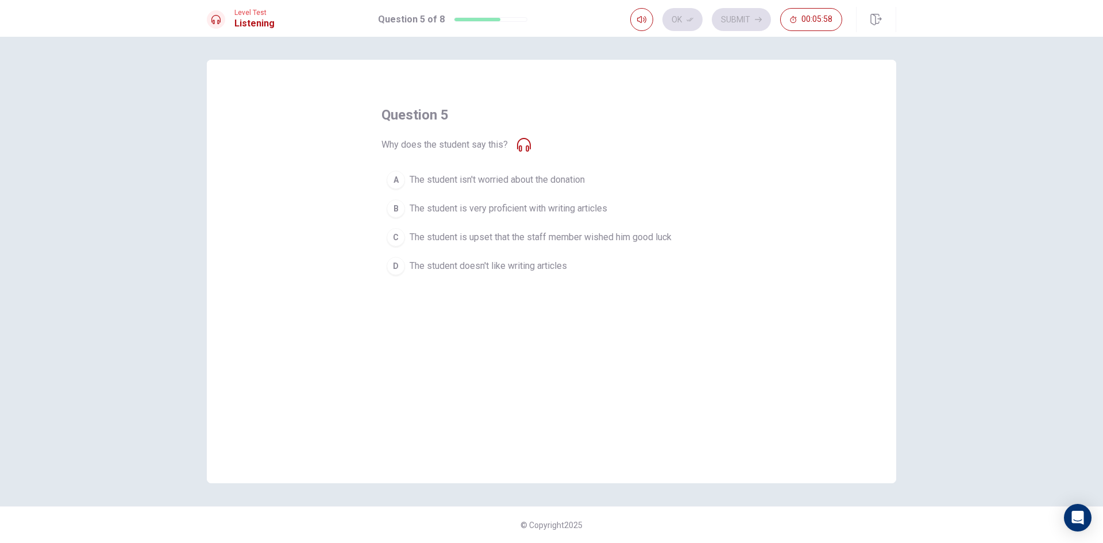
click at [526, 142] on icon at bounding box center [524, 145] width 14 height 14
click at [641, 21] on icon "button" at bounding box center [641, 19] width 9 height 9
click at [664, 190] on button "A The student isn't worried about the donation" at bounding box center [551, 179] width 340 height 29
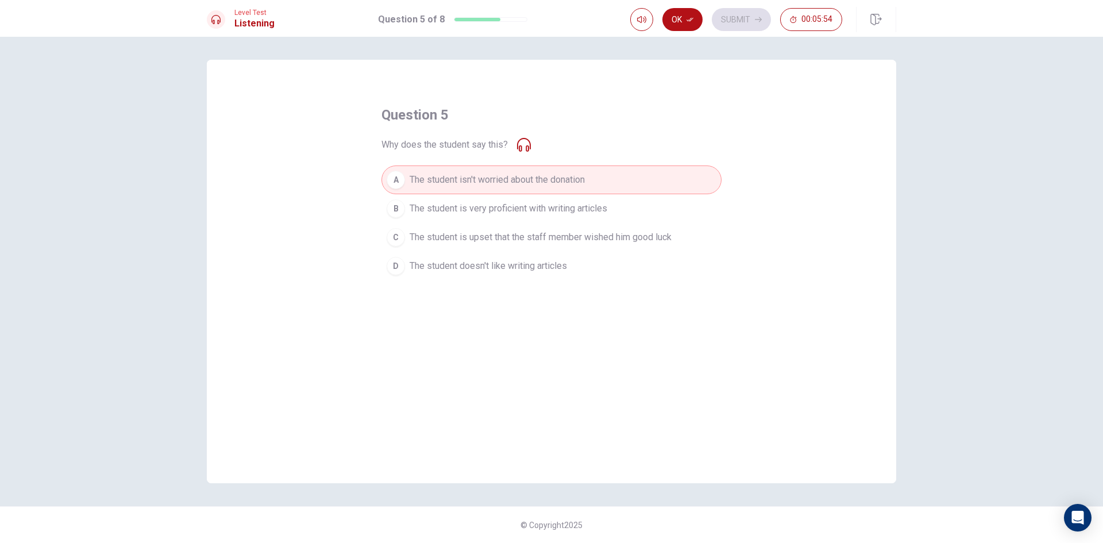
click at [634, 218] on button "B The student is very proficient with writing articles" at bounding box center [551, 208] width 340 height 29
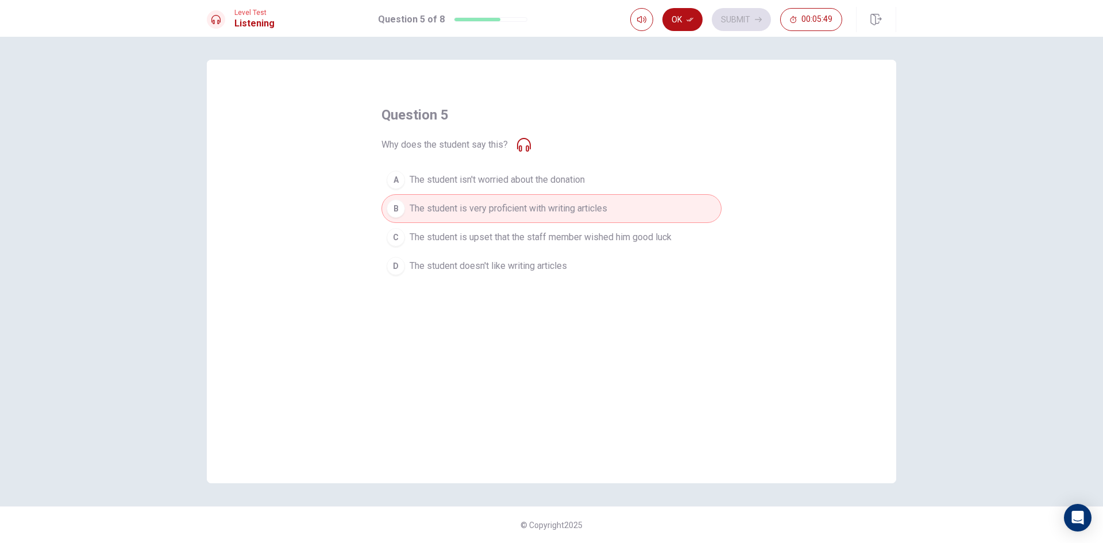
click at [595, 242] on span "The student is upset that the staff member wished him good luck" at bounding box center [541, 237] width 262 height 14
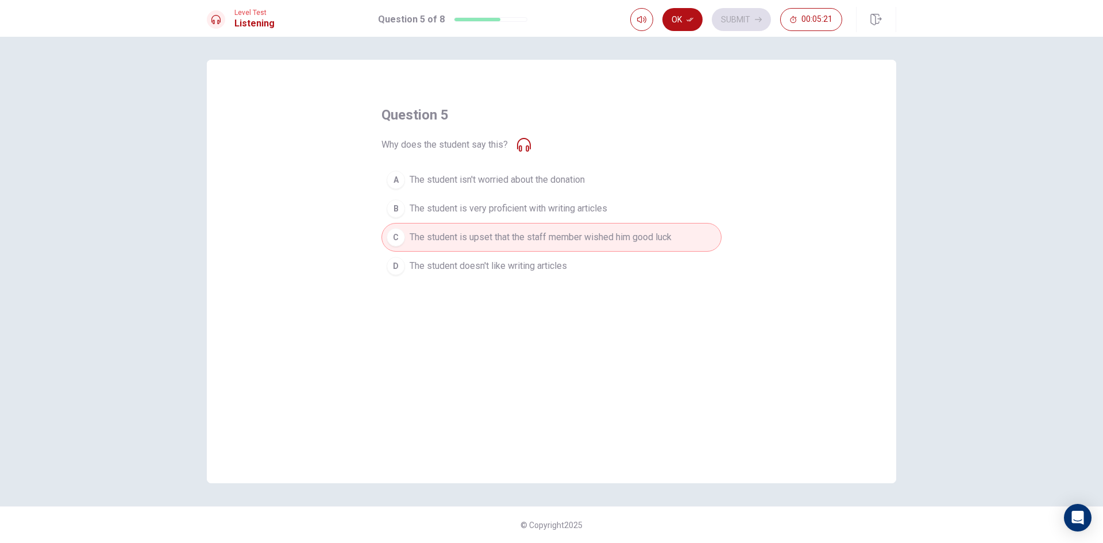
click at [528, 148] on icon at bounding box center [524, 145] width 14 height 14
click at [641, 21] on icon "button" at bounding box center [641, 19] width 9 height 9
click at [457, 217] on button "B The student is very proficient with writing articles" at bounding box center [551, 208] width 340 height 29
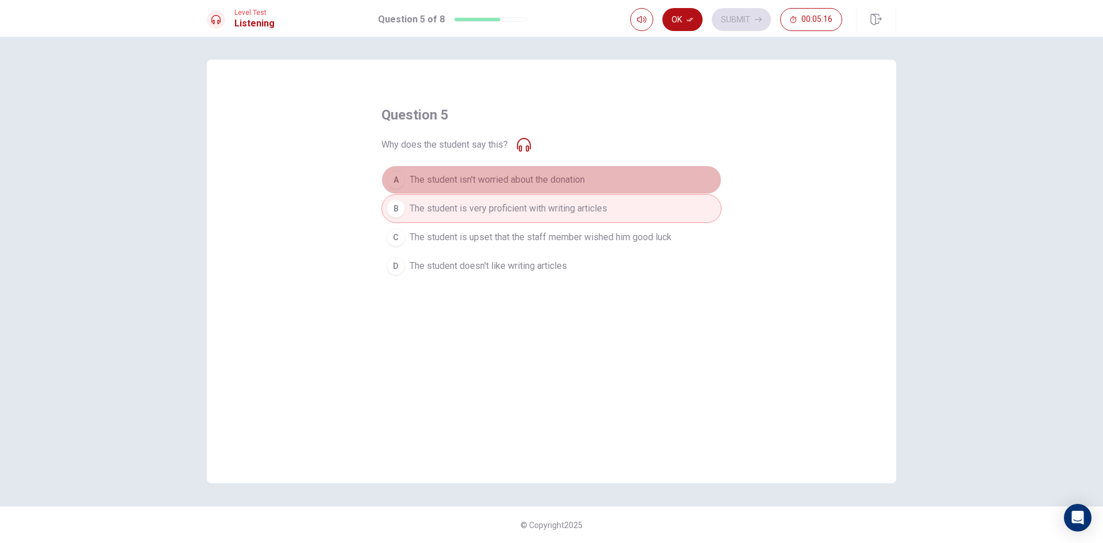
click at [468, 191] on button "A The student isn't worried about the donation" at bounding box center [551, 179] width 340 height 29
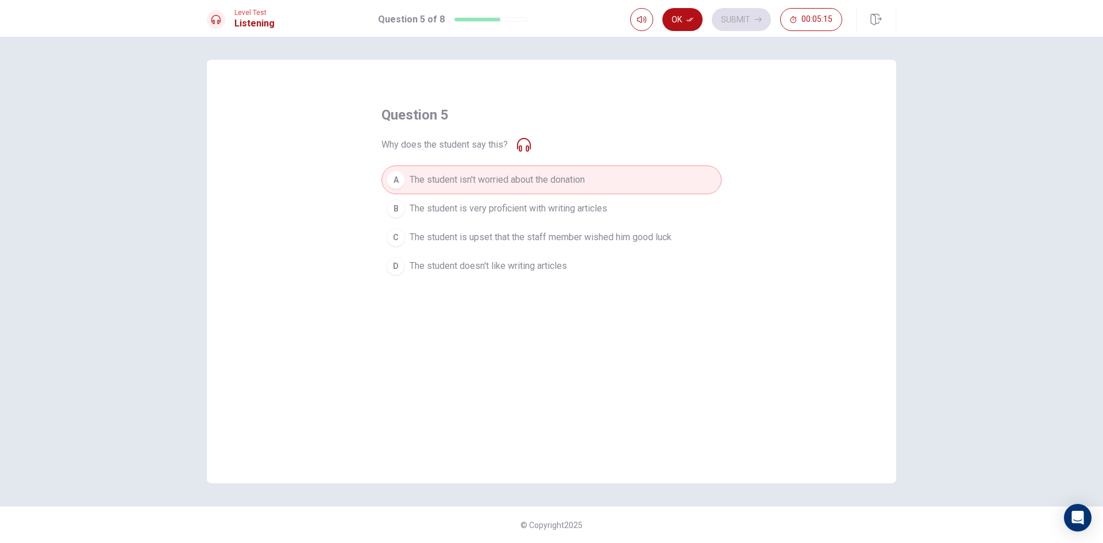
drag, startPoint x: 477, startPoint y: 270, endPoint x: 477, endPoint y: 277, distance: 7.5
click at [477, 277] on button "D The student doesn't like writing articles" at bounding box center [551, 266] width 340 height 29
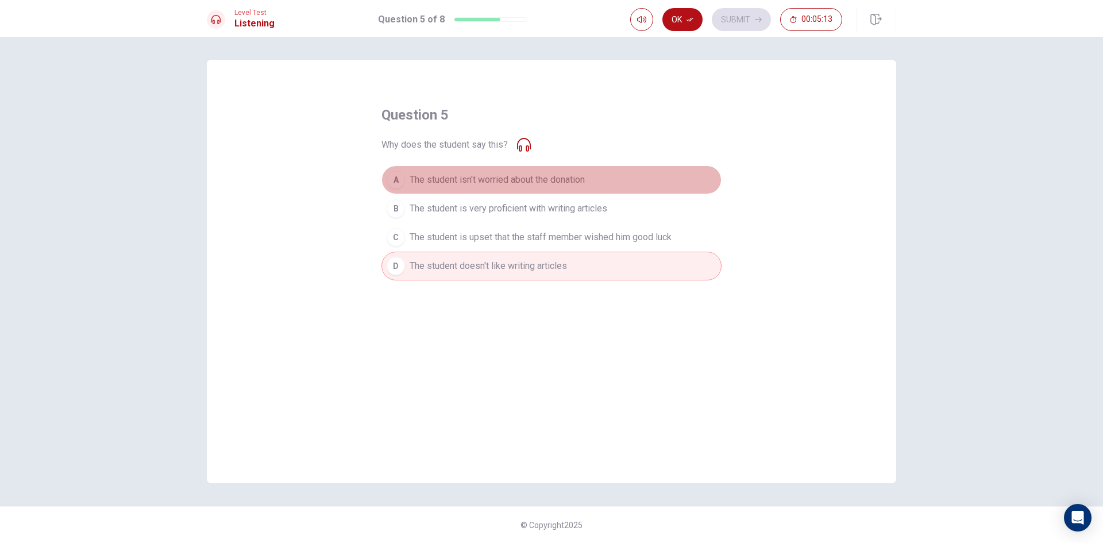
click at [510, 180] on span "The student isn't worried about the donation" at bounding box center [497, 180] width 175 height 14
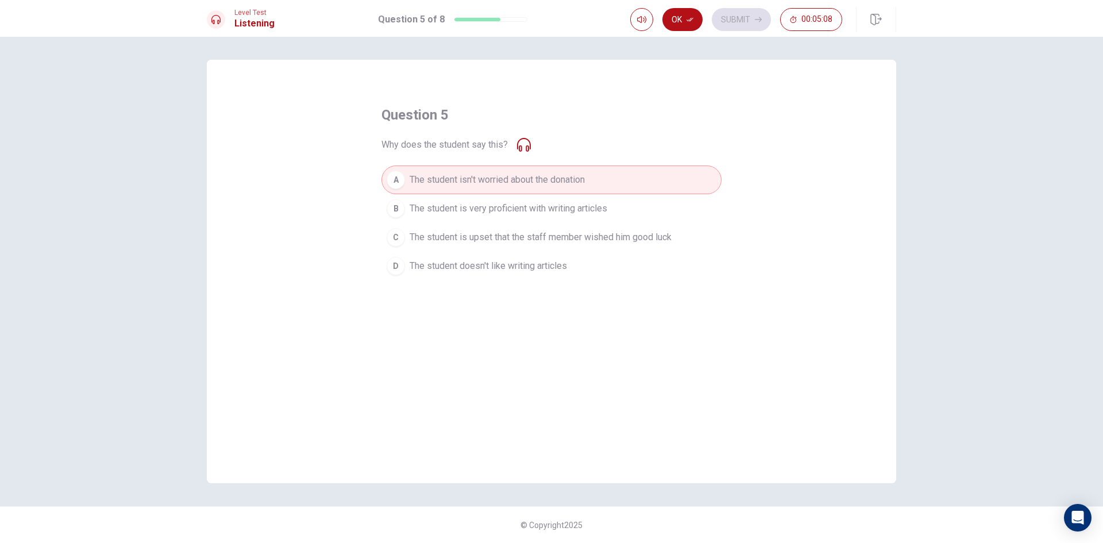
click at [588, 241] on span "The student is upset that the staff member wished him good luck" at bounding box center [541, 237] width 262 height 14
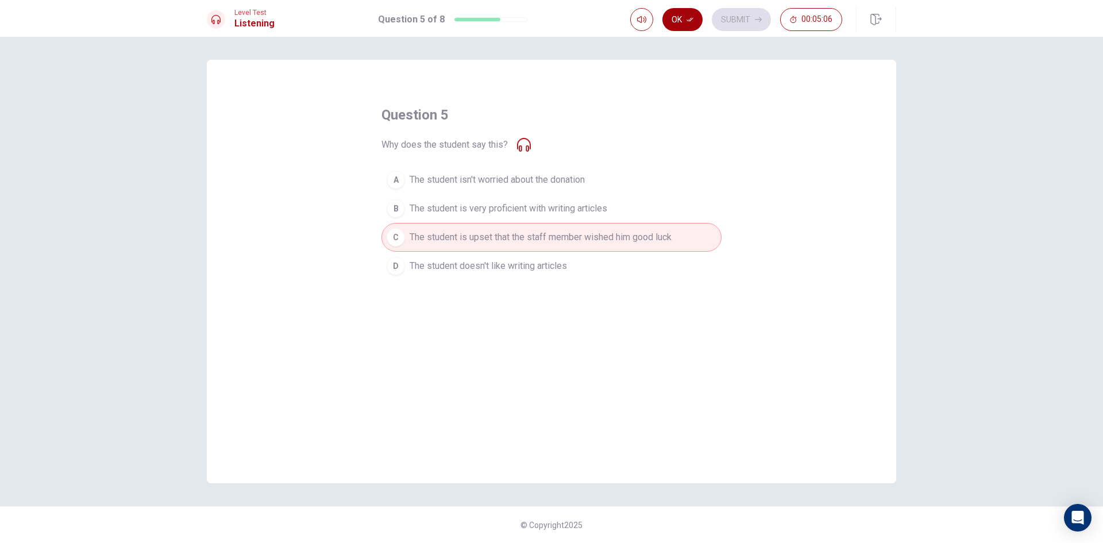
click at [684, 23] on button "Ok" at bounding box center [682, 19] width 40 height 23
click at [726, 20] on button "Submit" at bounding box center [741, 19] width 59 height 23
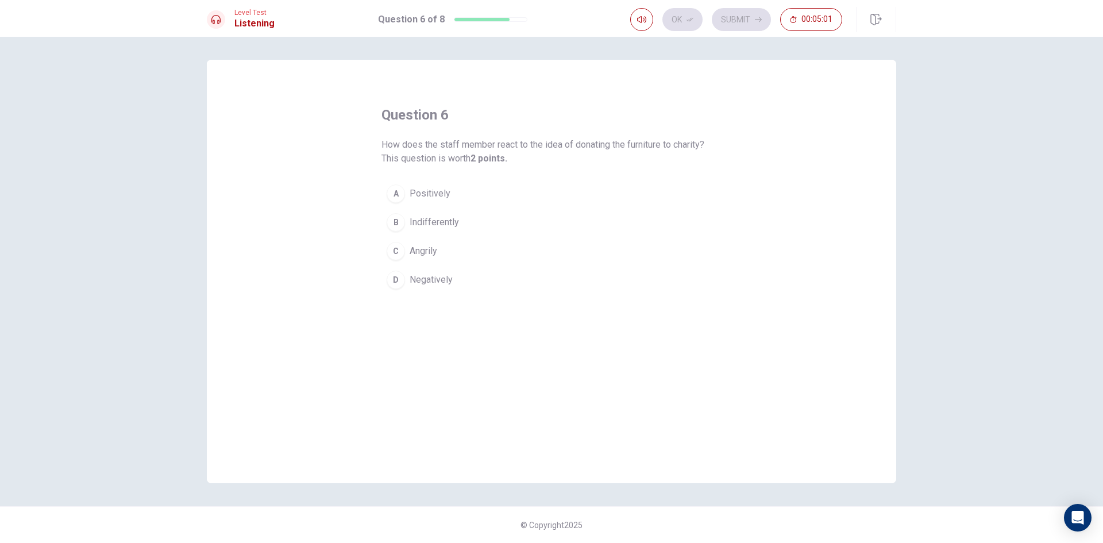
drag, startPoint x: 408, startPoint y: 147, endPoint x: 523, endPoint y: 144, distance: 114.9
click at [523, 144] on span "How does the staff member react to the idea of donating the furniture to charit…" at bounding box center [551, 152] width 340 height 28
drag, startPoint x: 523, startPoint y: 147, endPoint x: 538, endPoint y: 148, distance: 14.4
click at [533, 149] on span "How does the staff member react to the idea of donating the furniture to charit…" at bounding box center [551, 152] width 340 height 28
drag, startPoint x: 564, startPoint y: 148, endPoint x: 579, endPoint y: 145, distance: 14.5
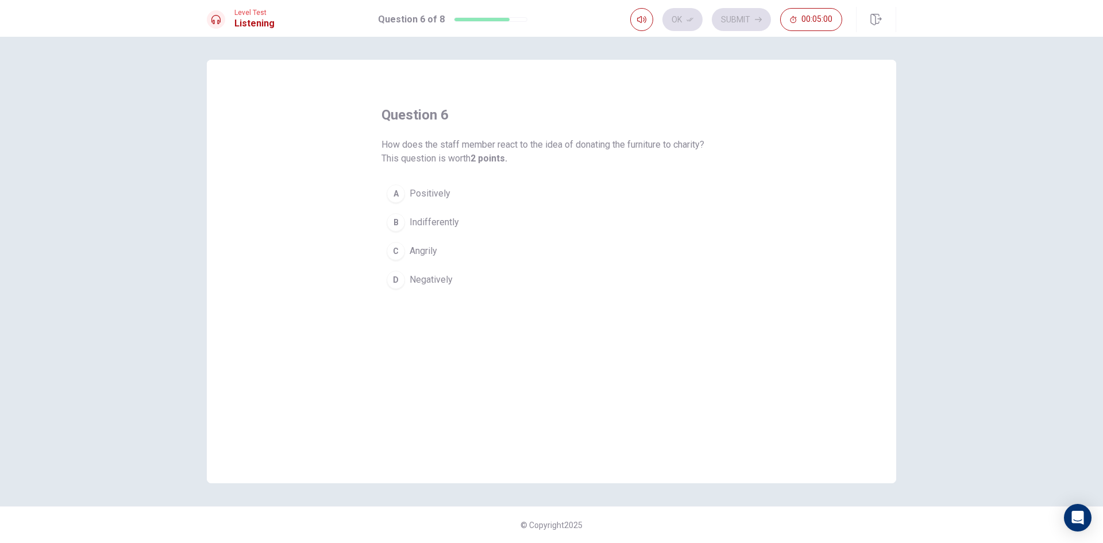
click at [571, 148] on span "How does the staff member react to the idea of donating the furniture to charit…" at bounding box center [551, 152] width 340 height 28
click at [600, 140] on span "How does the staff member react to the idea of donating the furniture to charit…" at bounding box center [551, 152] width 340 height 28
drag, startPoint x: 616, startPoint y: 144, endPoint x: 647, endPoint y: 144, distance: 31.0
click at [626, 146] on span "How does the staff member react to the idea of donating the furniture to charit…" at bounding box center [551, 152] width 340 height 28
click at [666, 150] on span "How does the staff member react to the idea of donating the furniture to charit…" at bounding box center [551, 152] width 340 height 28
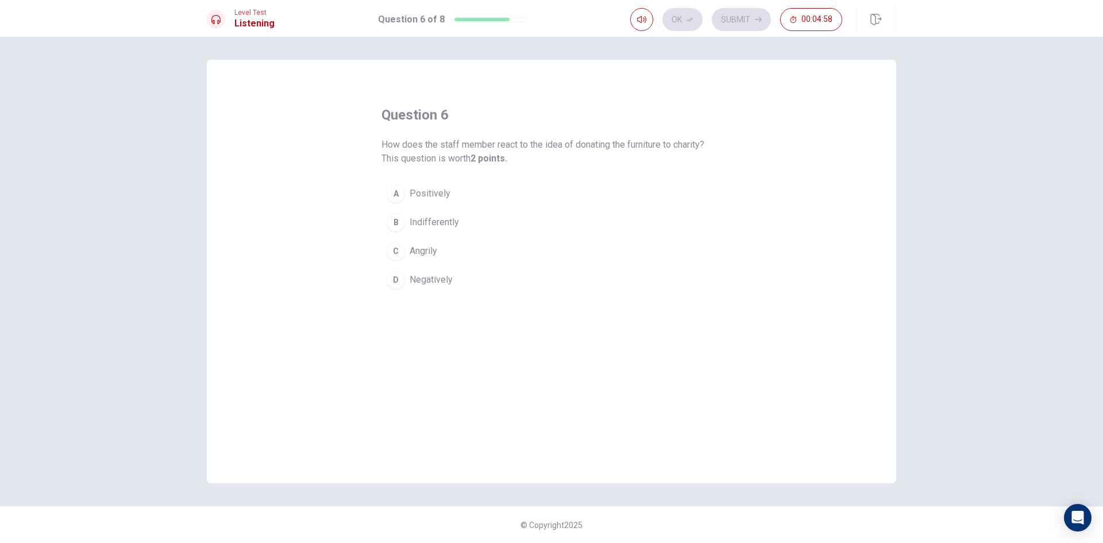
click at [749, 163] on div "question 6 How does the staff member react to the idea of donating the furnitur…" at bounding box center [551, 271] width 689 height 423
drag, startPoint x: 696, startPoint y: 144, endPoint x: 641, endPoint y: 148, distance: 54.8
click at [696, 146] on span "How does the staff member react to the idea of donating the furniture to charit…" at bounding box center [551, 152] width 340 height 28
drag, startPoint x: 387, startPoint y: 158, endPoint x: 402, endPoint y: 161, distance: 14.8
click at [392, 160] on span "How does the staff member react to the idea of donating the furniture to charit…" at bounding box center [551, 152] width 340 height 28
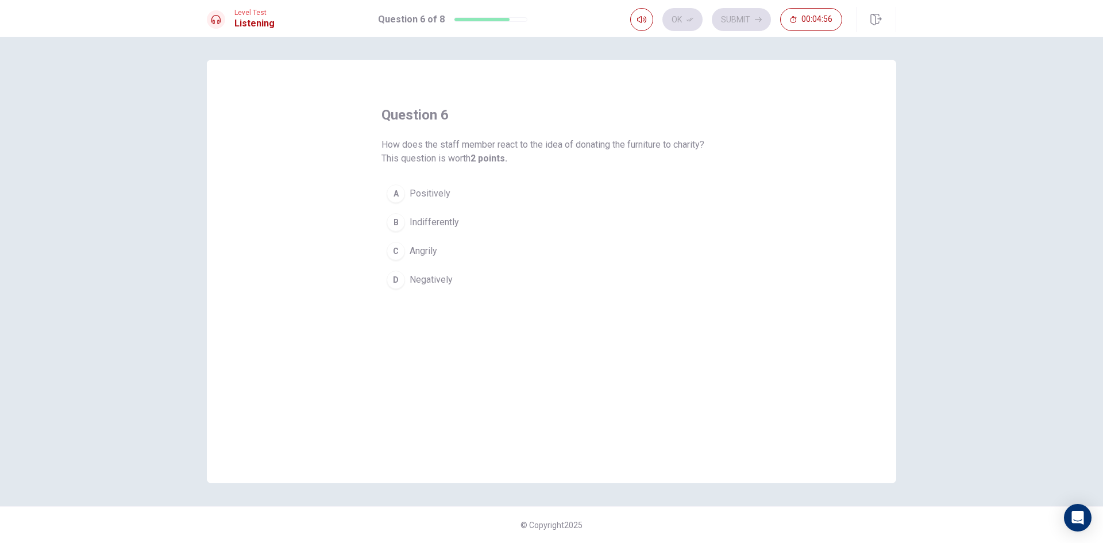
click at [410, 165] on div "question 6 How does the staff member react to the idea of donating the furnitur…" at bounding box center [551, 200] width 340 height 188
click at [455, 148] on span "How does the staff member react to the idea of donating the furniture to charit…" at bounding box center [551, 152] width 340 height 28
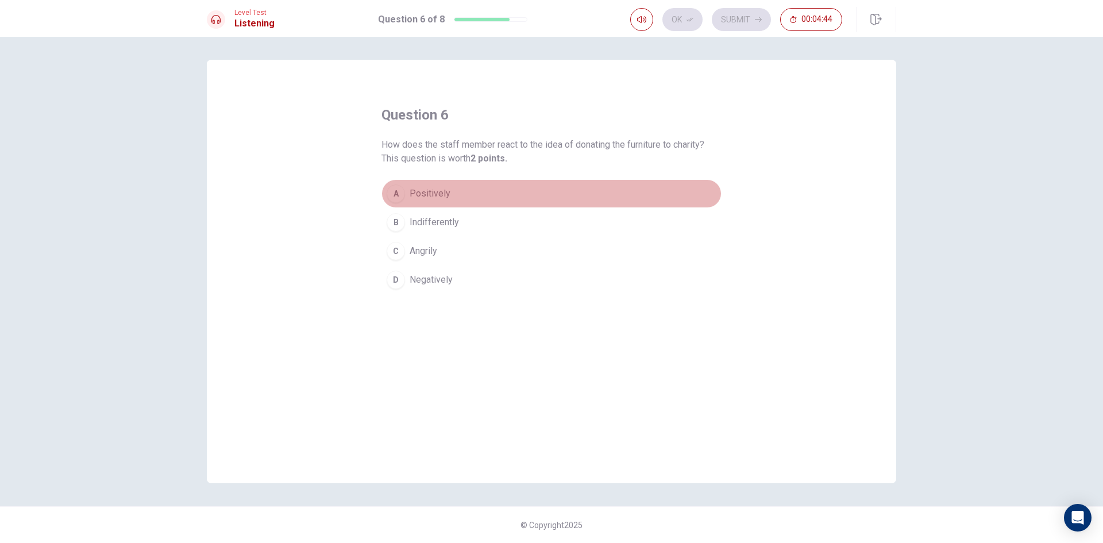
click at [403, 191] on div "A" at bounding box center [396, 193] width 18 height 18
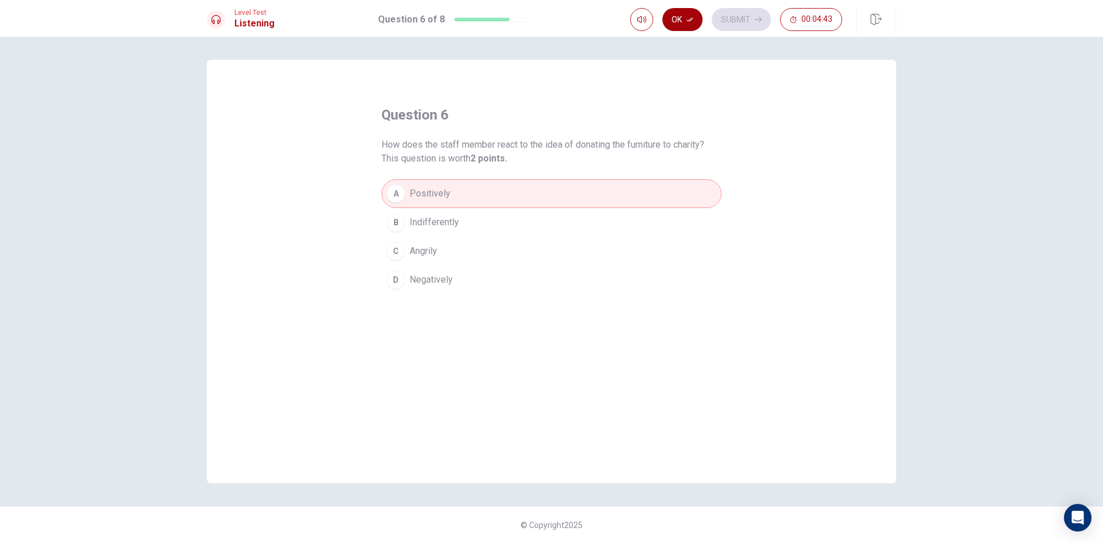
click at [680, 24] on button "Ok" at bounding box center [682, 19] width 40 height 23
click at [742, 21] on button "Submit" at bounding box center [741, 19] width 59 height 23
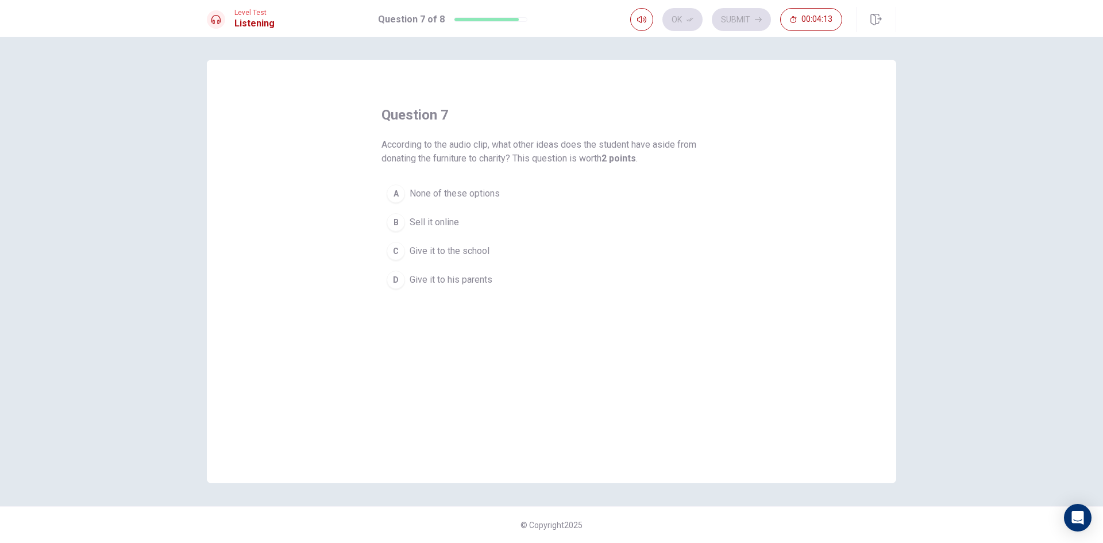
click at [394, 248] on div "C" at bounding box center [396, 251] width 18 height 18
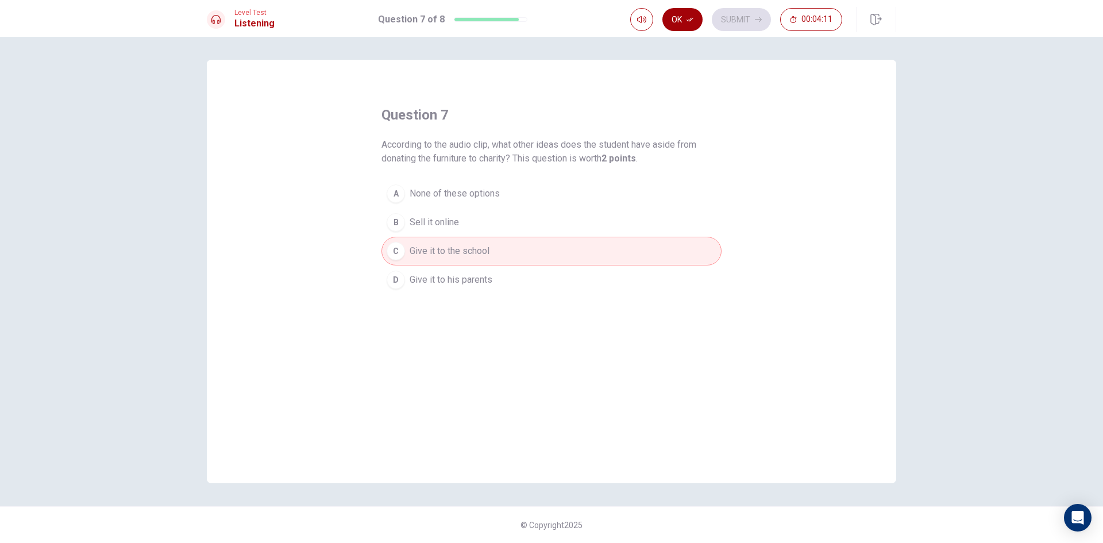
click at [681, 20] on button "Ok" at bounding box center [682, 19] width 40 height 23
click at [745, 22] on button "Submit" at bounding box center [741, 19] width 59 height 23
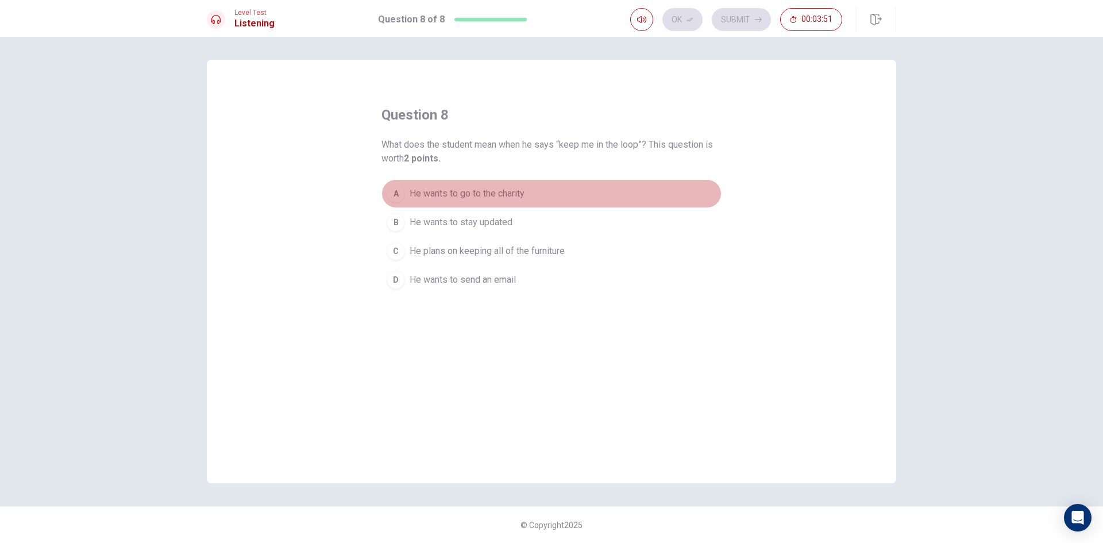
click at [411, 199] on span "He wants to go to the charity" at bounding box center [467, 194] width 115 height 14
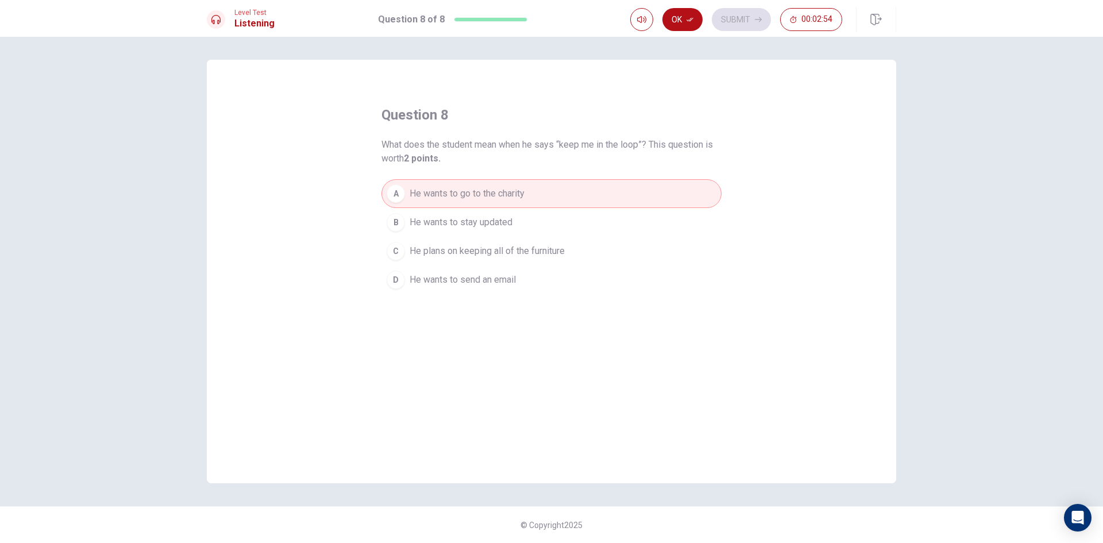
click at [461, 284] on span "He wants to send an email" at bounding box center [463, 280] width 106 height 14
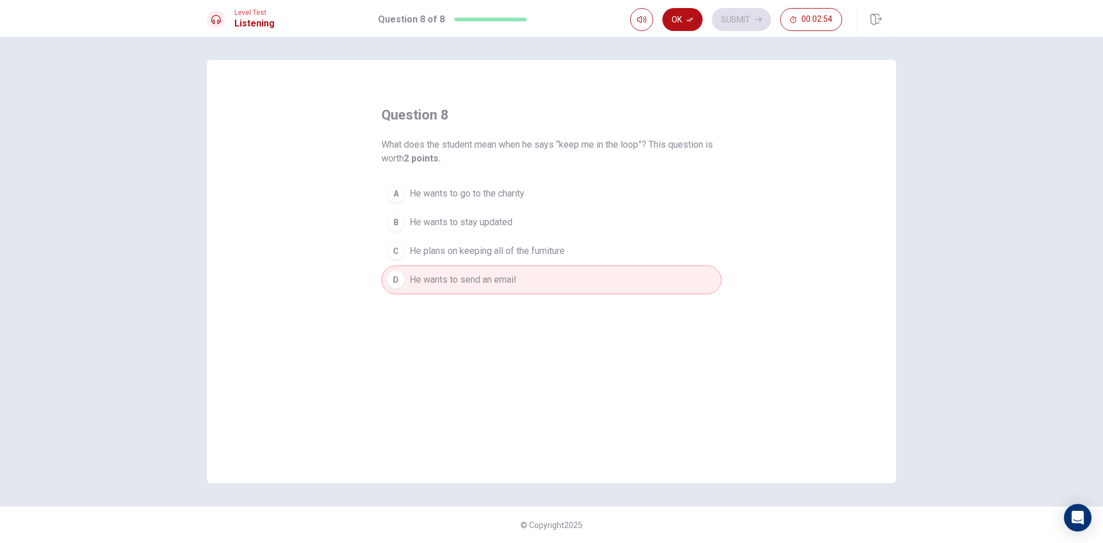
drag, startPoint x: 479, startPoint y: 189, endPoint x: 479, endPoint y: 201, distance: 12.1
click at [479, 191] on span "He wants to go to the charity" at bounding box center [467, 194] width 115 height 14
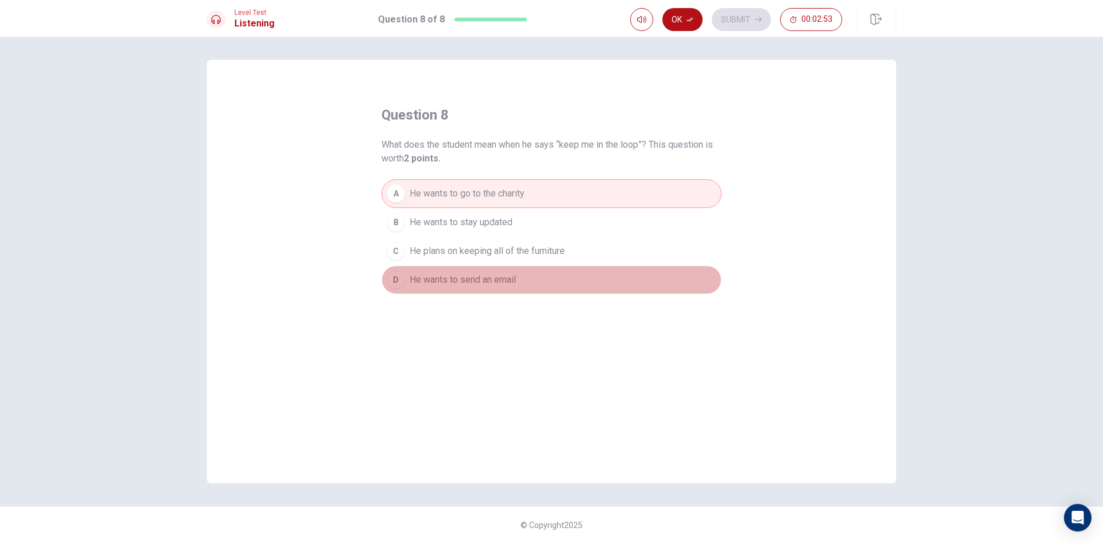
click at [471, 279] on span "He wants to send an email" at bounding box center [463, 280] width 106 height 14
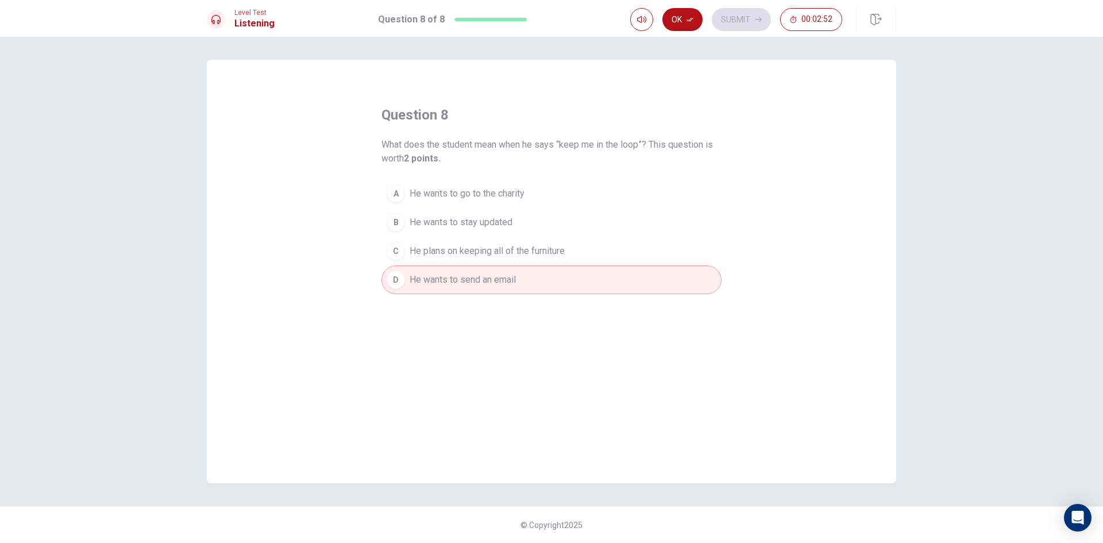
click at [473, 185] on button "A He wants to go to the charity" at bounding box center [551, 193] width 340 height 29
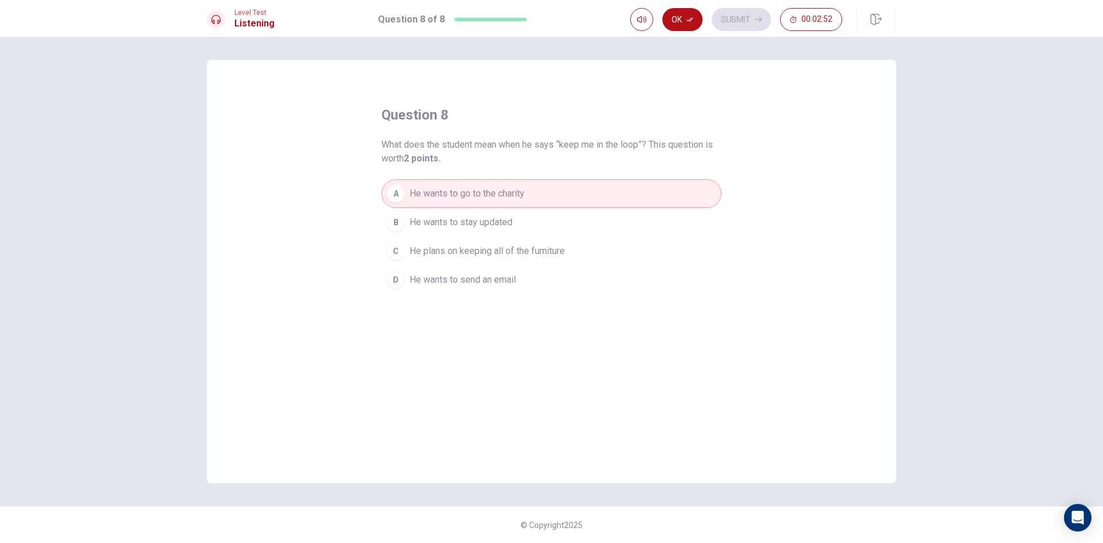
click at [454, 305] on div "question 8 What does the student mean when he says “keep me in the loop”? This …" at bounding box center [551, 271] width 689 height 423
click at [454, 284] on span "He wants to send an email" at bounding box center [463, 280] width 106 height 14
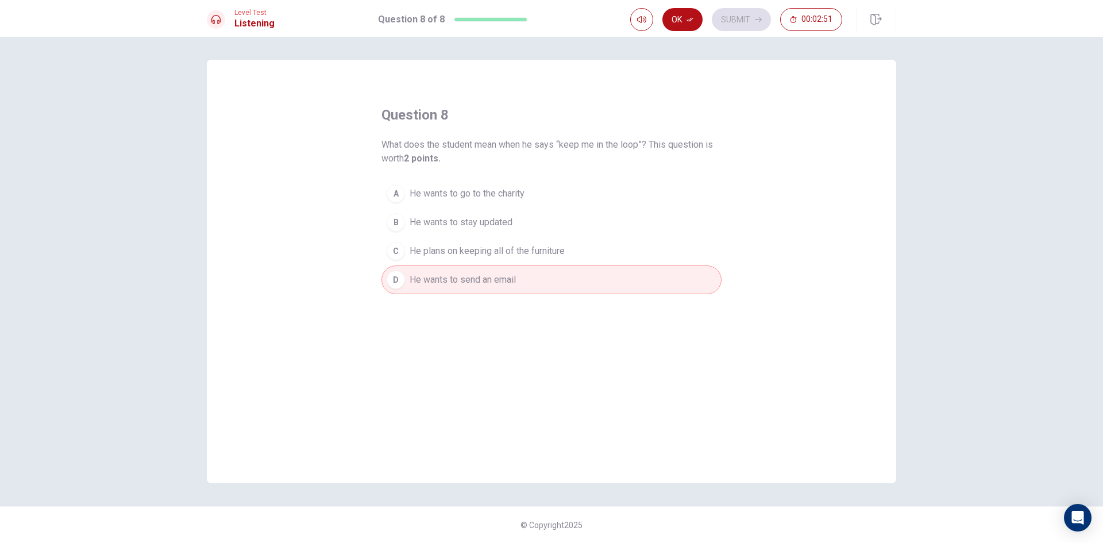
click at [449, 208] on div "A He wants to go to the charity B He wants to stay updated C He plans on keepin…" at bounding box center [551, 236] width 340 height 115
click at [457, 280] on span "He wants to send an email" at bounding box center [463, 280] width 106 height 14
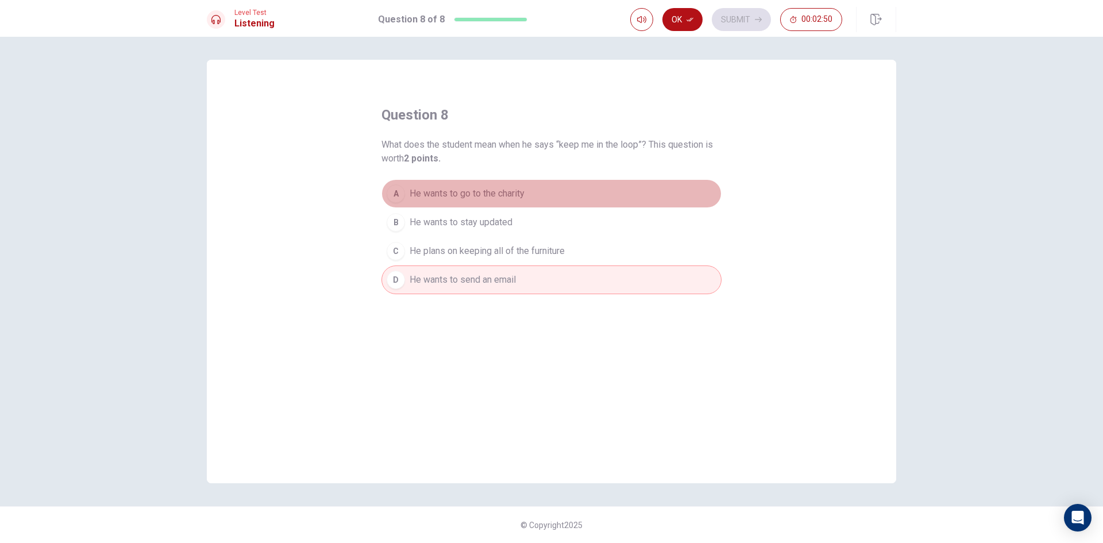
click at [478, 194] on span "He wants to go to the charity" at bounding box center [467, 194] width 115 height 14
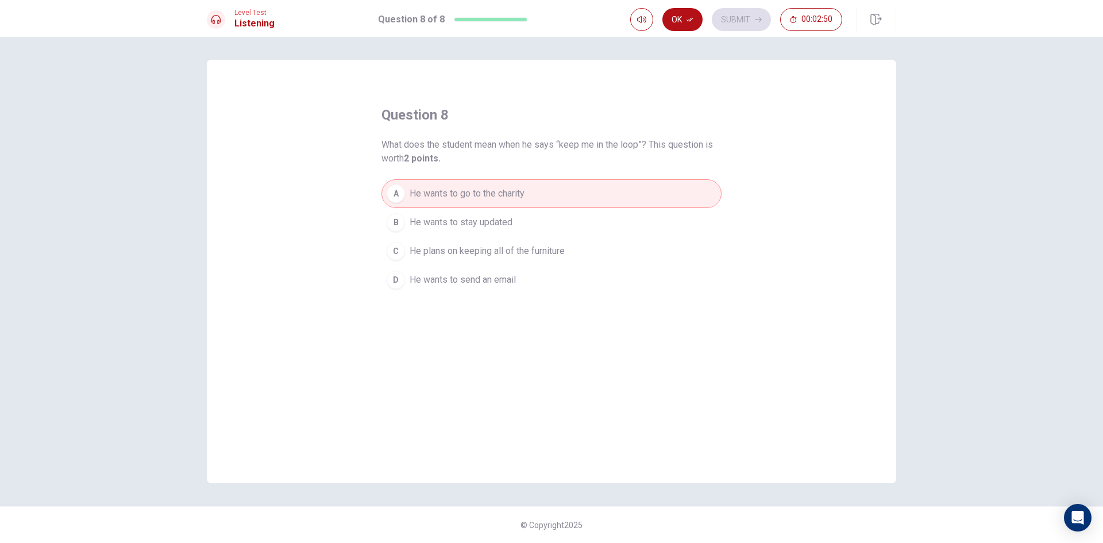
click at [474, 275] on span "He wants to send an email" at bounding box center [463, 280] width 106 height 14
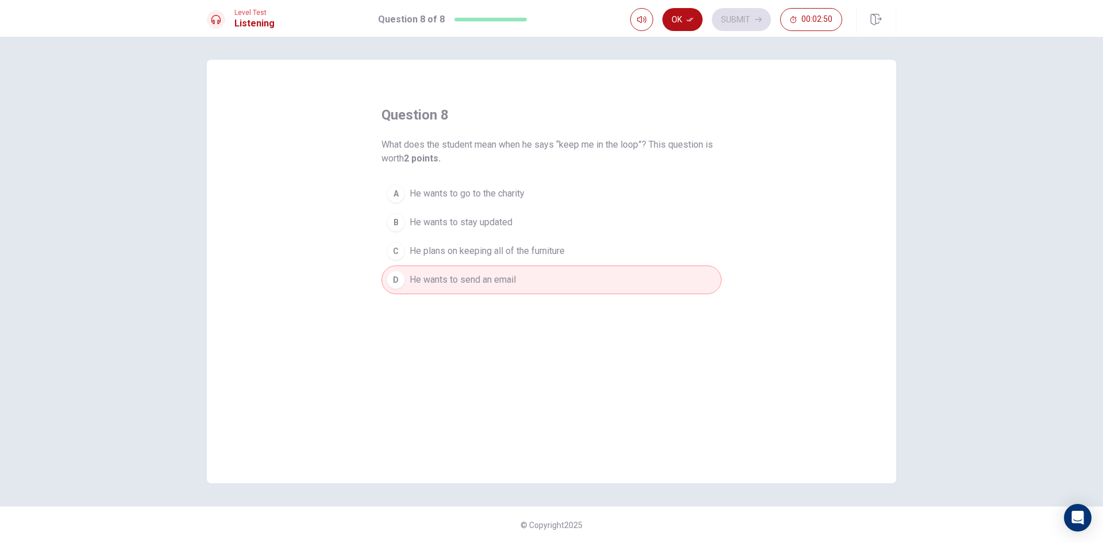
click at [491, 194] on span "He wants to go to the charity" at bounding box center [467, 194] width 115 height 14
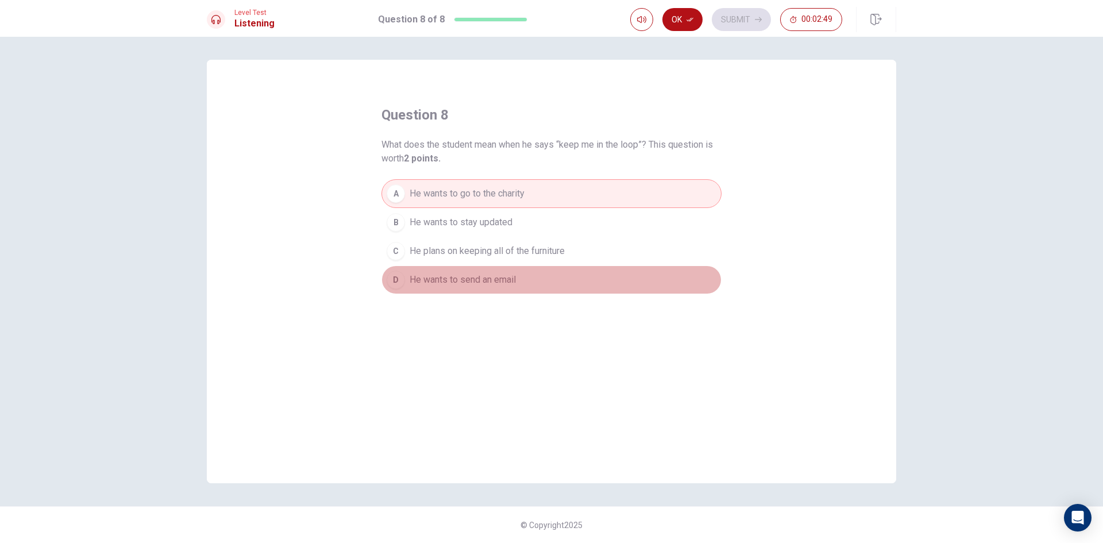
click at [481, 291] on button "D He wants to send an email" at bounding box center [551, 279] width 340 height 29
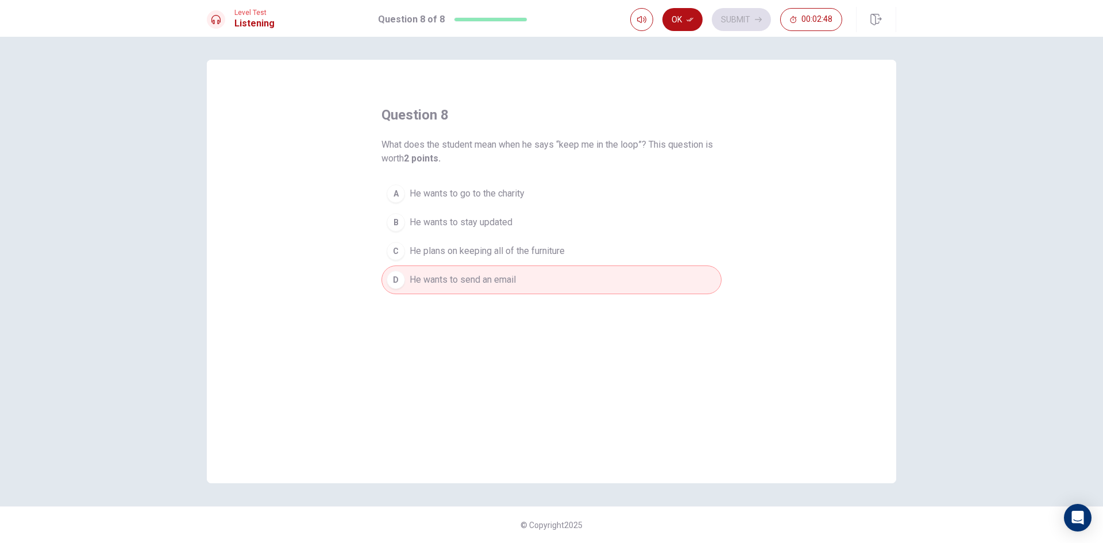
click at [496, 238] on button "C He plans on keeping all of the furniture" at bounding box center [551, 251] width 340 height 29
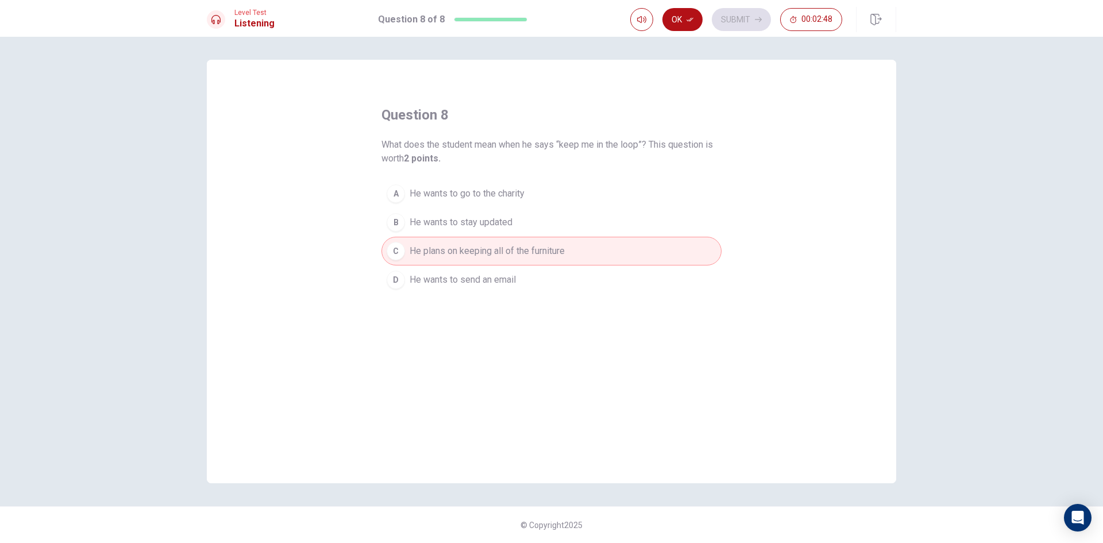
click at [489, 273] on span "He wants to send an email" at bounding box center [463, 280] width 106 height 14
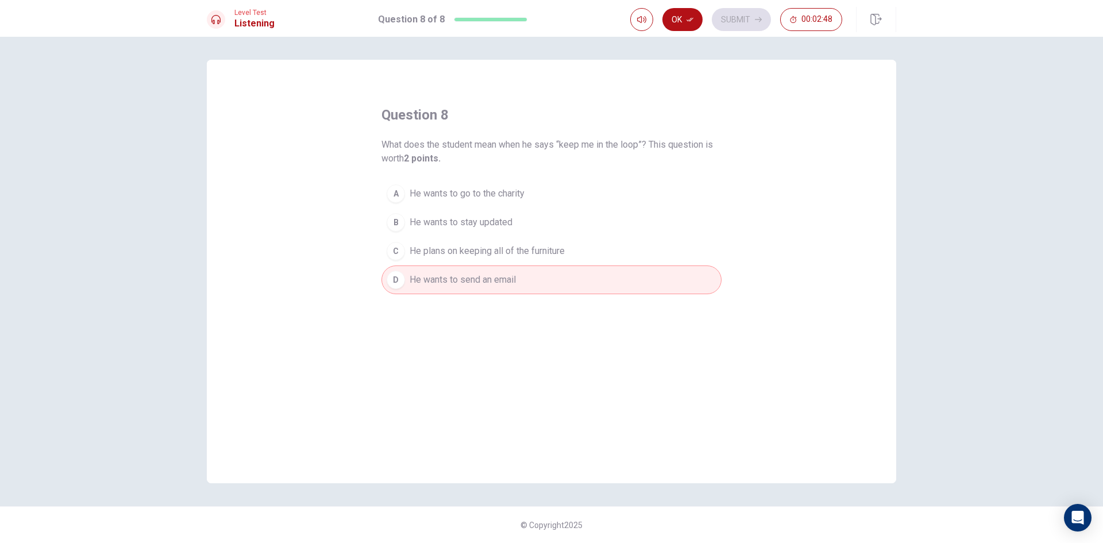
click at [506, 191] on span "He wants to go to the charity" at bounding box center [467, 194] width 115 height 14
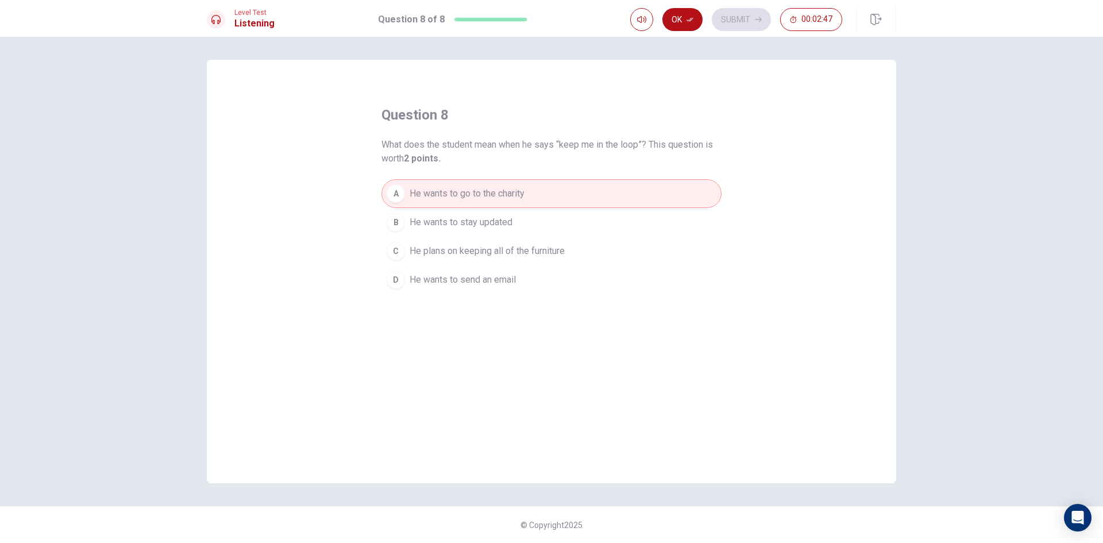
click at [487, 280] on span "He wants to send an email" at bounding box center [463, 280] width 106 height 14
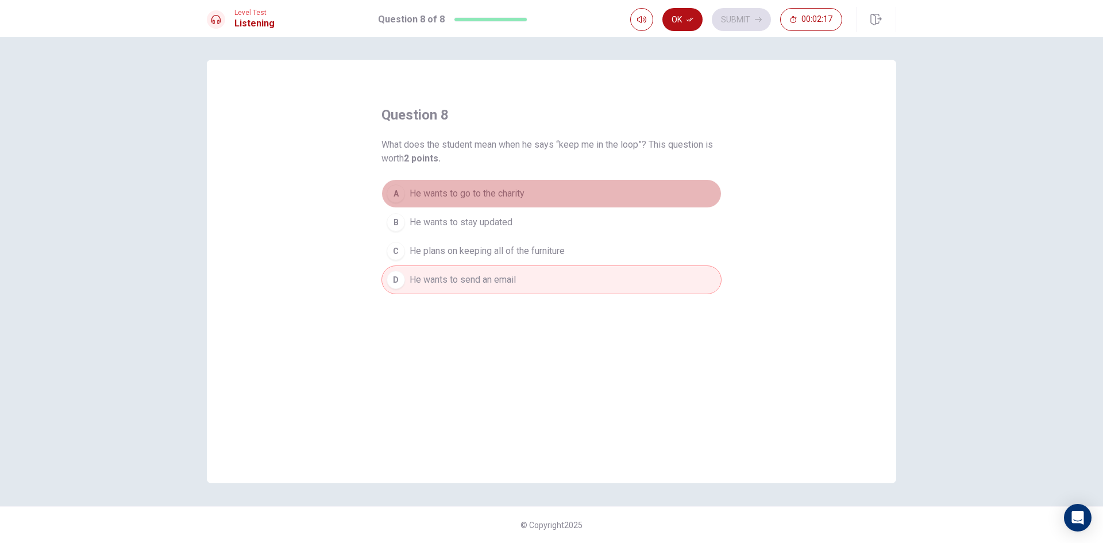
click at [502, 194] on span "He wants to go to the charity" at bounding box center [467, 194] width 115 height 14
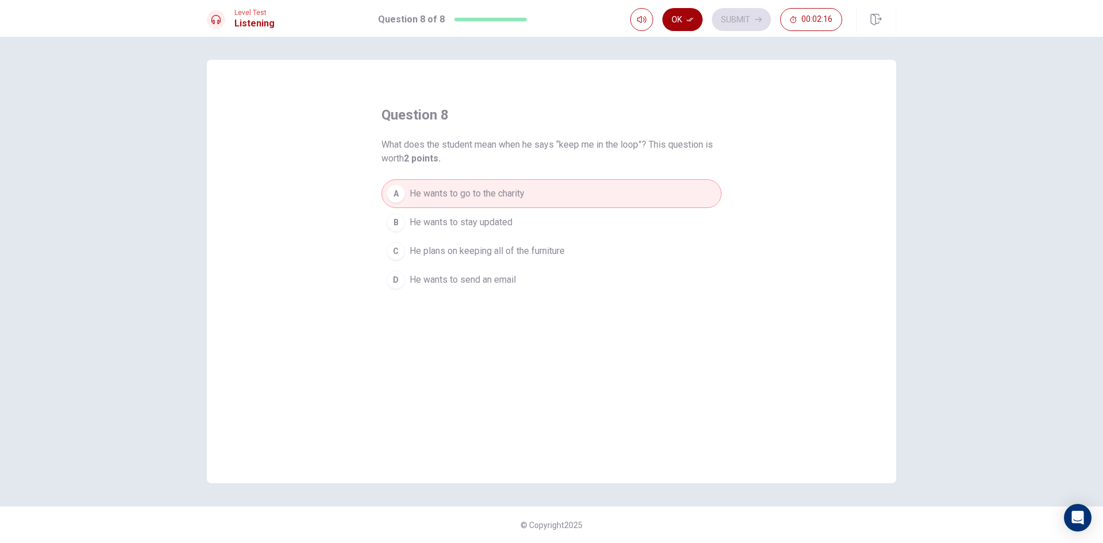
click at [693, 14] on button "Ok" at bounding box center [682, 19] width 40 height 23
click at [755, 22] on icon "button" at bounding box center [758, 19] width 7 height 7
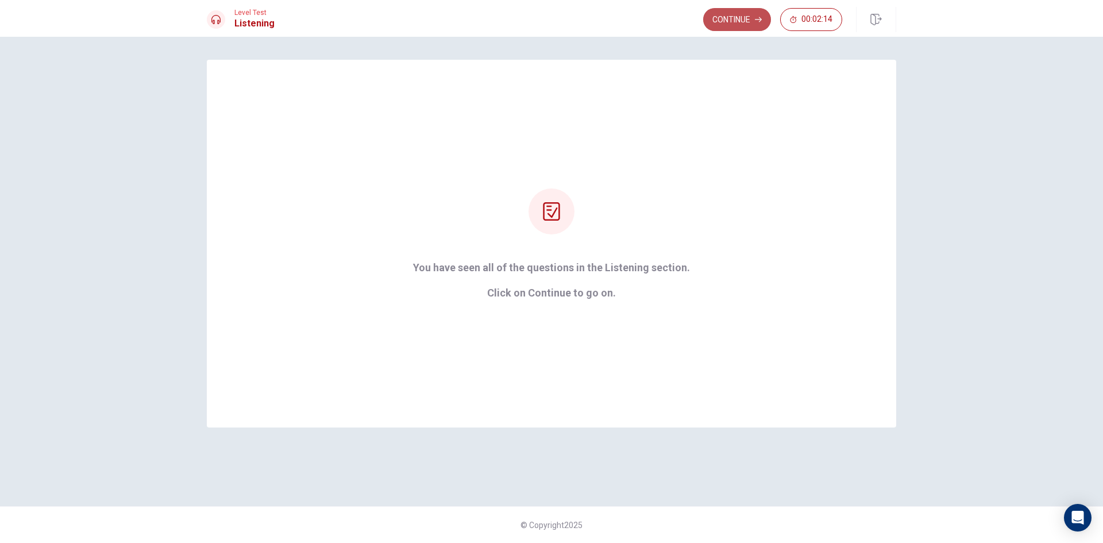
click at [738, 22] on button "Continue" at bounding box center [737, 19] width 68 height 23
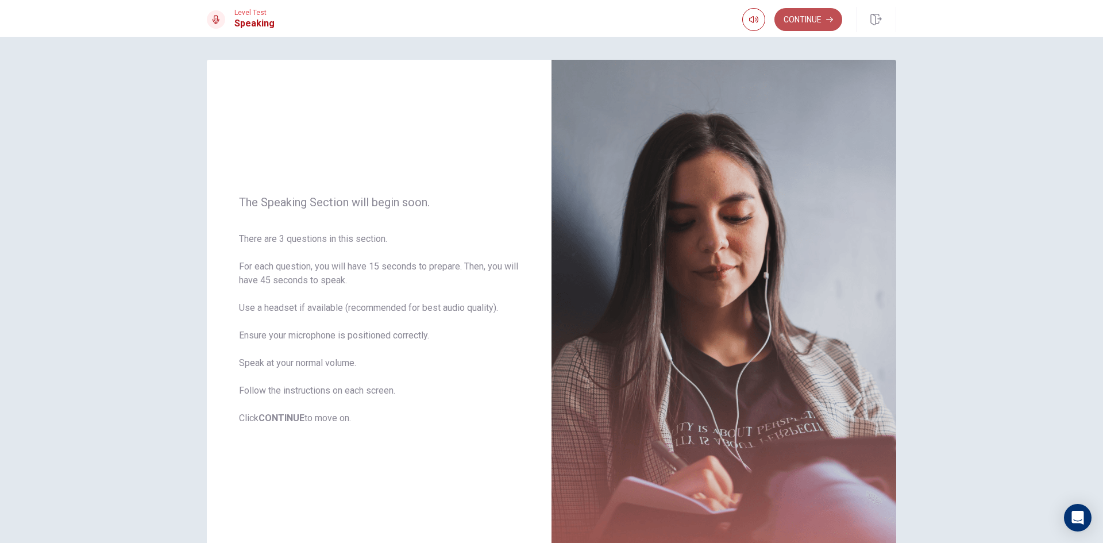
click at [812, 23] on button "Continue" at bounding box center [808, 19] width 68 height 23
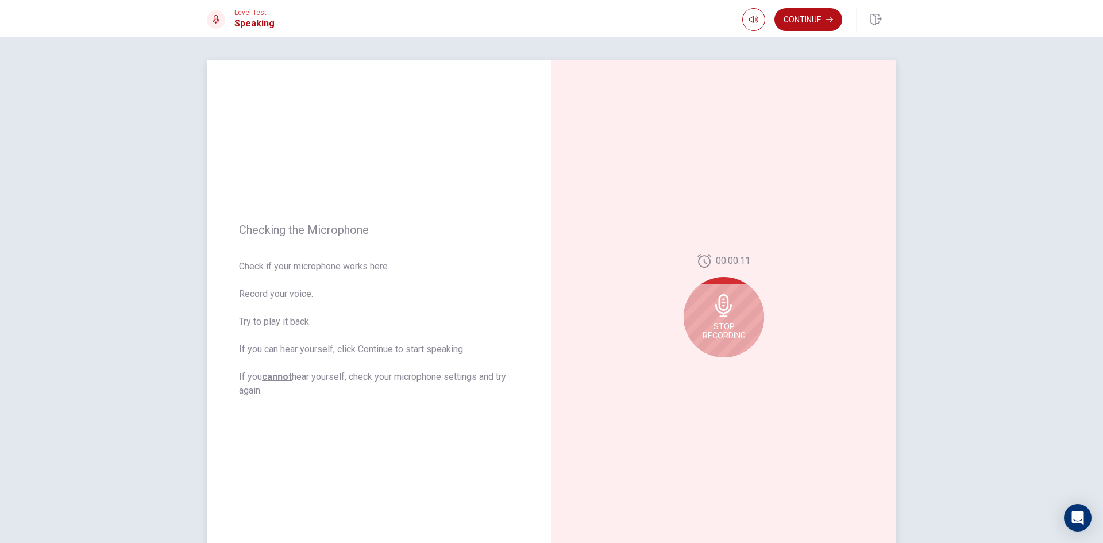
click at [716, 325] on span "Stop Recording" at bounding box center [724, 331] width 43 height 18
click at [730, 365] on button "Play Audio" at bounding box center [736, 366] width 16 height 16
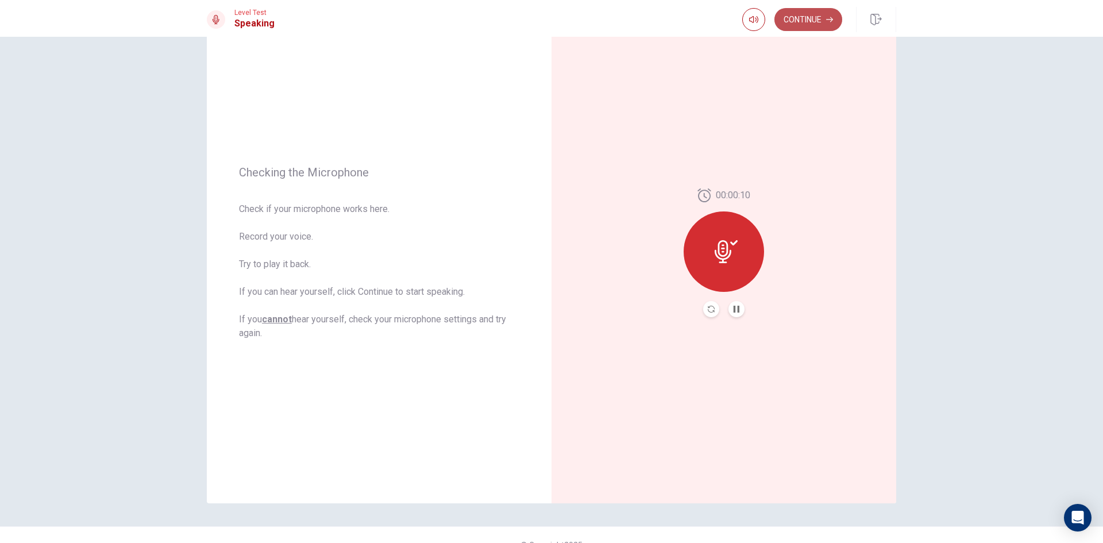
click at [811, 18] on button "Continue" at bounding box center [808, 19] width 68 height 23
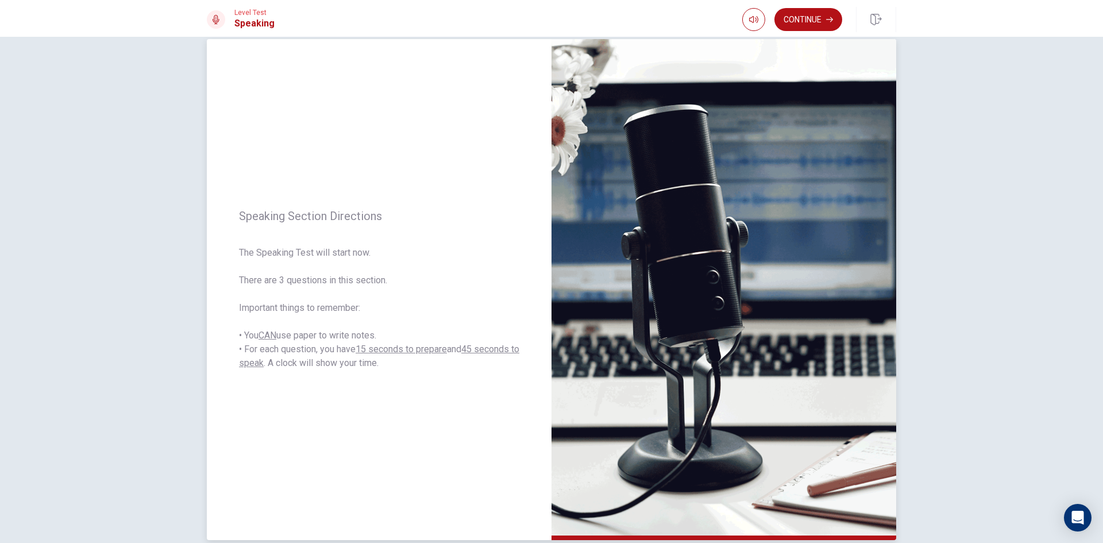
scroll to position [0, 0]
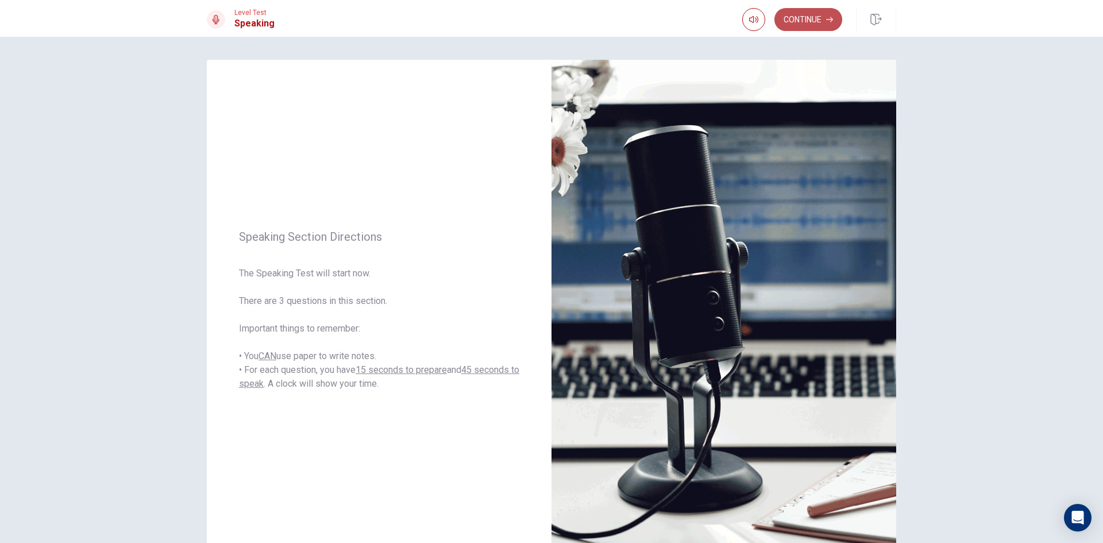
click at [818, 19] on button "Continue" at bounding box center [808, 19] width 68 height 23
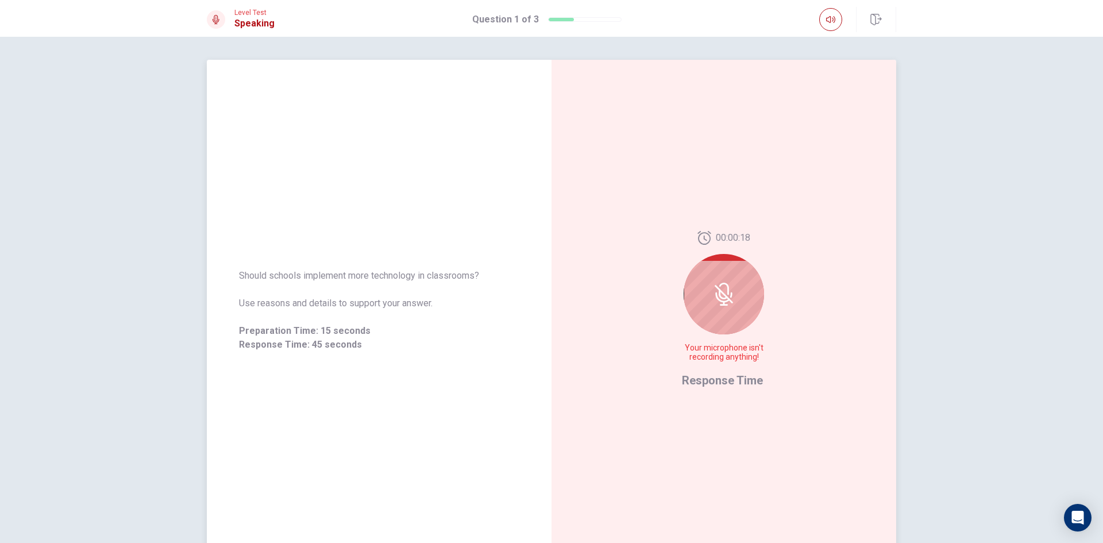
drag, startPoint x: 730, startPoint y: 310, endPoint x: 718, endPoint y: 343, distance: 35.1
click at [723, 311] on div at bounding box center [724, 294] width 80 height 80
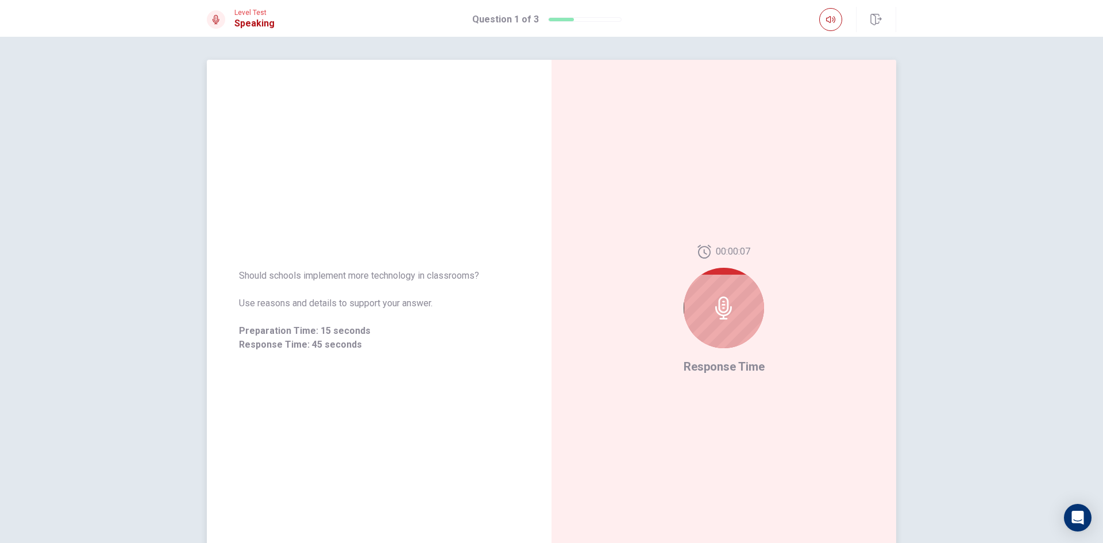
drag, startPoint x: 349, startPoint y: 305, endPoint x: 414, endPoint y: 304, distance: 64.9
click at [414, 304] on span "Use reasons and details to support your answer." at bounding box center [379, 303] width 280 height 14
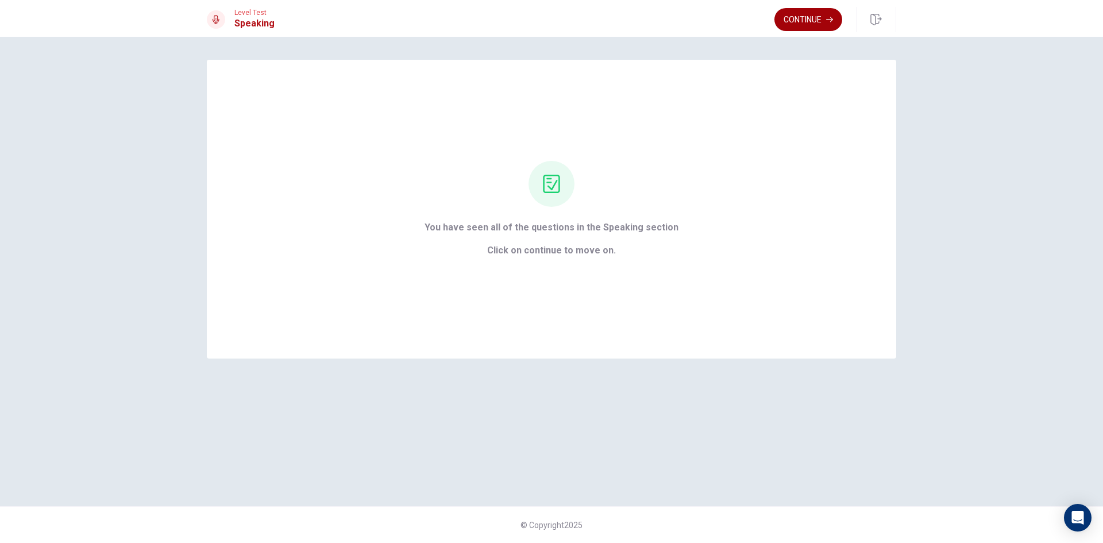
click at [811, 24] on button "Continue" at bounding box center [808, 19] width 68 height 23
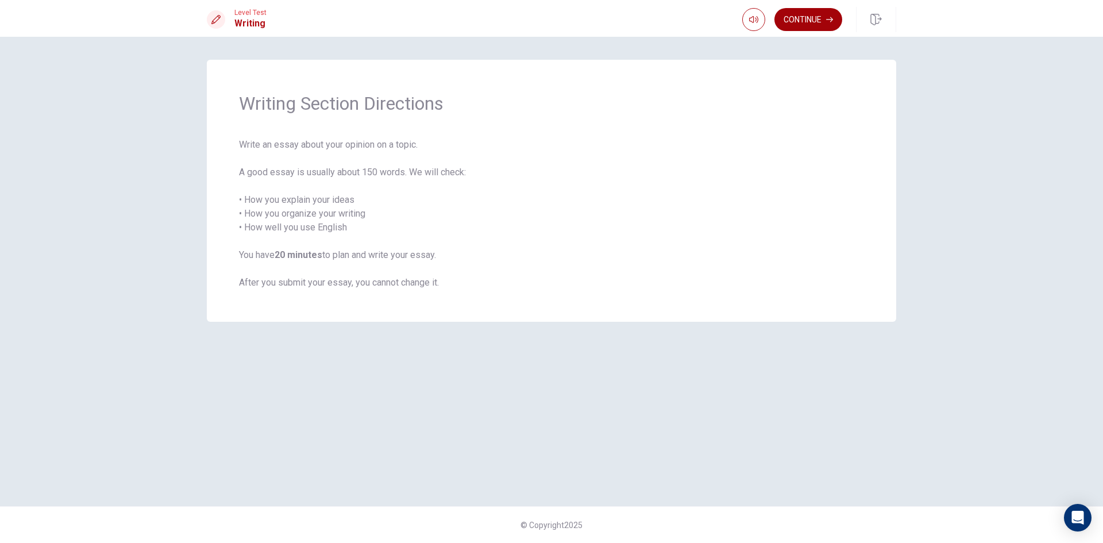
click at [803, 17] on button "Continue" at bounding box center [808, 19] width 68 height 23
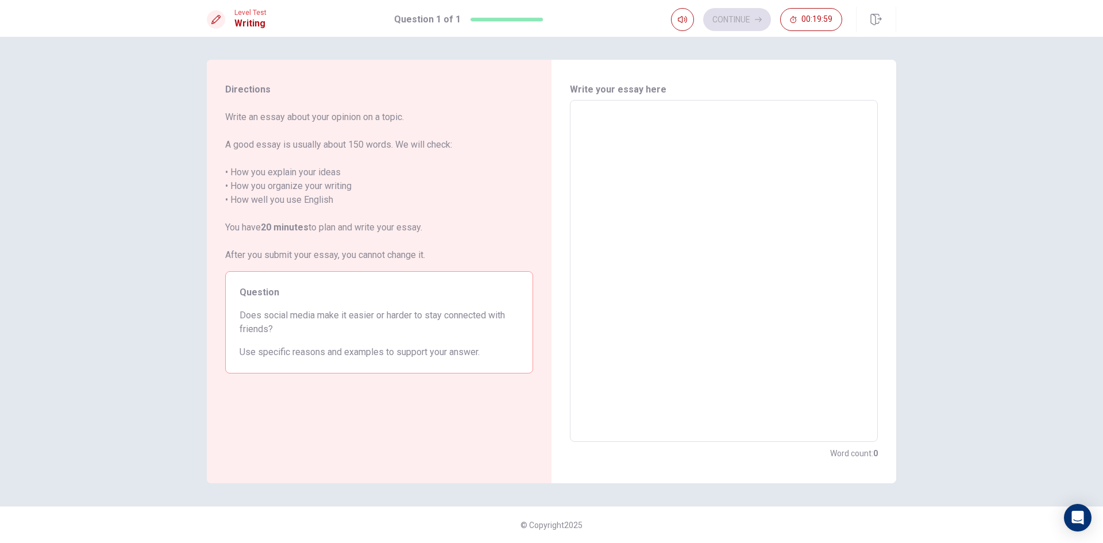
click at [636, 115] on textarea at bounding box center [724, 271] width 292 height 323
type textarea "s"
type textarea "x"
type textarea "so"
type textarea "x"
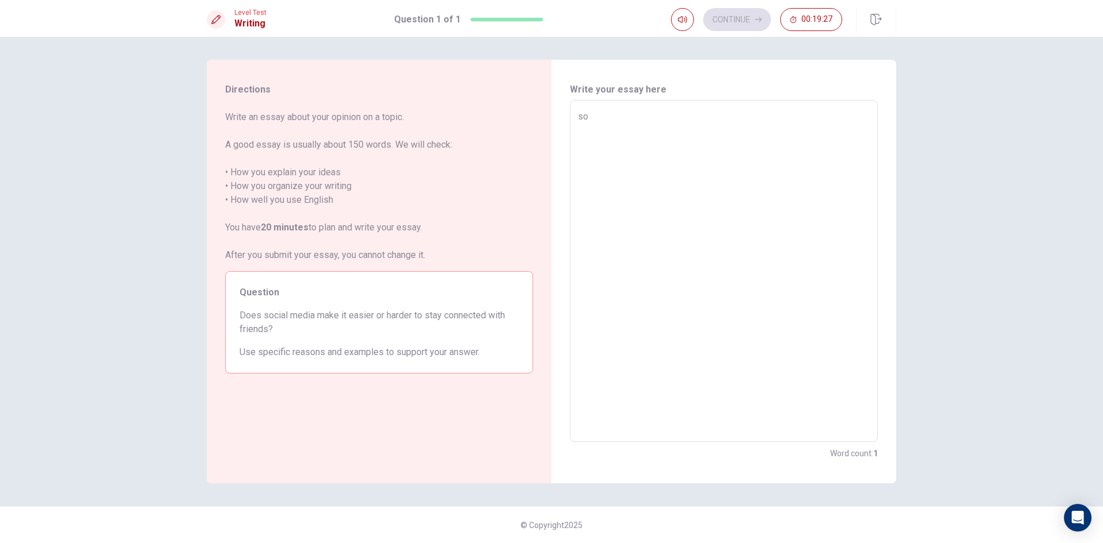
type textarea "soc"
type textarea "x"
type textarea "soci"
type textarea "x"
type textarea "[PERSON_NAME]"
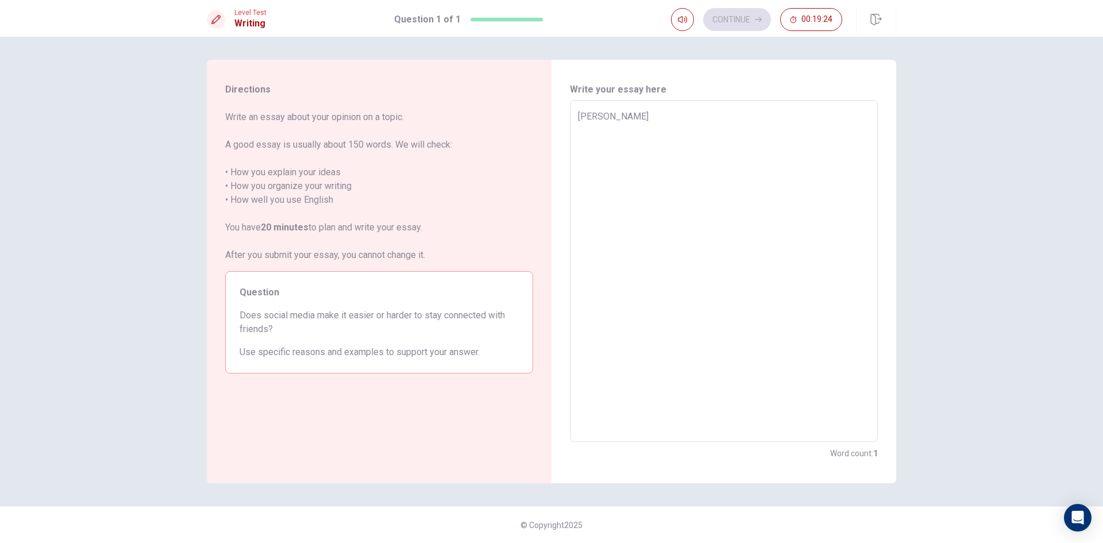
type textarea "x"
type textarea "social"
type textarea "x"
type textarea "social"
type textarea "x"
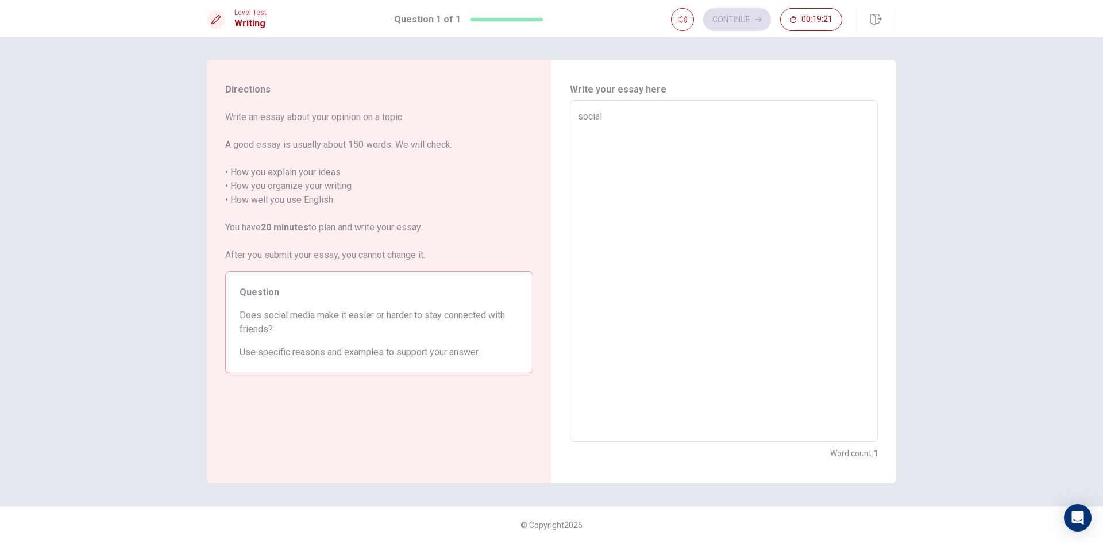
type textarea "social m"
type textarea "x"
type textarea "social me"
type textarea "x"
type textarea "social med"
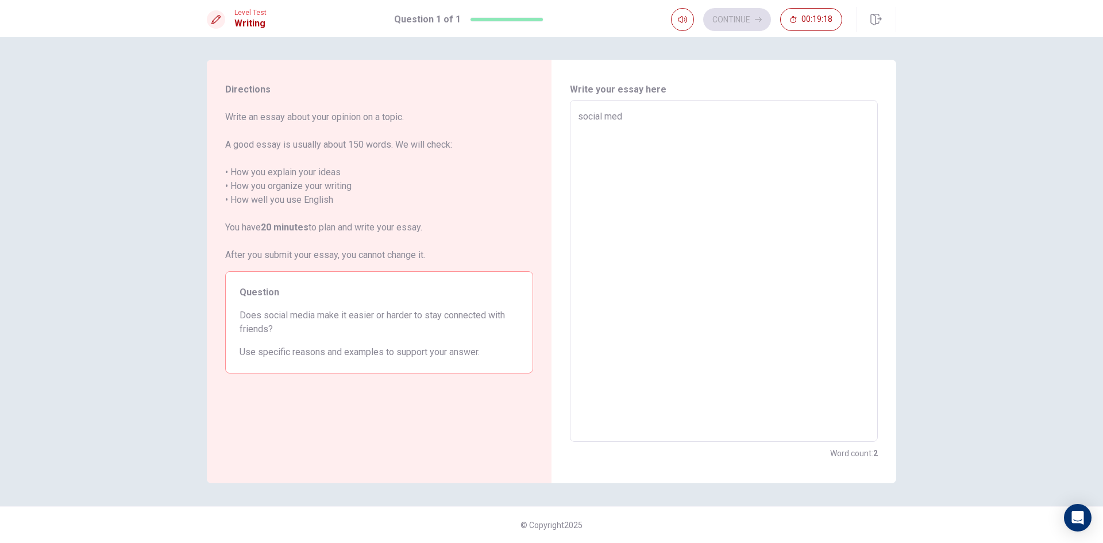
type textarea "x"
type textarea "social medi"
type textarea "x"
type textarea "social medie"
type textarea "x"
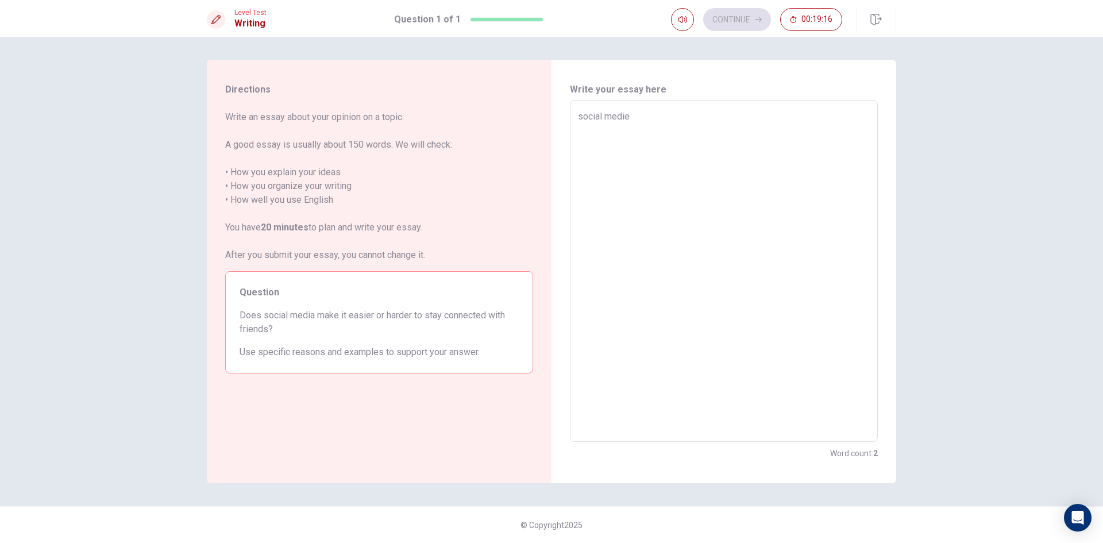
type textarea "social medie"
type textarea "x"
type textarea "social medie m"
type textarea "x"
type textarea "social medie ma"
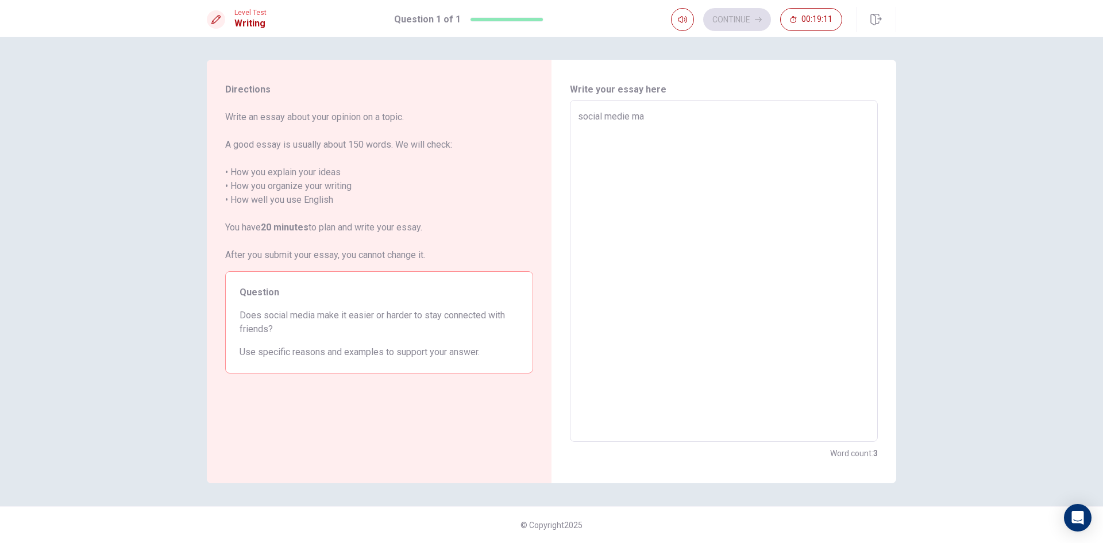
type textarea "x"
type textarea "social [PERSON_NAME]"
type textarea "x"
type textarea "social medie make"
drag, startPoint x: 578, startPoint y: 116, endPoint x: 581, endPoint y: 135, distance: 19.2
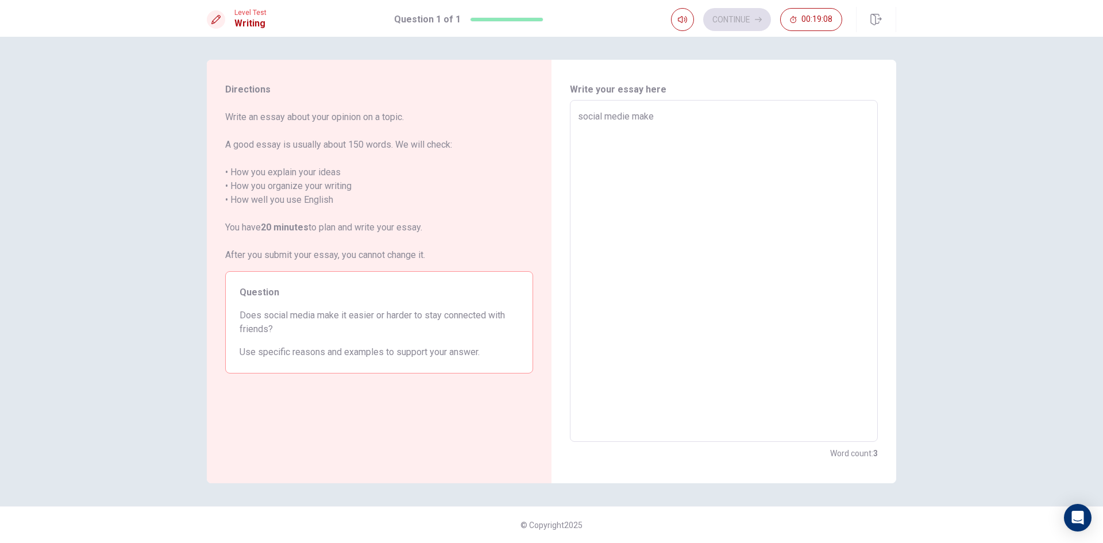
click at [580, 125] on textarea "social medie make" at bounding box center [724, 271] width 292 height 323
type textarea "x"
type textarea "Isocial medie make"
type textarea "x"
type textarea "I social medie make"
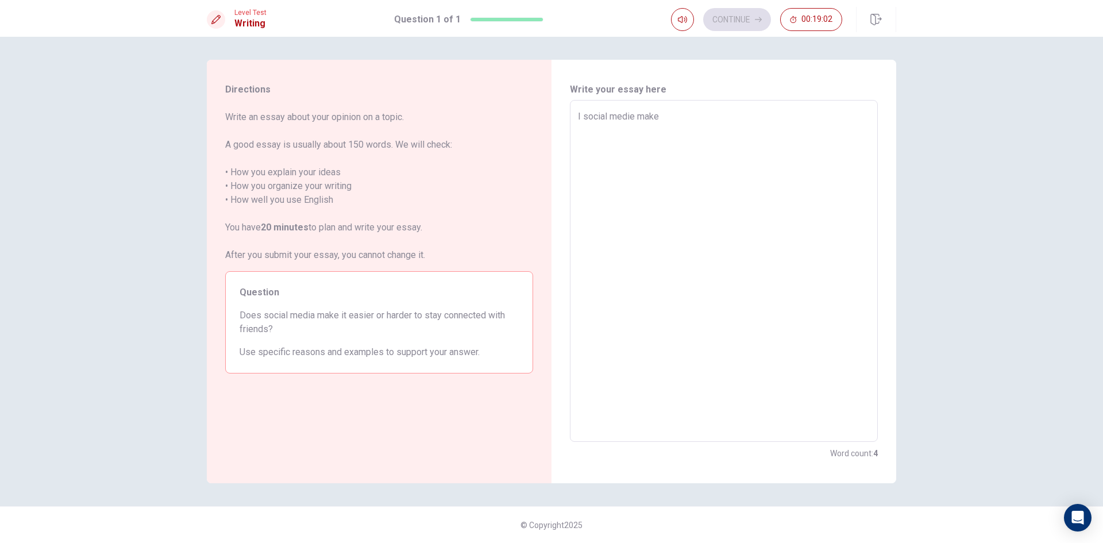
type textarea "x"
type textarea "I tsocial medie make"
type textarea "x"
type textarea "I thsocial medie make"
type textarea "x"
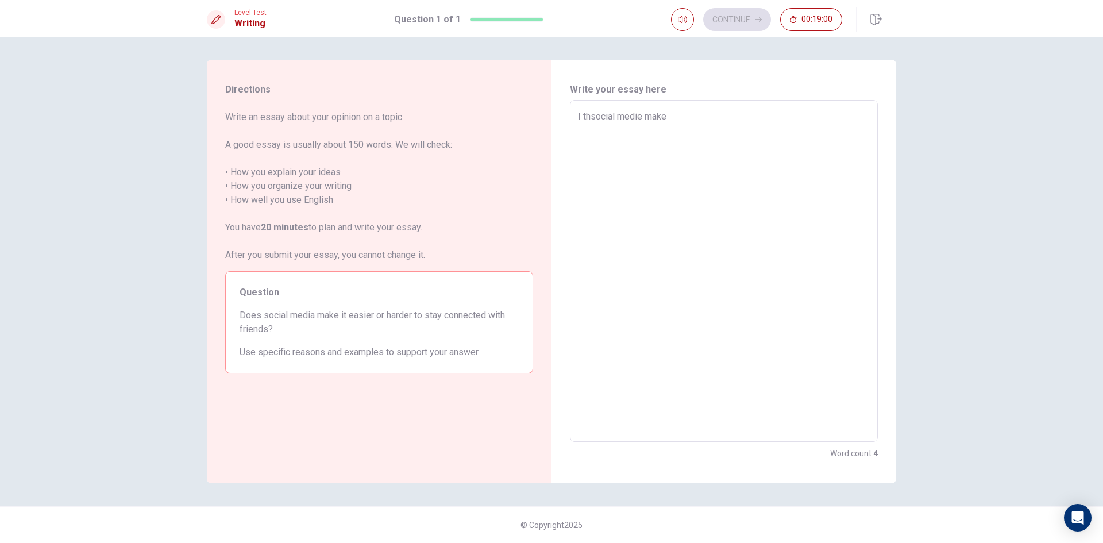
type textarea "I thasocial medie make"
type textarea "x"
type textarea "I thansocial medie make"
type textarea "x"
type textarea "I thanksocial medie make"
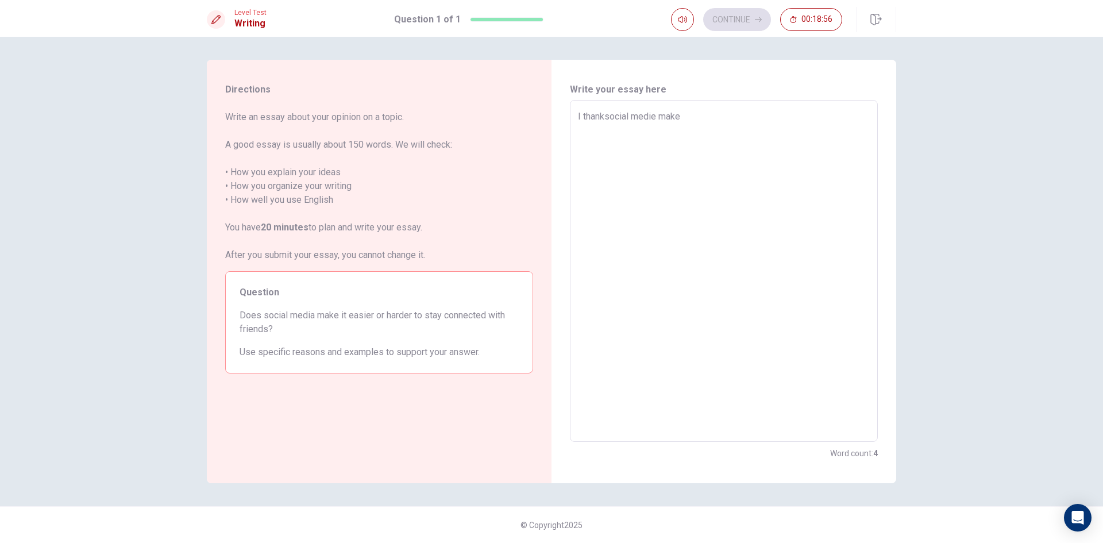
type textarea "x"
type textarea "I thank social medie make"
type textarea "x"
type textarea "I thanksocial medie make"
type textarea "x"
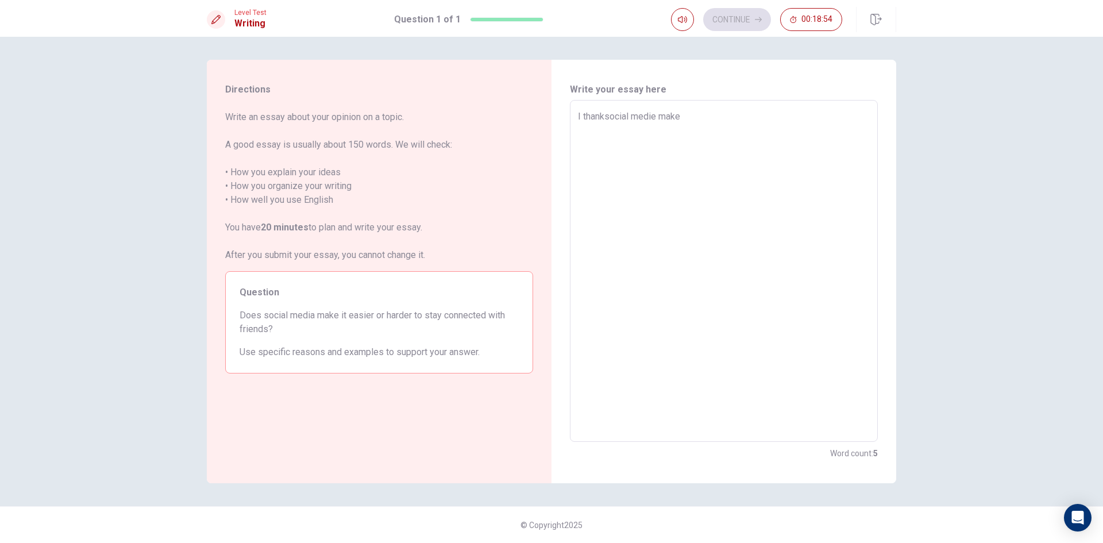
type textarea "I thansocial medie make"
type textarea "x"
type textarea "I thasocial medie make"
type textarea "x"
type textarea "I thsocial medie make"
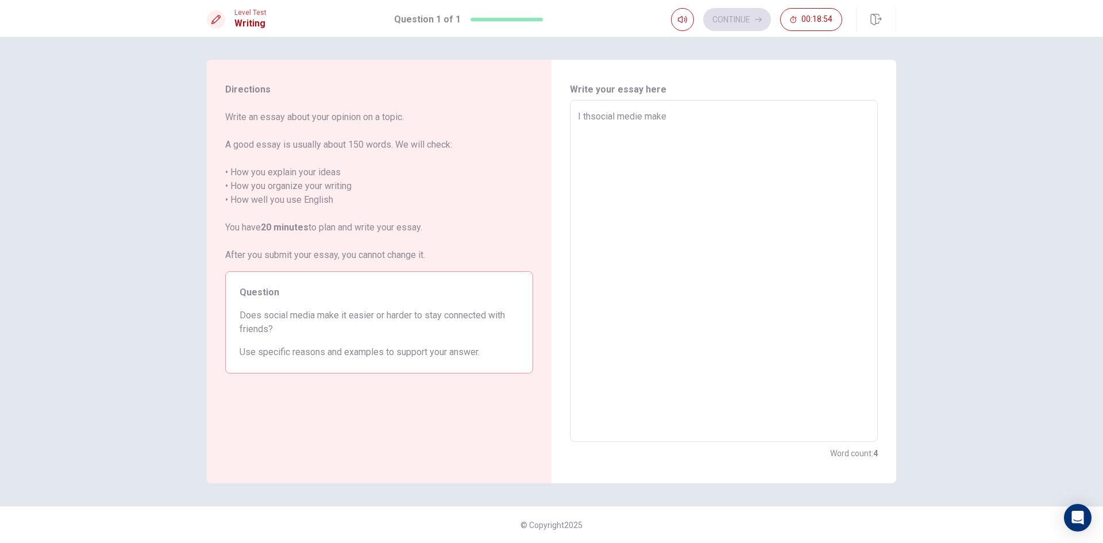
type textarea "x"
type textarea "I tsocial medie make"
type textarea "x"
type textarea "I thsocial medie make"
type textarea "x"
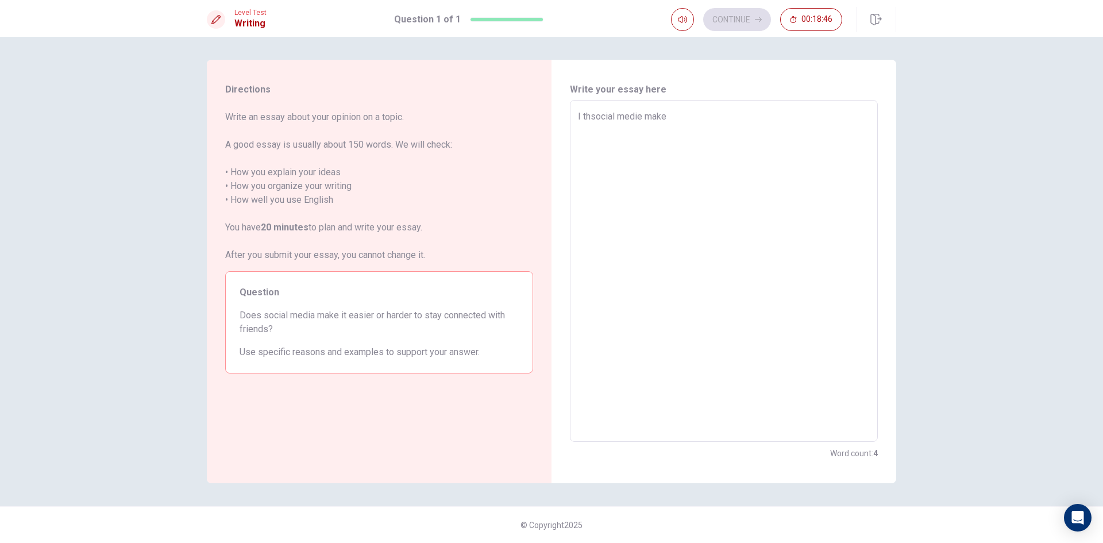
type textarea "I thasocial medie make"
type textarea "x"
type textarea "I thaisocial medie make"
type textarea "x"
type textarea "I thasocial medie make"
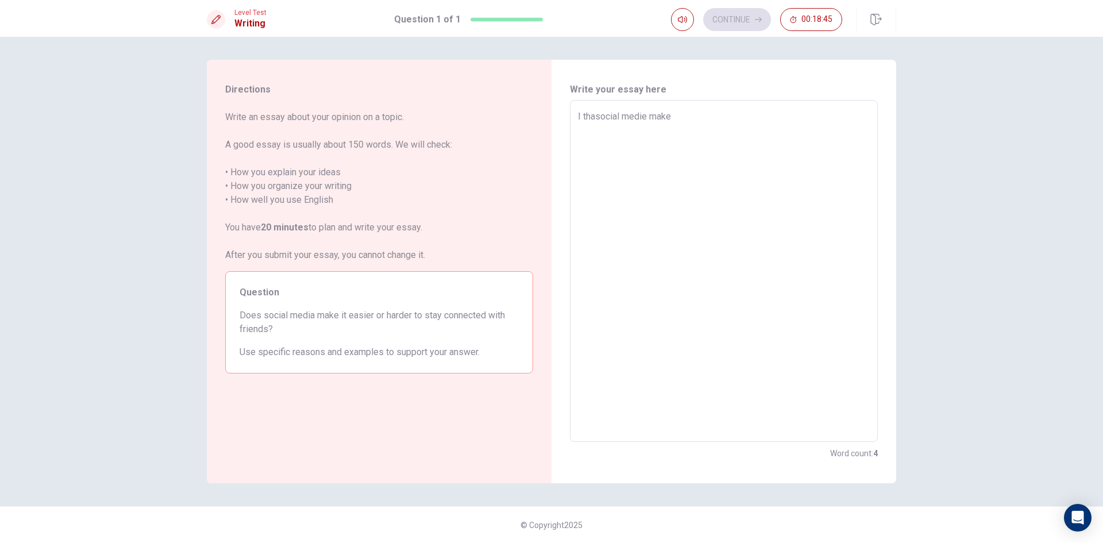
type textarea "x"
type textarea "I thsocial medie make"
type textarea "x"
type textarea "I thisocial medie make"
type textarea "x"
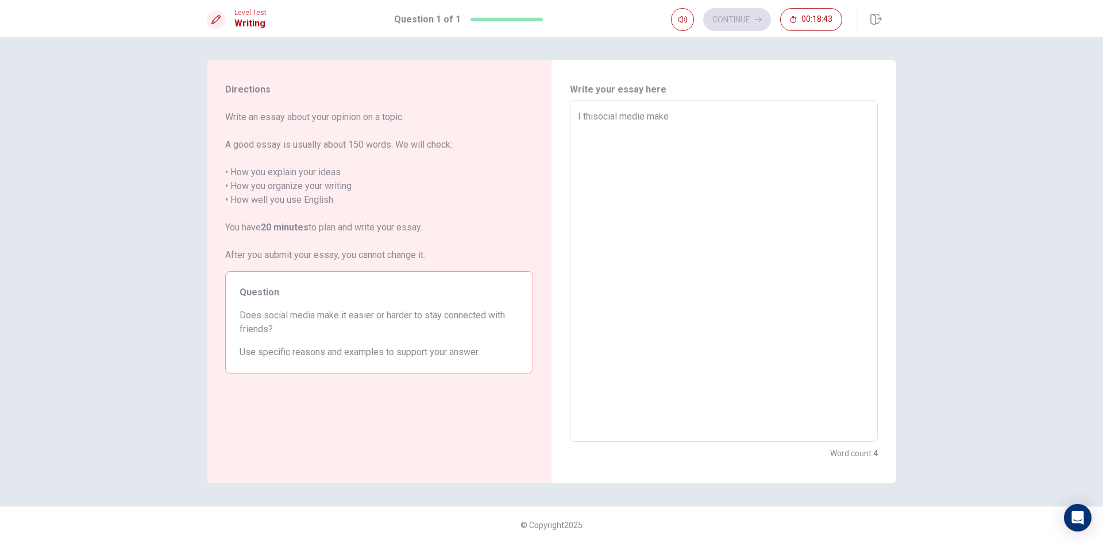
type textarea "I thinsocial medie make"
type textarea "x"
type textarea "I thinasocial medie make"
type textarea "x"
type textarea "I thinsocial medie make"
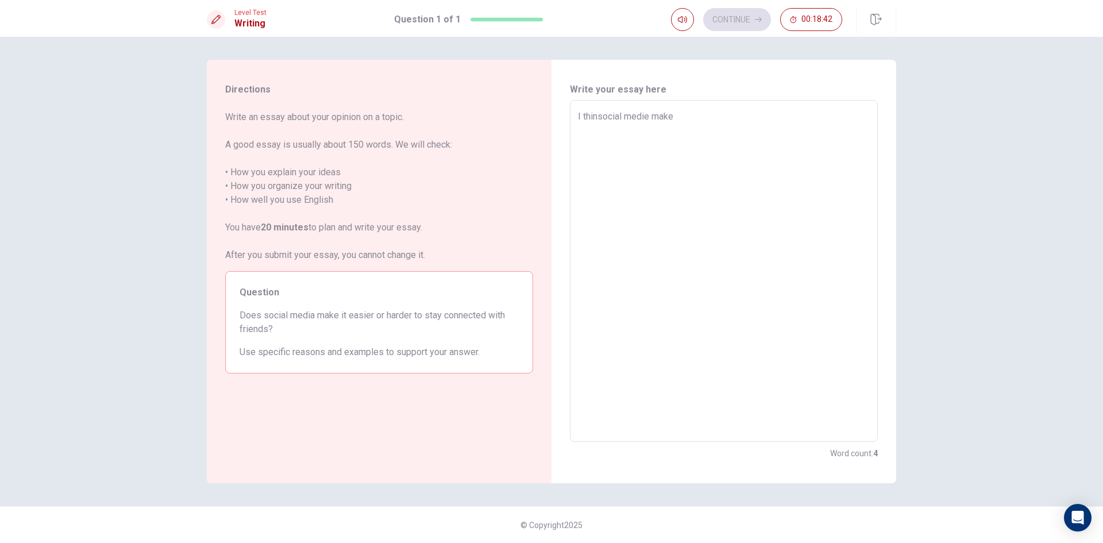
type textarea "x"
type textarea "I thisocial medie make"
type textarea "x"
type textarea "I thsocial medie make"
type textarea "x"
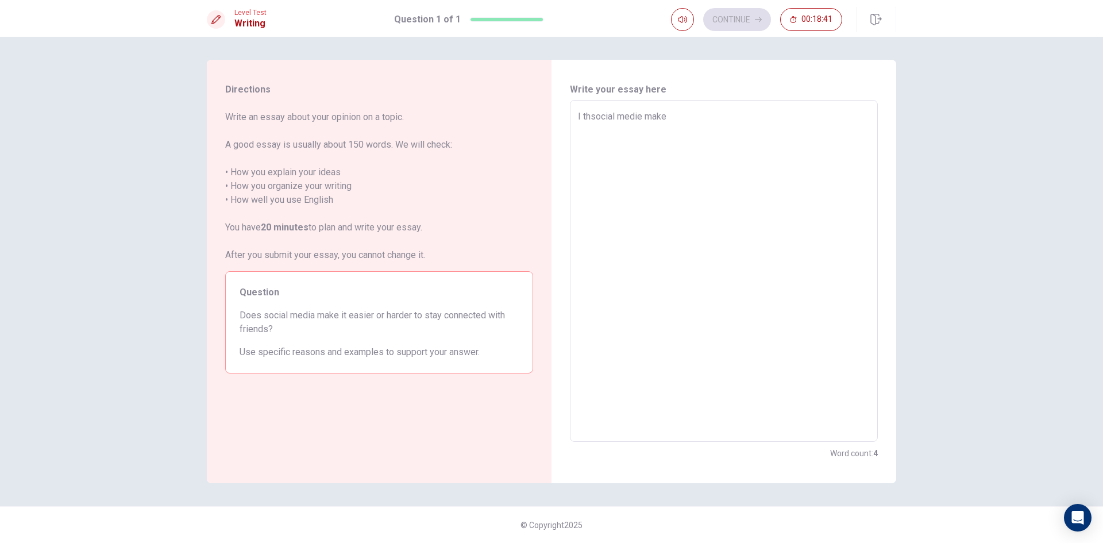
type textarea "I thisocial medie make"
type textarea "x"
type textarea "I thinsocial medie make"
type textarea "x"
type textarea "I thinksocial medie make"
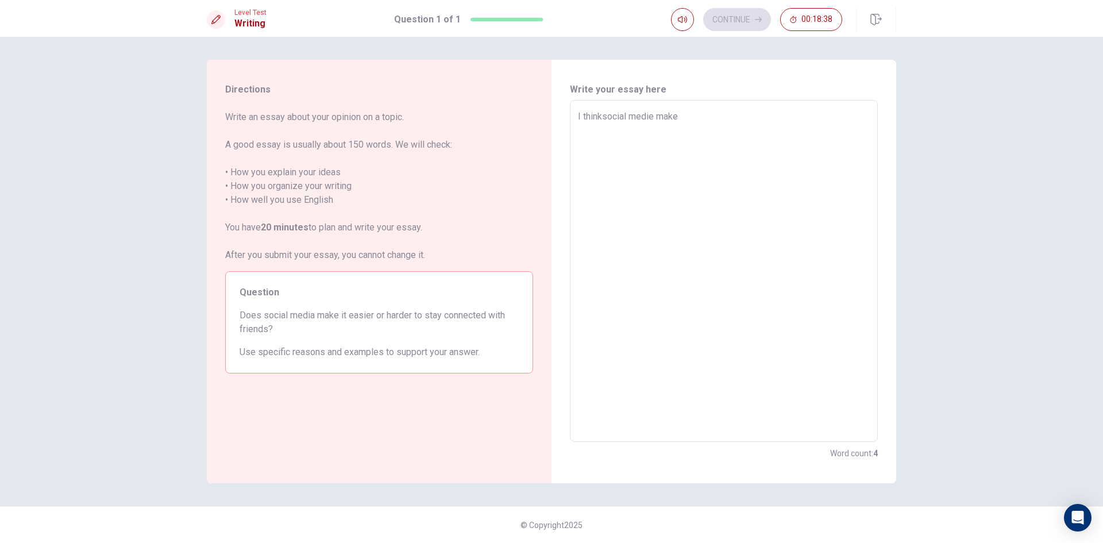
type textarea "x"
type textarea "I think social medie make"
drag, startPoint x: 692, startPoint y: 114, endPoint x: 714, endPoint y: 213, distance: 101.1
click at [690, 115] on textarea "I think social medie make" at bounding box center [724, 271] width 292 height 323
type textarea "x"
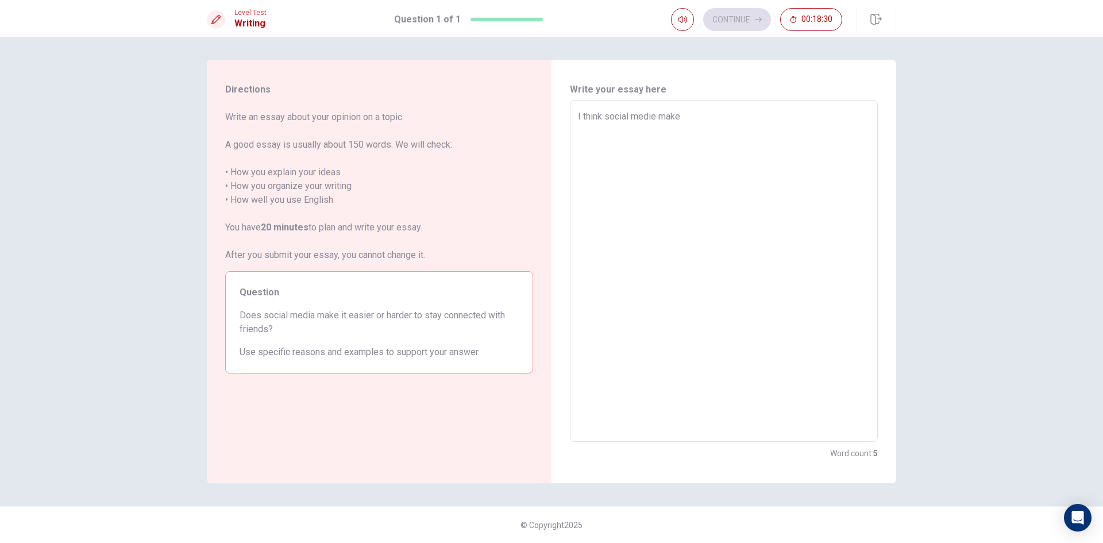
type textarea "I think social medie make"
type textarea "x"
type textarea "I think social medie make i"
type textarea "x"
type textarea "I think social medie make it"
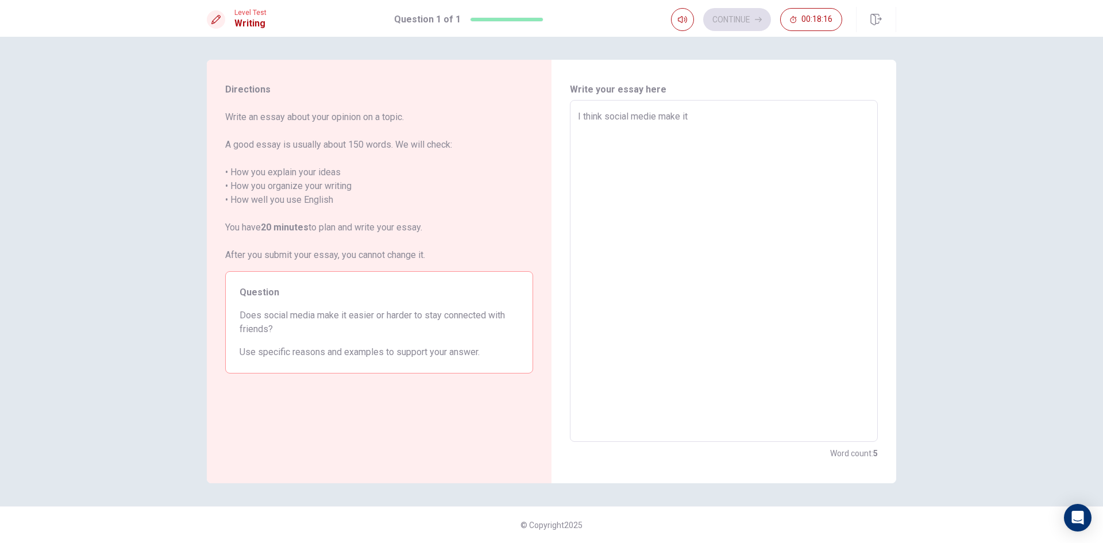
type textarea "x"
type textarea "I think social medie make it"
type textarea "x"
type textarea "I think social medie make it e"
type textarea "x"
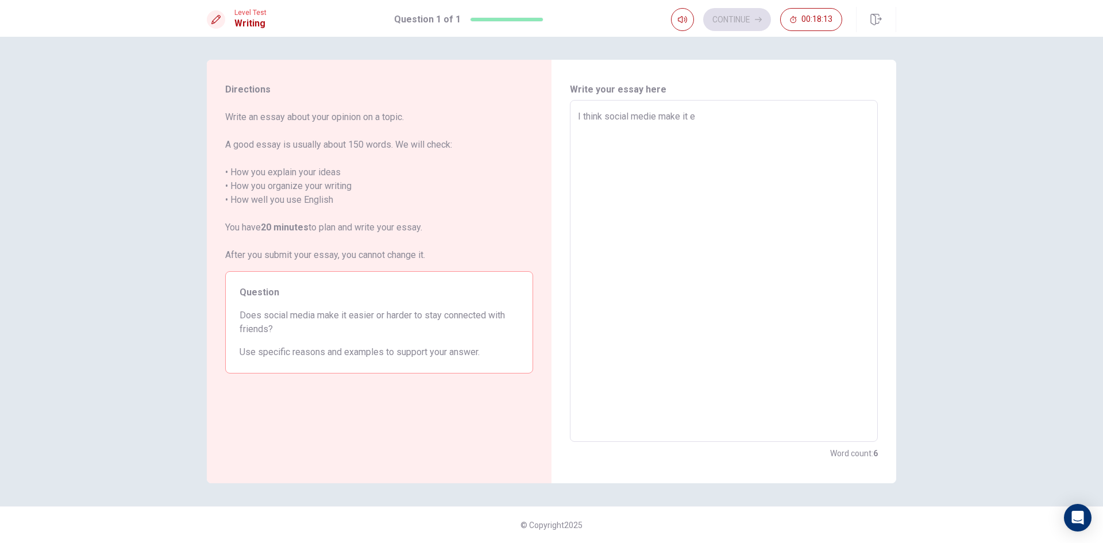
type textarea "I think social medie make it ea"
type textarea "x"
type textarea "I think social medie make it eas"
type textarea "x"
type textarea "I think social medie make it easi"
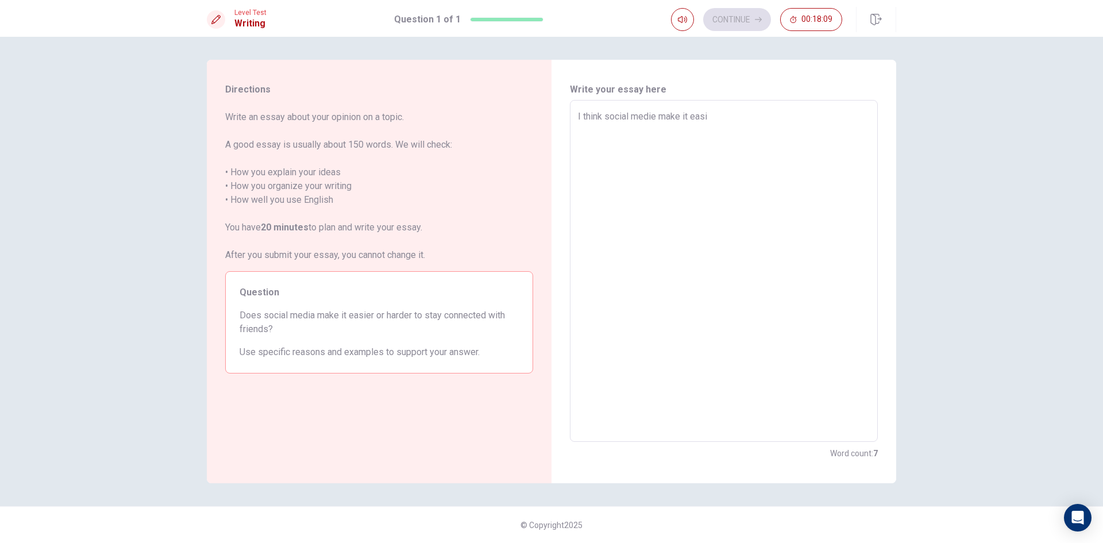
type textarea "x"
type textarea "I think social medie make it easie"
type textarea "x"
type textarea "I think social medie make it easier"
type textarea "x"
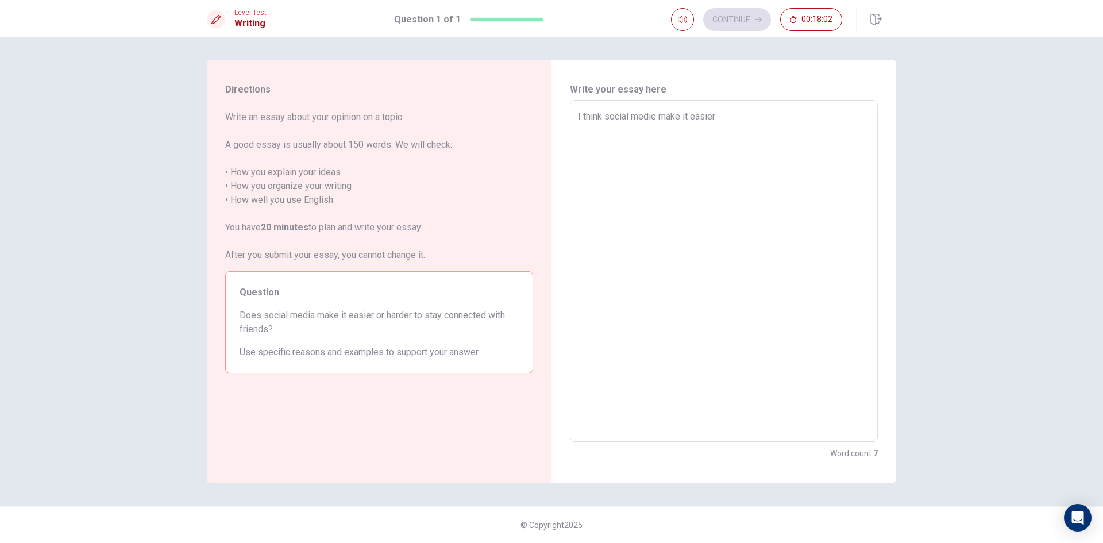
type textarea "I think social medie make it easier"
type textarea "x"
type textarea "I think social medie make it easier t"
type textarea "x"
type textarea "I think social medie make it easier to"
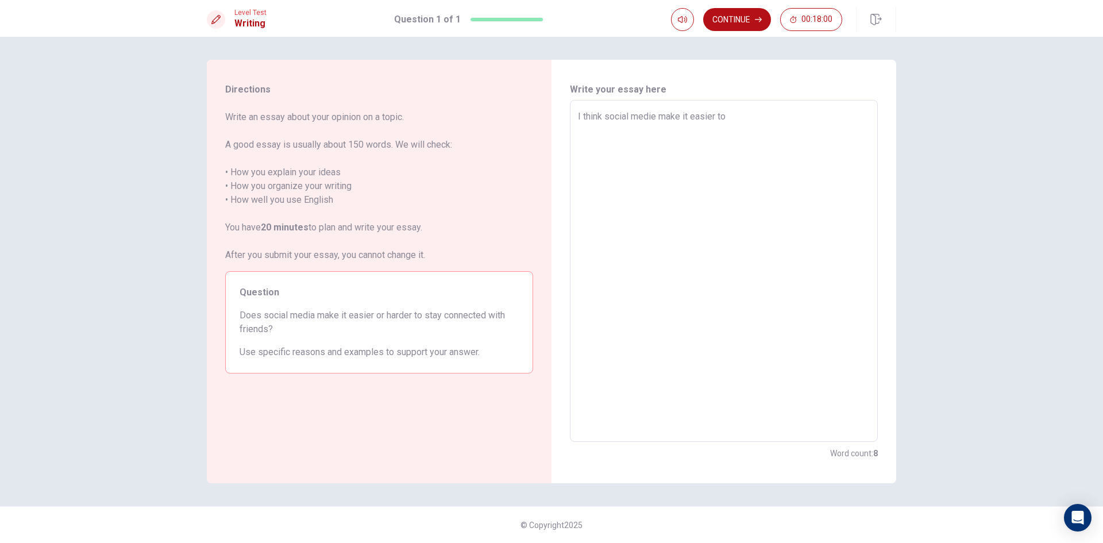
type textarea "x"
type textarea "I think social medie make it easier to"
type textarea "x"
type textarea "I think social medie make it easier to c"
type textarea "x"
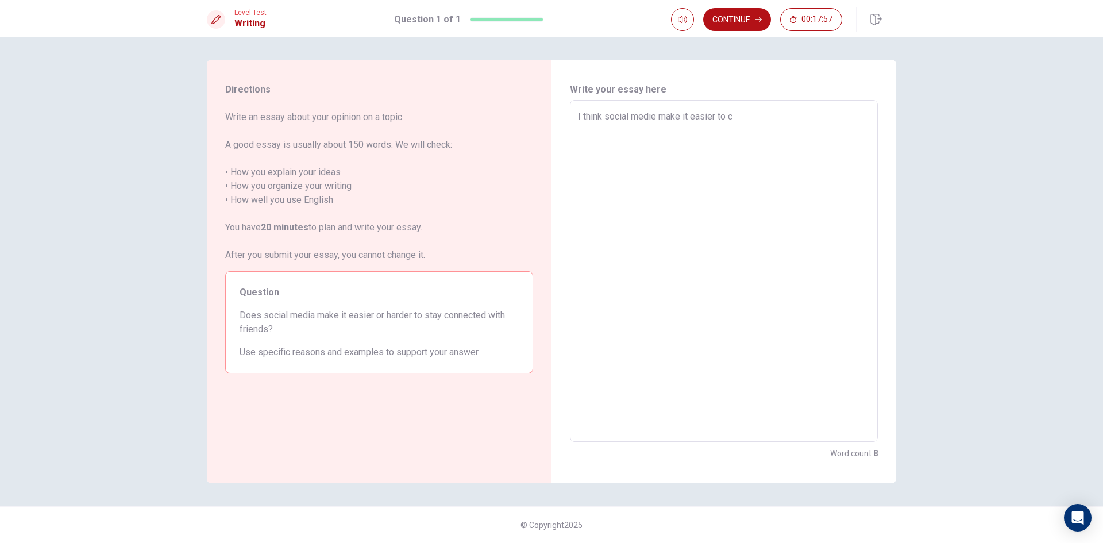
type textarea "I think social medie make it easier to co"
type textarea "x"
type textarea "I think social medie make it easier to con"
type textarea "x"
type textarea "I think social medie make it easier to conn"
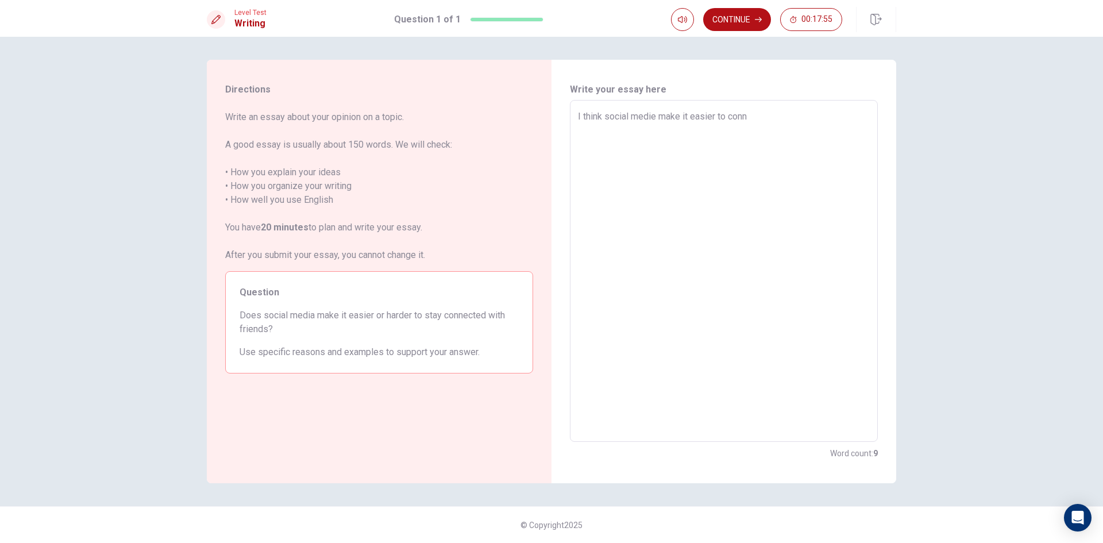
type textarea "x"
type textarea "I think social medie make it easier to conne"
type textarea "x"
type textarea "I think social medie make it easier to connec"
type textarea "x"
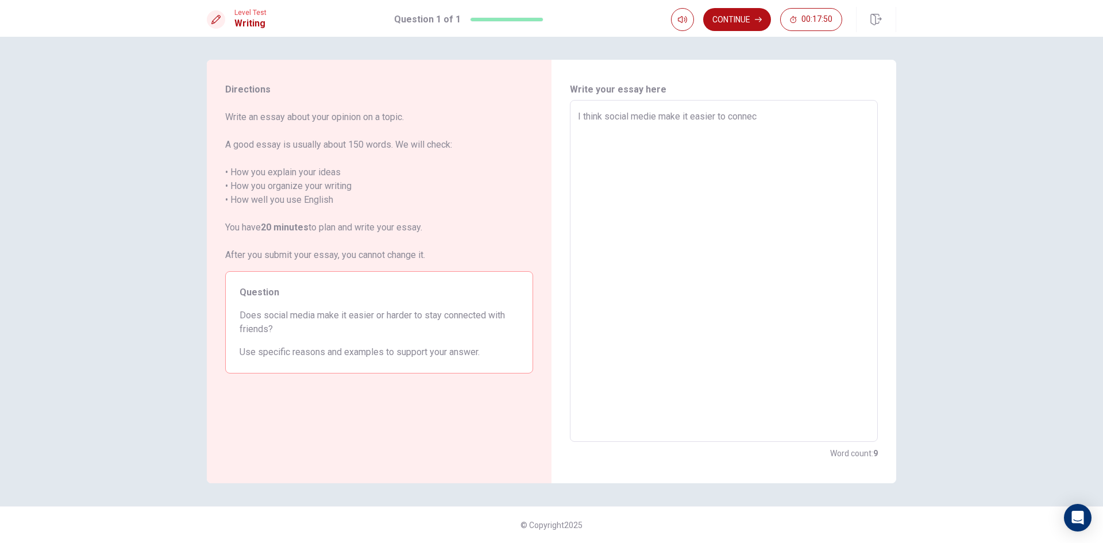
type textarea "I think social medie make it easier to connect"
type textarea "x"
type textarea "I think social medie make it easier to connecte"
type textarea "x"
type textarea "I think social medie make it easier to connectes"
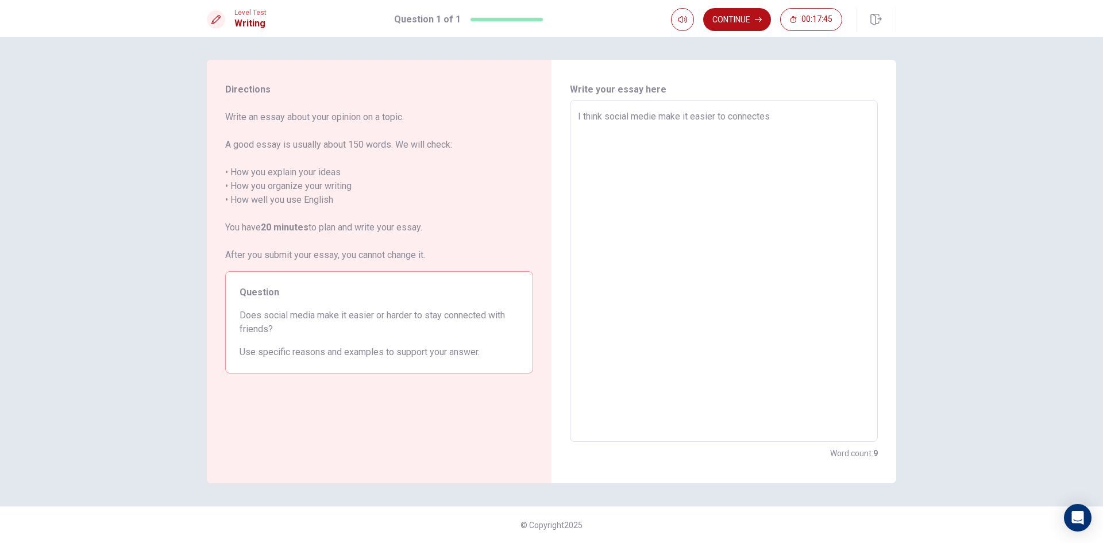
type textarea "x"
type textarea "I think social medie make it easier to connecte"
type textarea "x"
type textarea "I think social medie make it easier to connected"
type textarea "x"
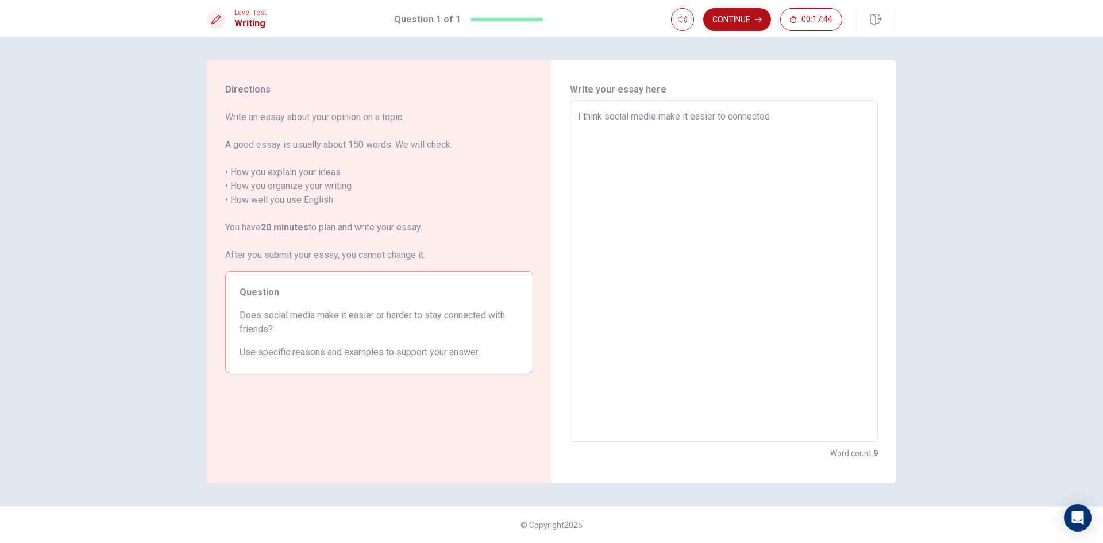
type textarea "I think social medie make it easier to connected"
type textarea "x"
type textarea "I think social medie make it easier to connected e"
type textarea "x"
type textarea "I think social medie make it easier to connected ei"
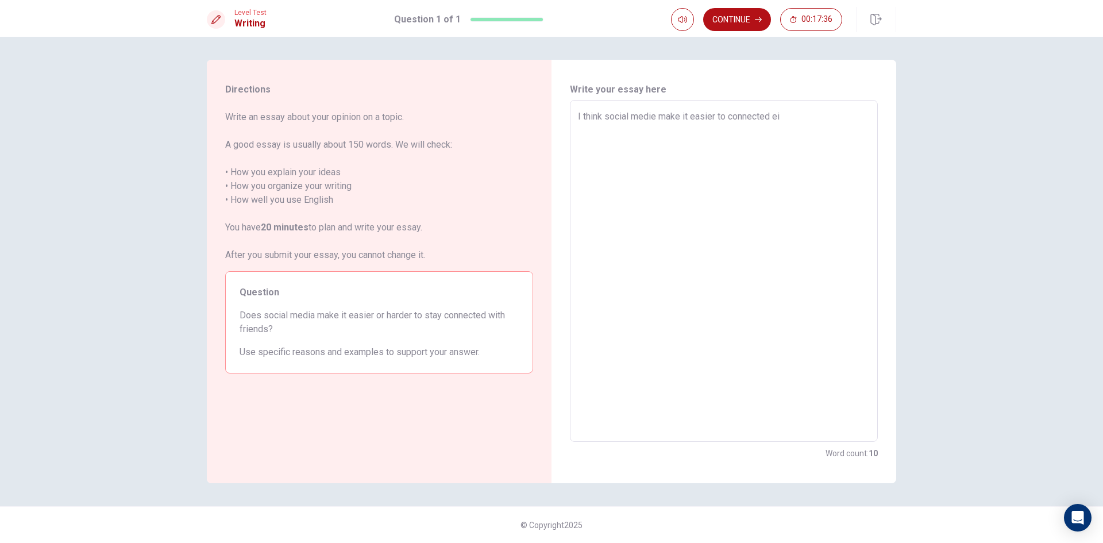
type textarea "x"
type textarea "I think social medie make it easier to connected e"
type textarea "x"
type textarea "I think social medie make it easier to connected"
type textarea "x"
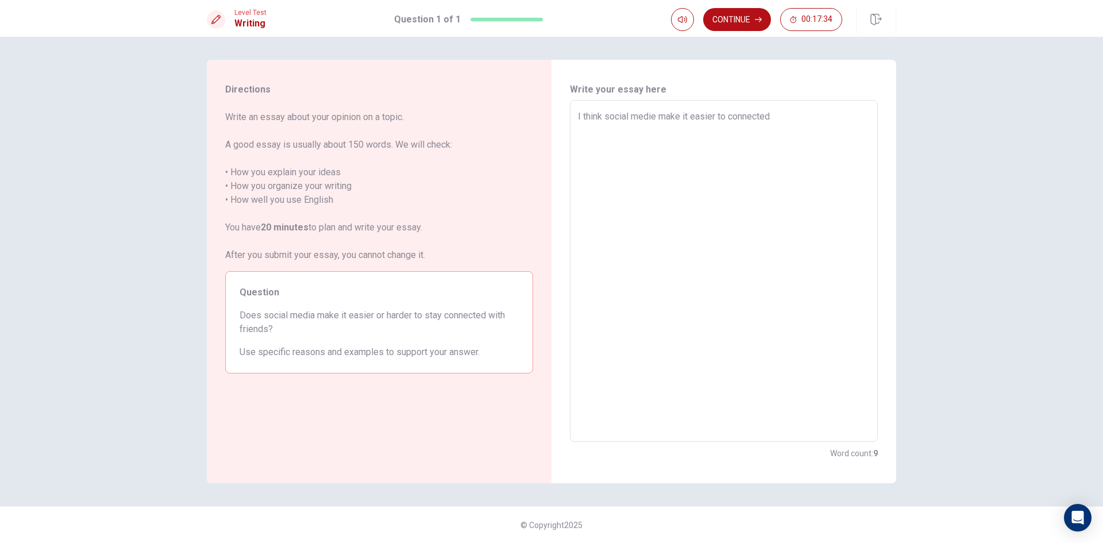
type textarea "I think social medie make it easier to connected w"
type textarea "x"
type textarea "I think social medie make it easier to connected wi"
type textarea "x"
type textarea "I think social medie make it easier to connected wit"
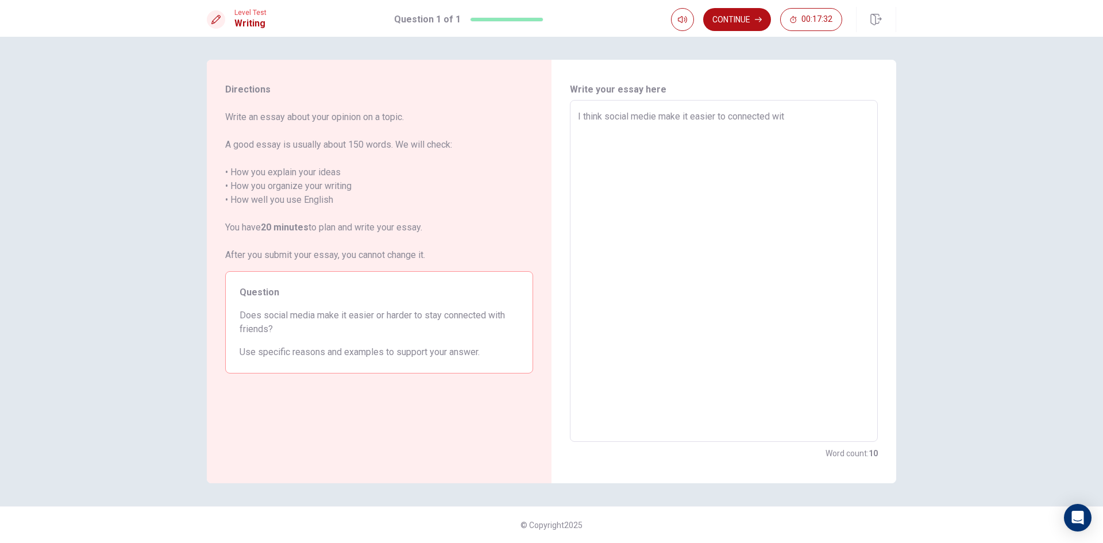
type textarea "x"
type textarea "I think social medie make it easier to connected with"
type textarea "x"
type textarea "I think social medie make it easier to connected with"
type textarea "x"
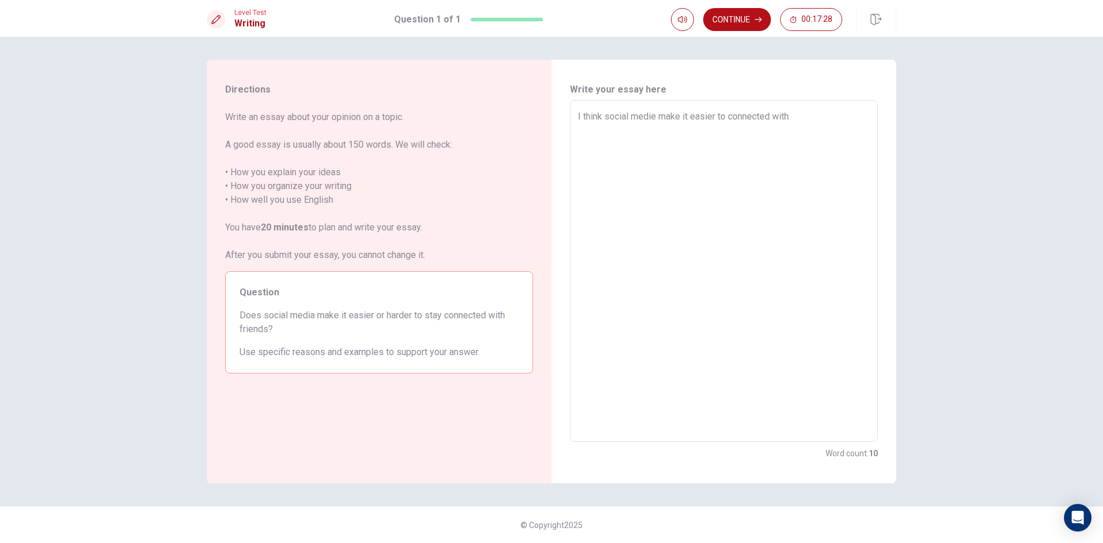
type textarea "I think social medie make it easier to connected with f"
type textarea "x"
type textarea "I think social medie make it easier to connected with fr"
type textarea "x"
type textarea "I think social medie make it easier to connected with fri"
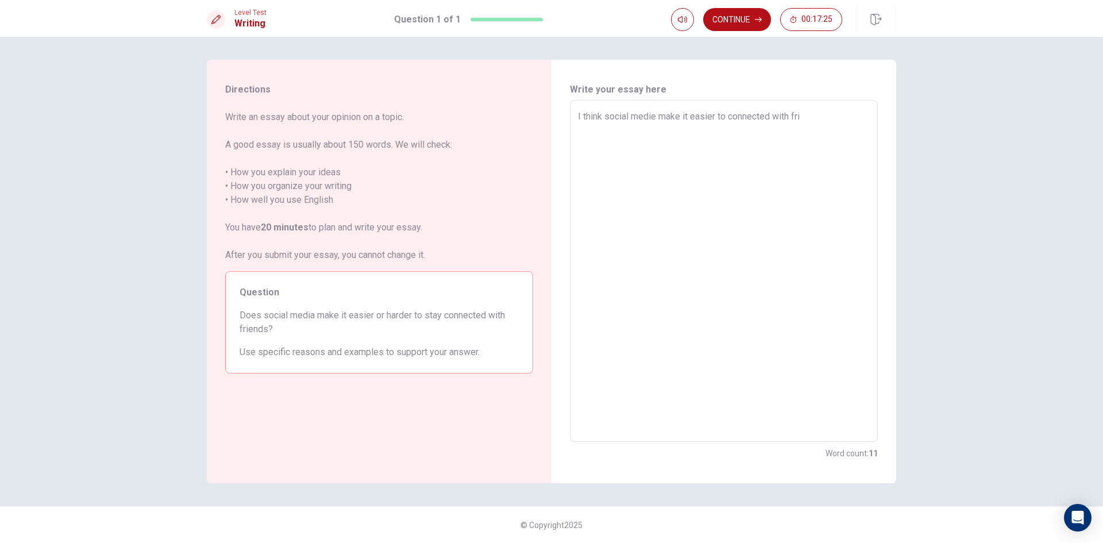
type textarea "x"
type textarea "I think social medie make it easier to connected with frie"
type textarea "x"
type textarea "I think social medie make it easier to connected with frien"
type textarea "x"
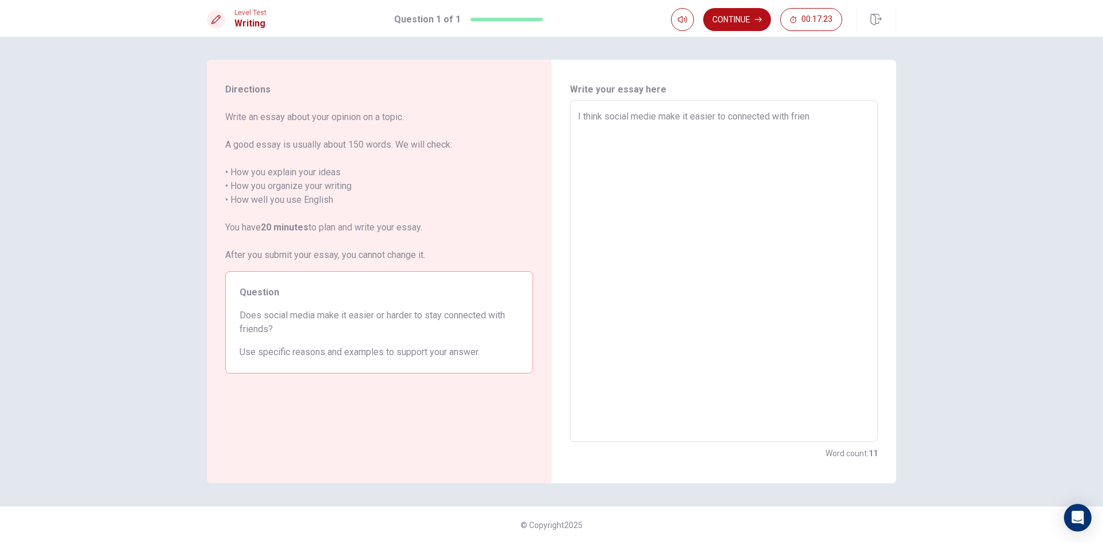
type textarea "I think social medie make it easier to connected with friend"
type textarea "x"
type textarea "I think social medie make it easier to connected with friends"
type textarea "x"
type textarea "I think social medie make it easier to connected with friends"
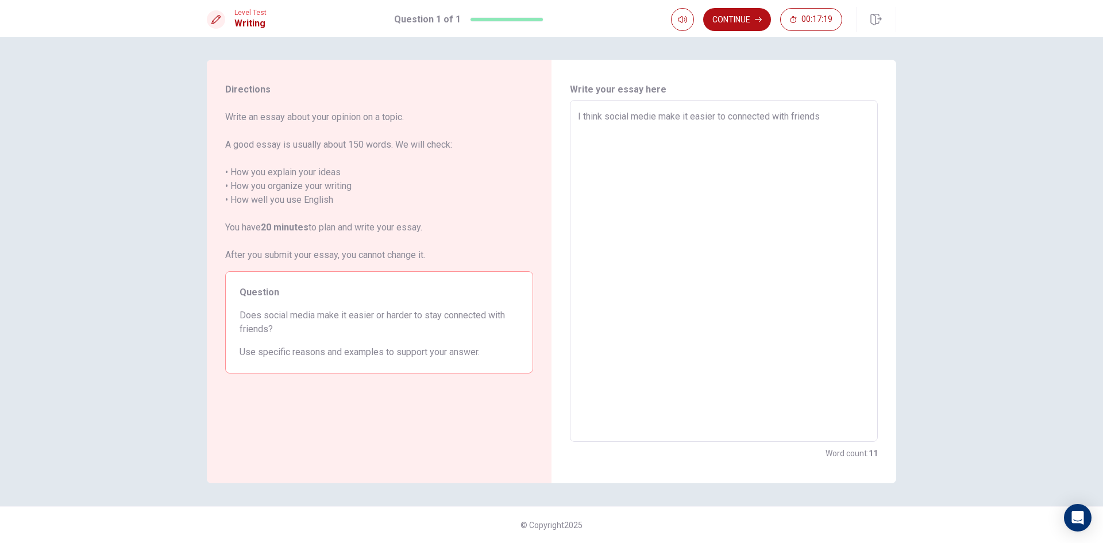
type textarea "x"
type textarea "I think social medie make it easier to connected with friends b"
type textarea "x"
type textarea "I think social medie make it easier to connected with friends be"
type textarea "x"
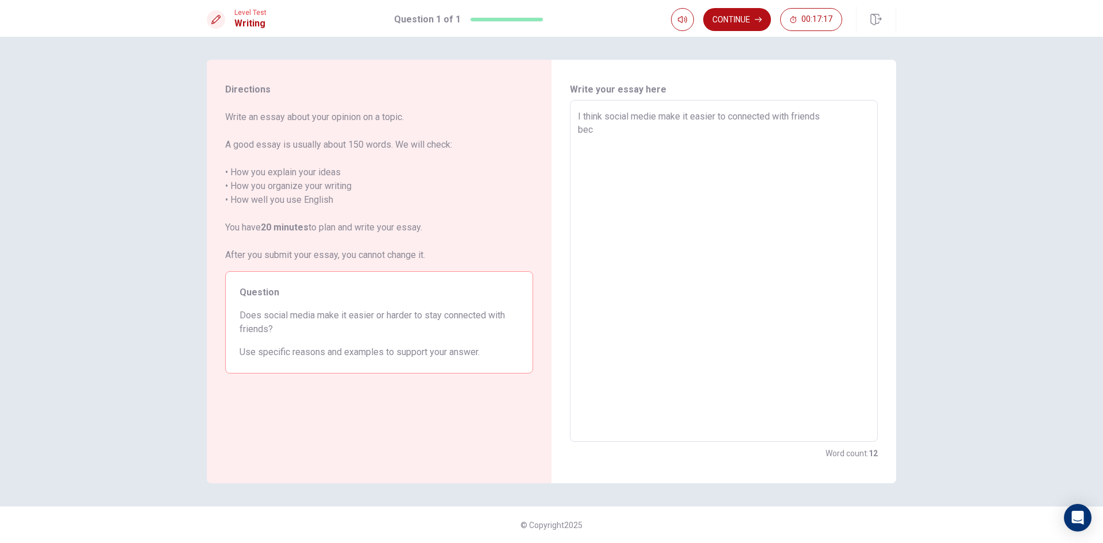
type textarea "I think social medie make it easier to connected with friends [PERSON_NAME]"
type textarea "x"
type textarea "I think social medie make it easier to connected with friends becau"
type textarea "x"
type textarea "I think social medie make it easier to connected with friends [PERSON_NAME]"
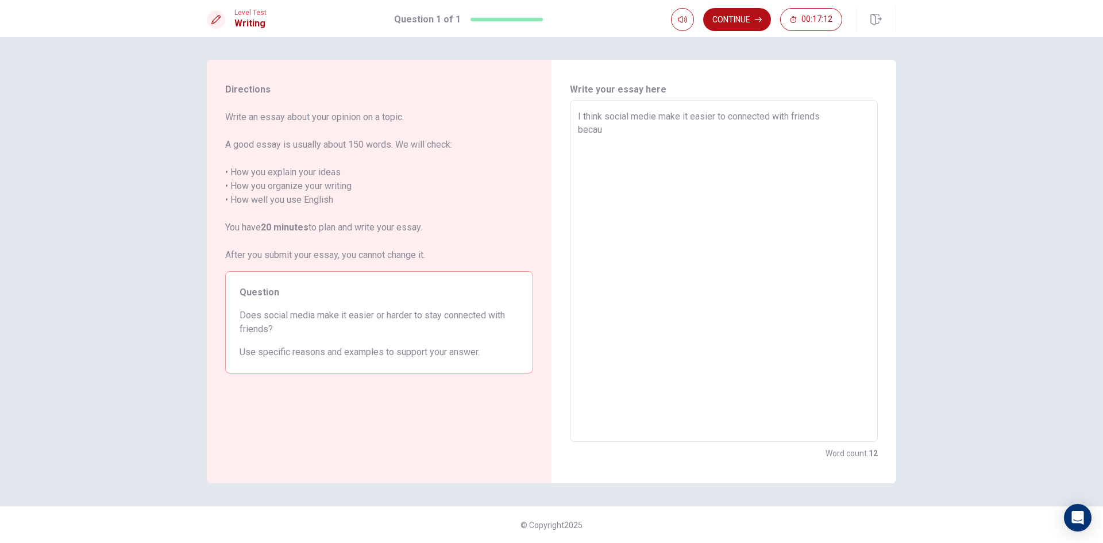
type textarea "x"
type textarea "I think social medie make it easier to connected with friends because"
type textarea "x"
type textarea "I think social medie make it easier to connected with friends because"
type textarea "x"
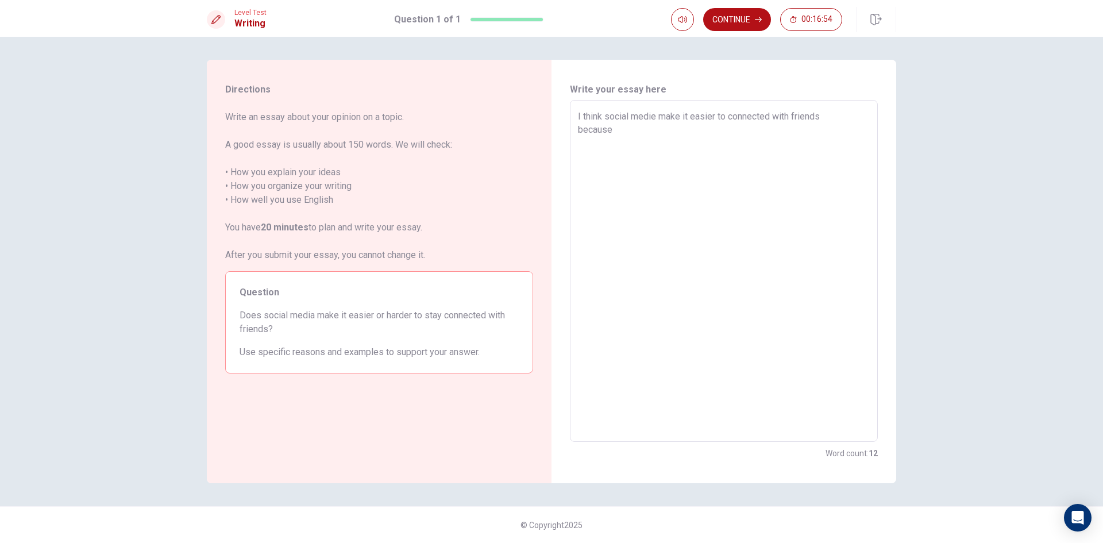
type textarea "I think social medie make it easier to connected with friends because n"
type textarea "x"
type textarea "I think social medie make it easier to connected with friends because no"
type textarea "x"
type textarea "I think social medie make it easier to connected with friends because [PERSON_N…"
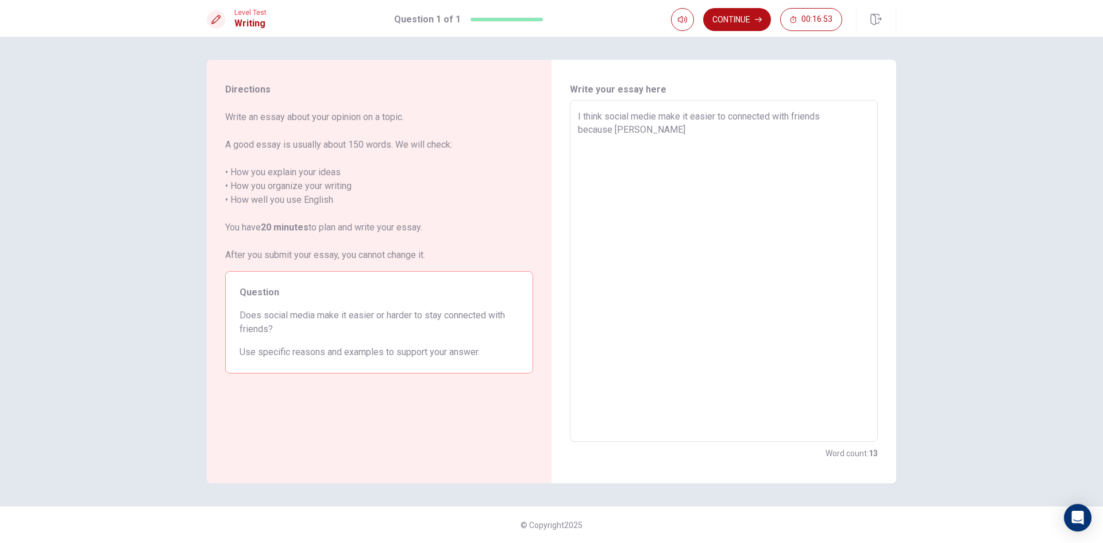
type textarea "x"
type textarea "I think social medie make it easier to connected with friends because no"
type textarea "x"
type textarea "I think social medie make it easier to connected with friends because now"
type textarea "x"
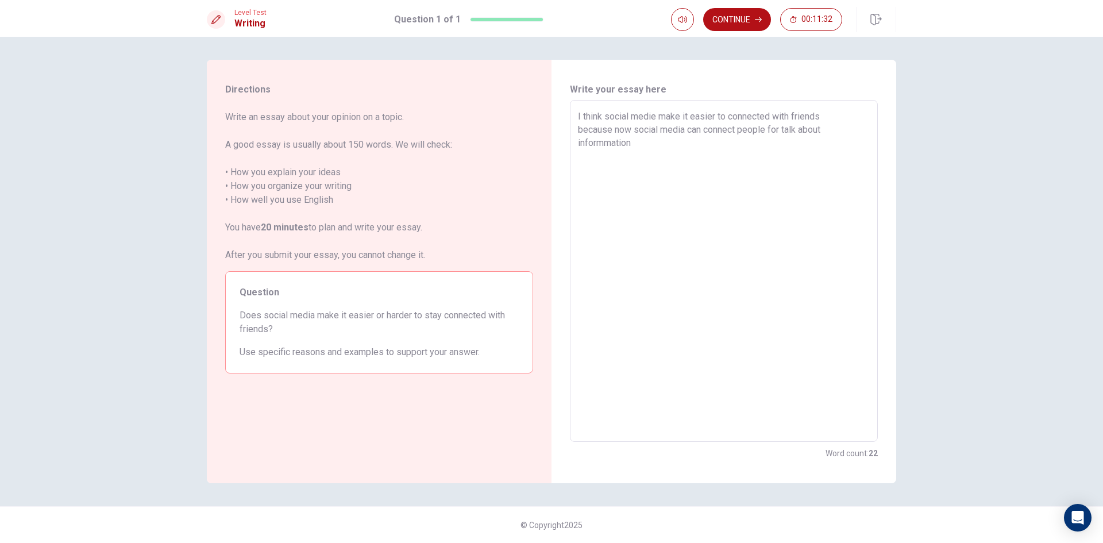
drag, startPoint x: 605, startPoint y: 143, endPoint x: 598, endPoint y: 171, distance: 29.0
click at [606, 146] on textarea "I think social medie make it easier to connected with friends because now socia…" at bounding box center [724, 271] width 292 height 323
click at [642, 146] on textarea "I think social medie make it easier to connected with friends because now socia…" at bounding box center [724, 271] width 292 height 323
click at [593, 144] on textarea "I think social medie make it easier to connected with friends because now socia…" at bounding box center [724, 271] width 292 height 323
click at [629, 146] on textarea "I think social medie make it easier to connected with friends because now socia…" at bounding box center [724, 271] width 292 height 323
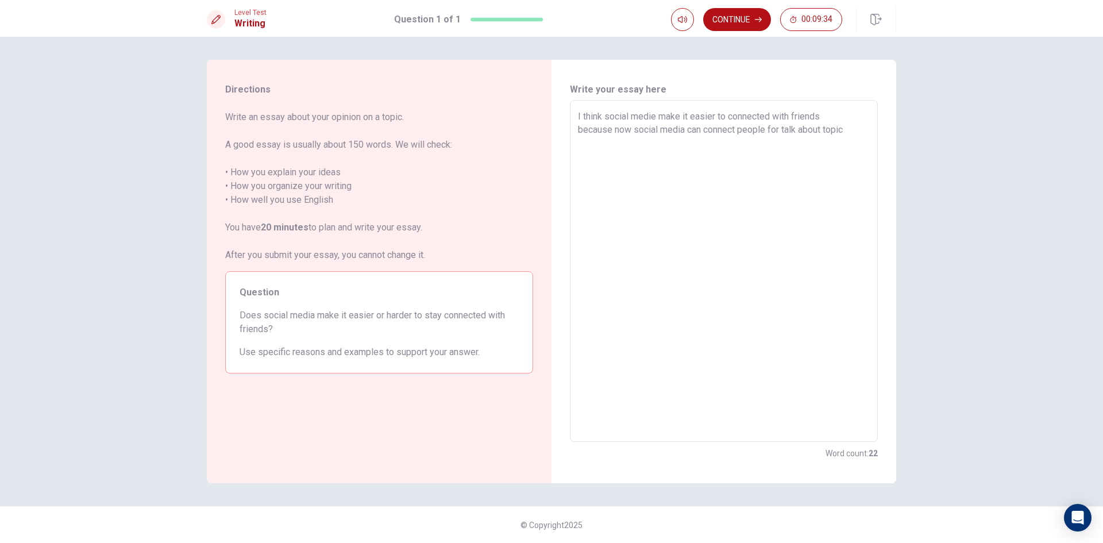
click at [852, 128] on textarea "I think social medie make it easier to connected with friends because now socia…" at bounding box center [724, 271] width 292 height 323
drag, startPoint x: 813, startPoint y: 129, endPoint x: 830, endPoint y: 141, distance: 21.0
click at [830, 141] on textarea "I think social medie make it easier to connected with friends because now socia…" at bounding box center [724, 271] width 292 height 323
drag, startPoint x: 691, startPoint y: 115, endPoint x: 772, endPoint y: 112, distance: 81.6
click at [772, 112] on textarea "I think social medie make it easier to connected with friends because now socia…" at bounding box center [724, 271] width 292 height 323
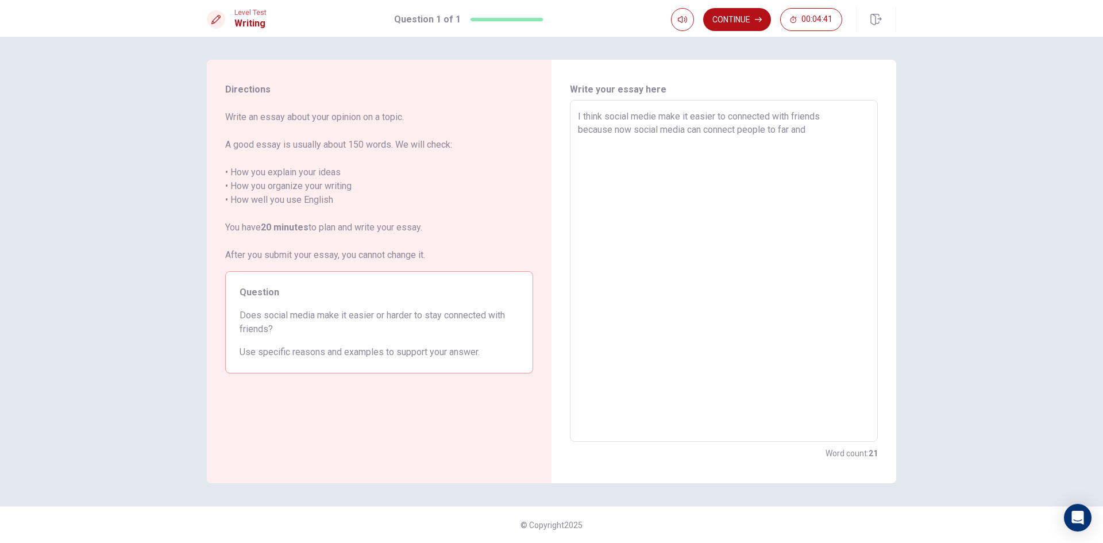
click at [812, 129] on textarea "I think social medie make it easier to connected with friends because now socia…" at bounding box center [724, 271] width 292 height 323
drag, startPoint x: 690, startPoint y: 114, endPoint x: 772, endPoint y: 118, distance: 82.2
click at [772, 118] on textarea "I think social medie make it easier to connected with friends because now socia…" at bounding box center [724, 271] width 292 height 323
click at [761, 149] on textarea "I think social medie make it easier to connected with friends because now socia…" at bounding box center [724, 271] width 292 height 323
paste textarea "e"
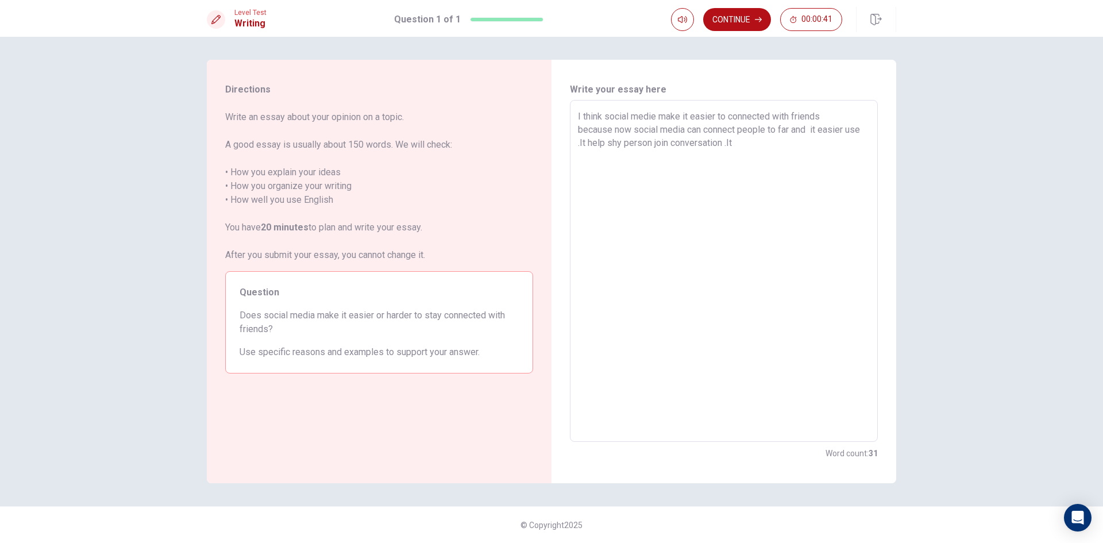
click at [750, 151] on textarea "I think social medie make it easier to connected with friends because now socia…" at bounding box center [724, 271] width 292 height 323
click at [750, 146] on textarea "I think social medie make it easier to connected with friends because now socia…" at bounding box center [724, 271] width 292 height 323
click at [757, 20] on icon "button" at bounding box center [758, 19] width 7 height 7
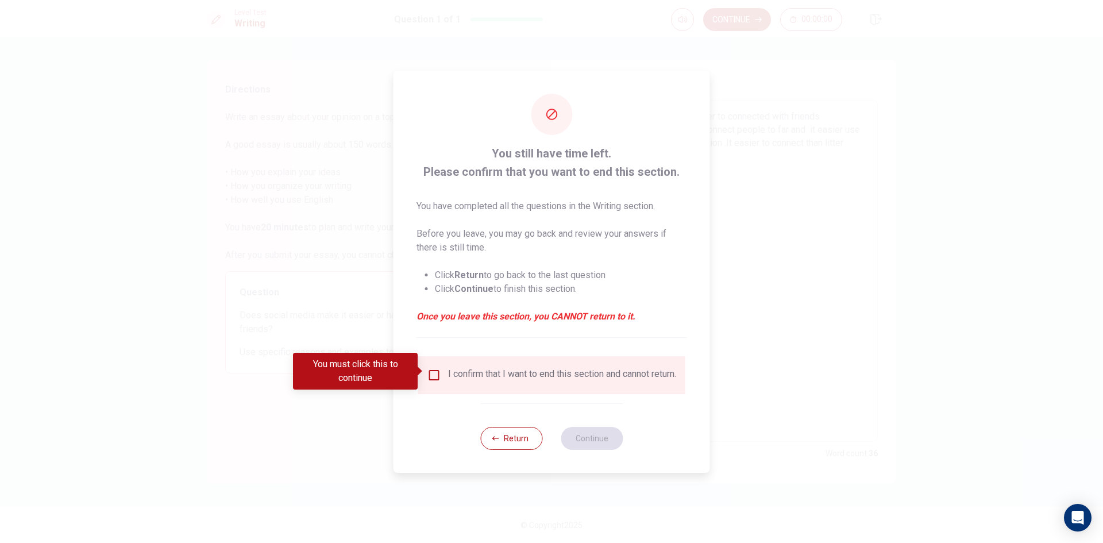
click at [427, 368] on input "You must click this to continue" at bounding box center [434, 375] width 14 height 14
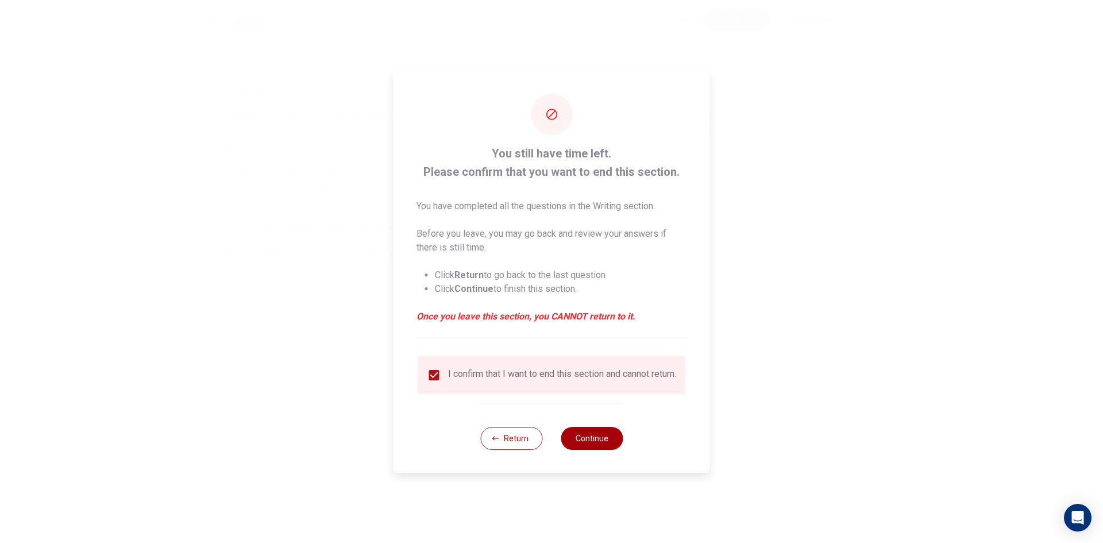
click at [588, 444] on button "Continue" at bounding box center [592, 438] width 62 height 23
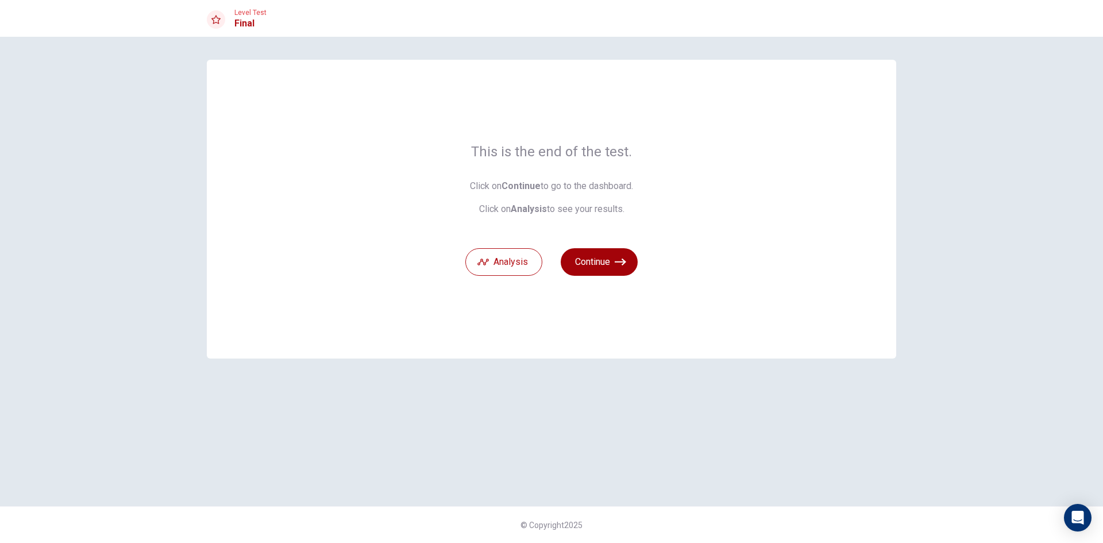
click at [604, 263] on button "Continue" at bounding box center [599, 262] width 77 height 28
